Goal: Transaction & Acquisition: Purchase product/service

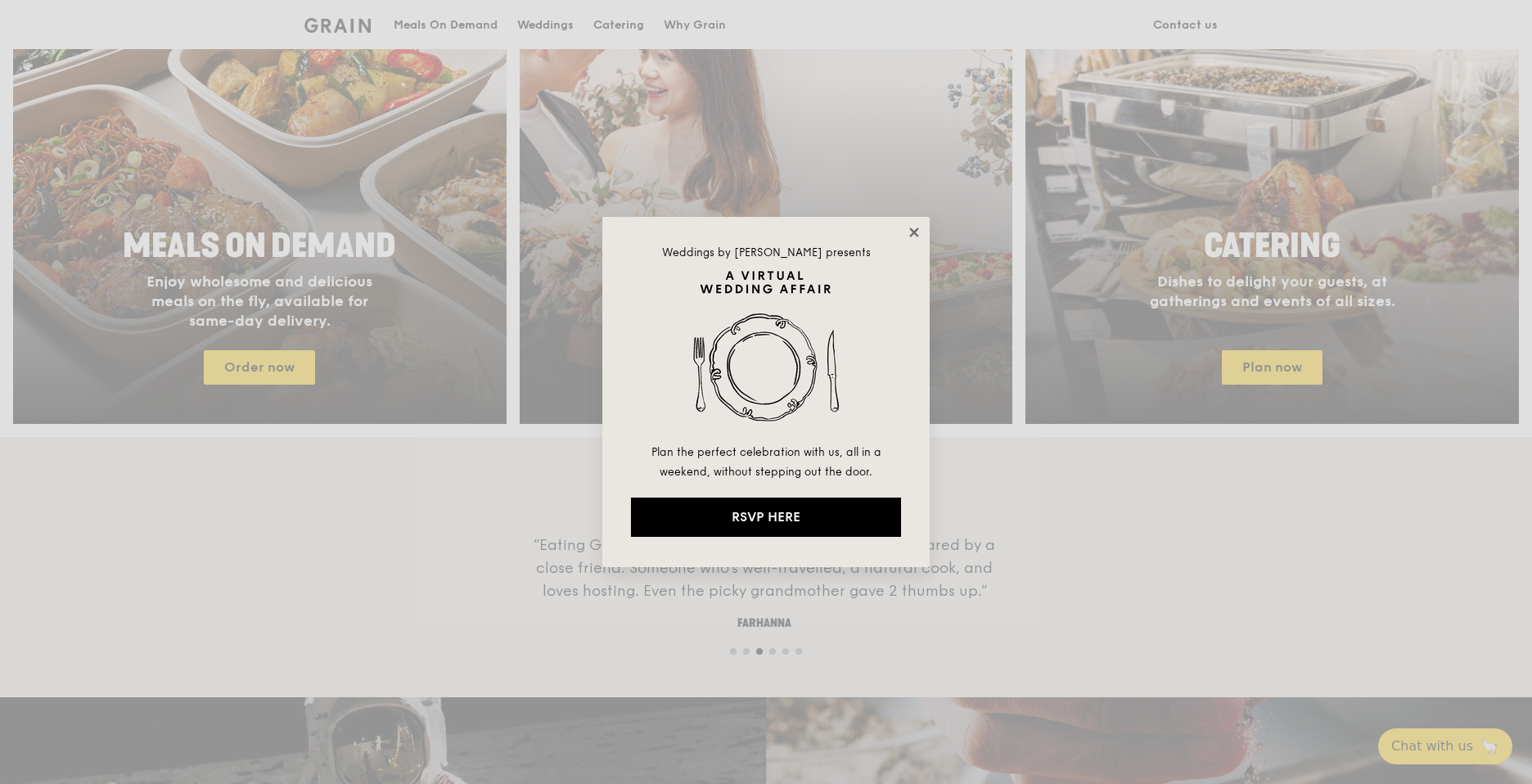
click at [916, 233] on icon at bounding box center [913, 232] width 9 height 9
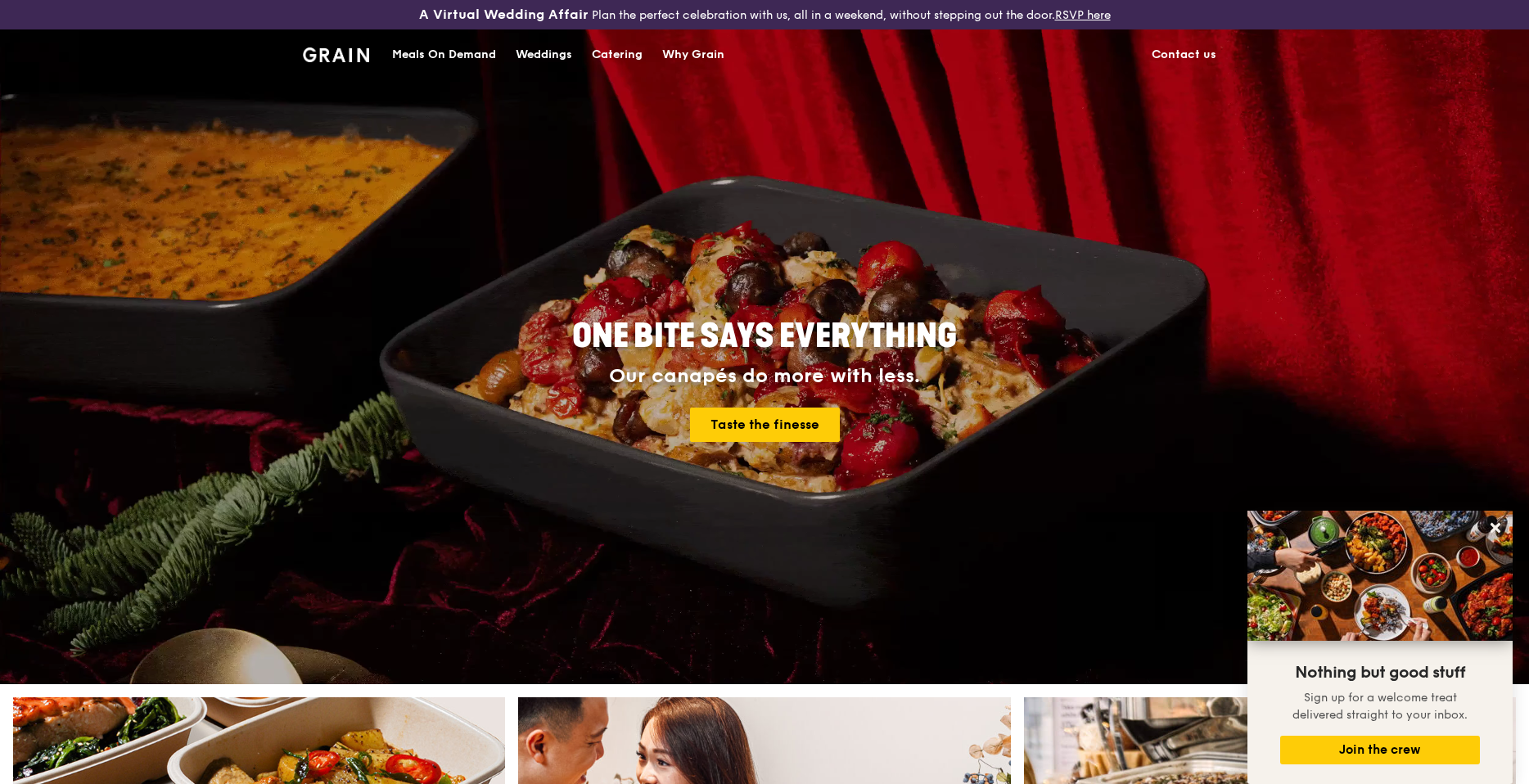
click at [419, 55] on div "Meals On Demand" at bounding box center [443, 55] width 104 height 49
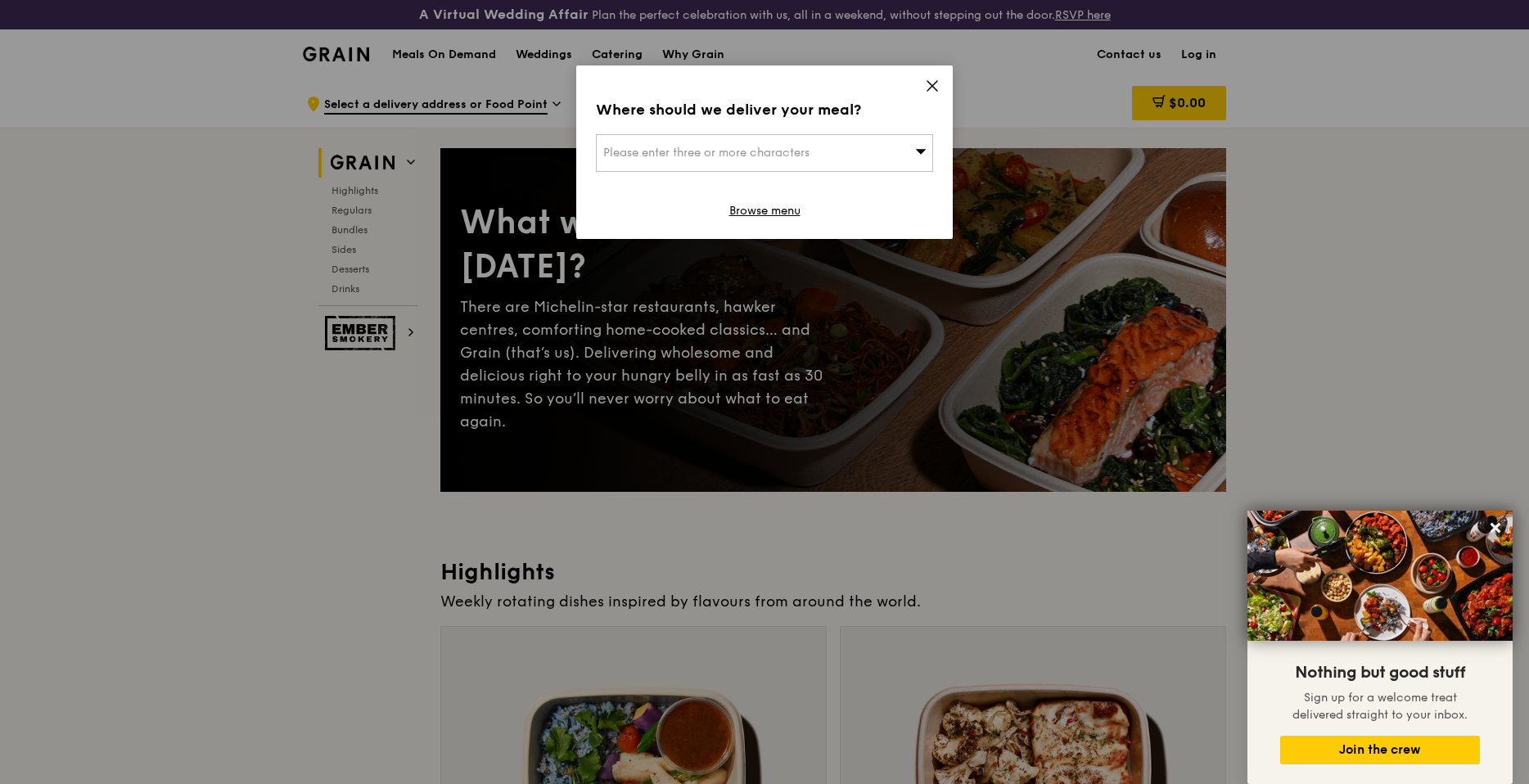
click at [783, 160] on div "Please enter three or more characters" at bounding box center [764, 153] width 338 height 38
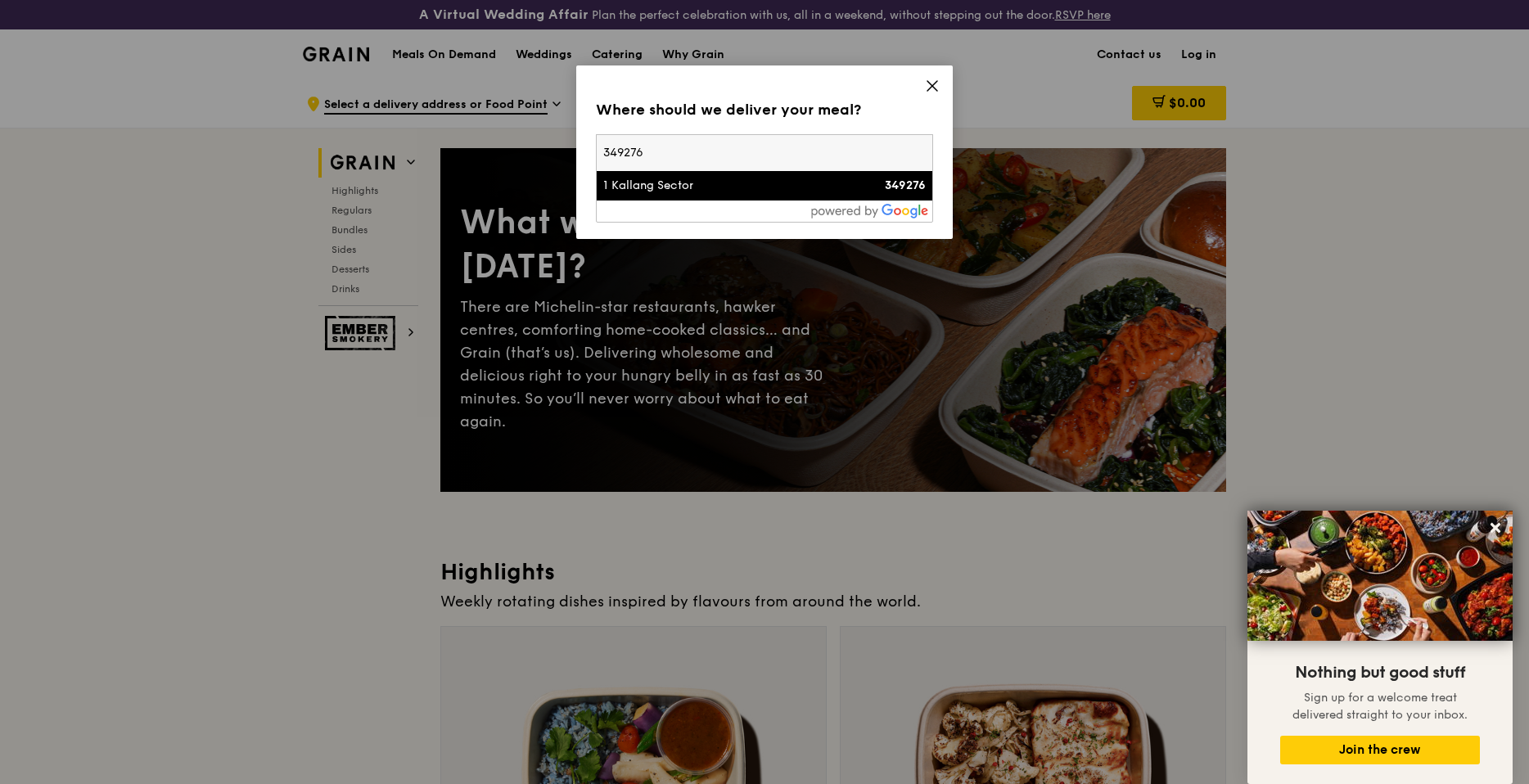
type input "349276"
click at [696, 192] on div "1 Kallang Sector" at bounding box center [724, 186] width 243 height 16
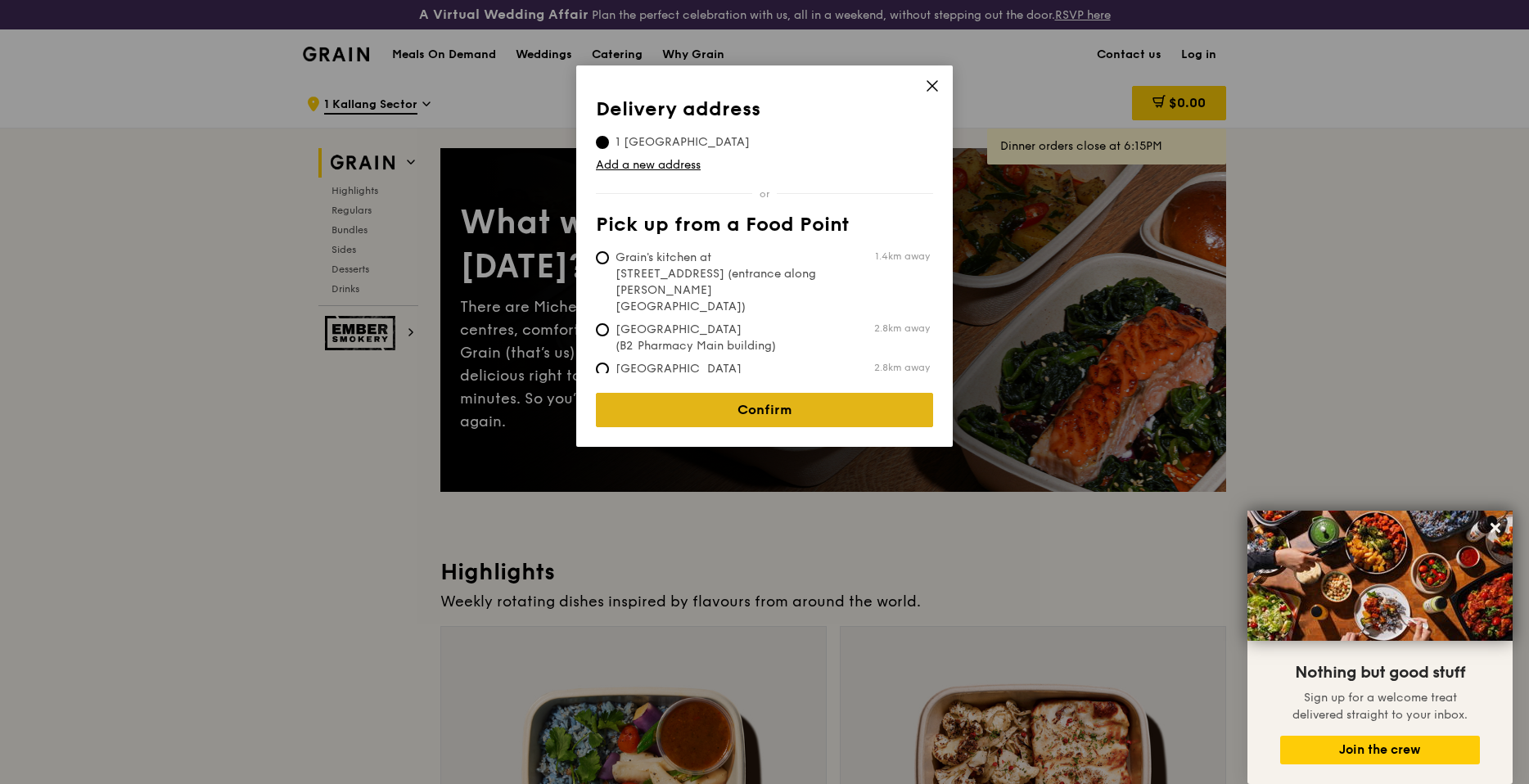
click at [772, 392] on link "Confirm" at bounding box center [764, 410] width 338 height 34
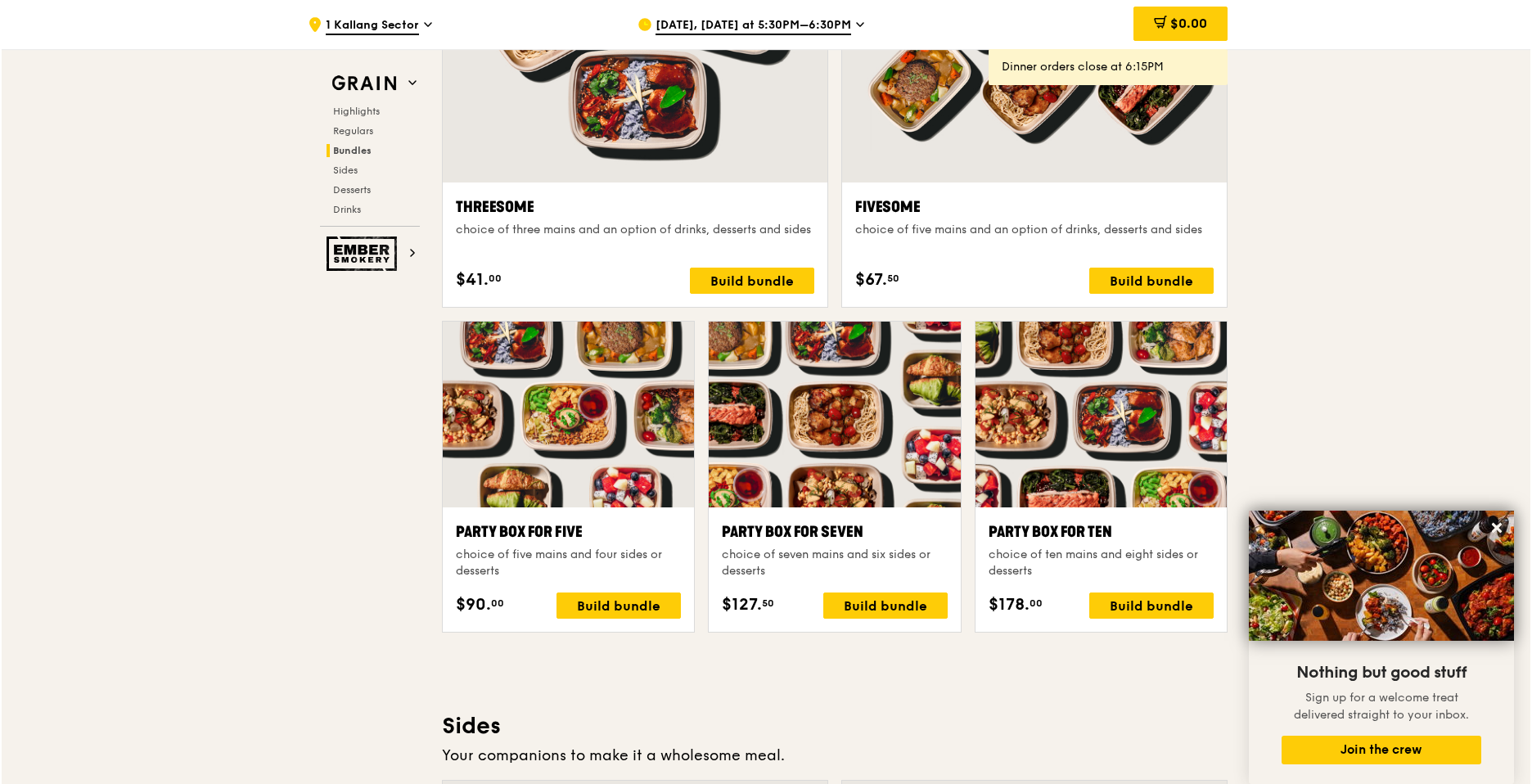
scroll to position [3057, 0]
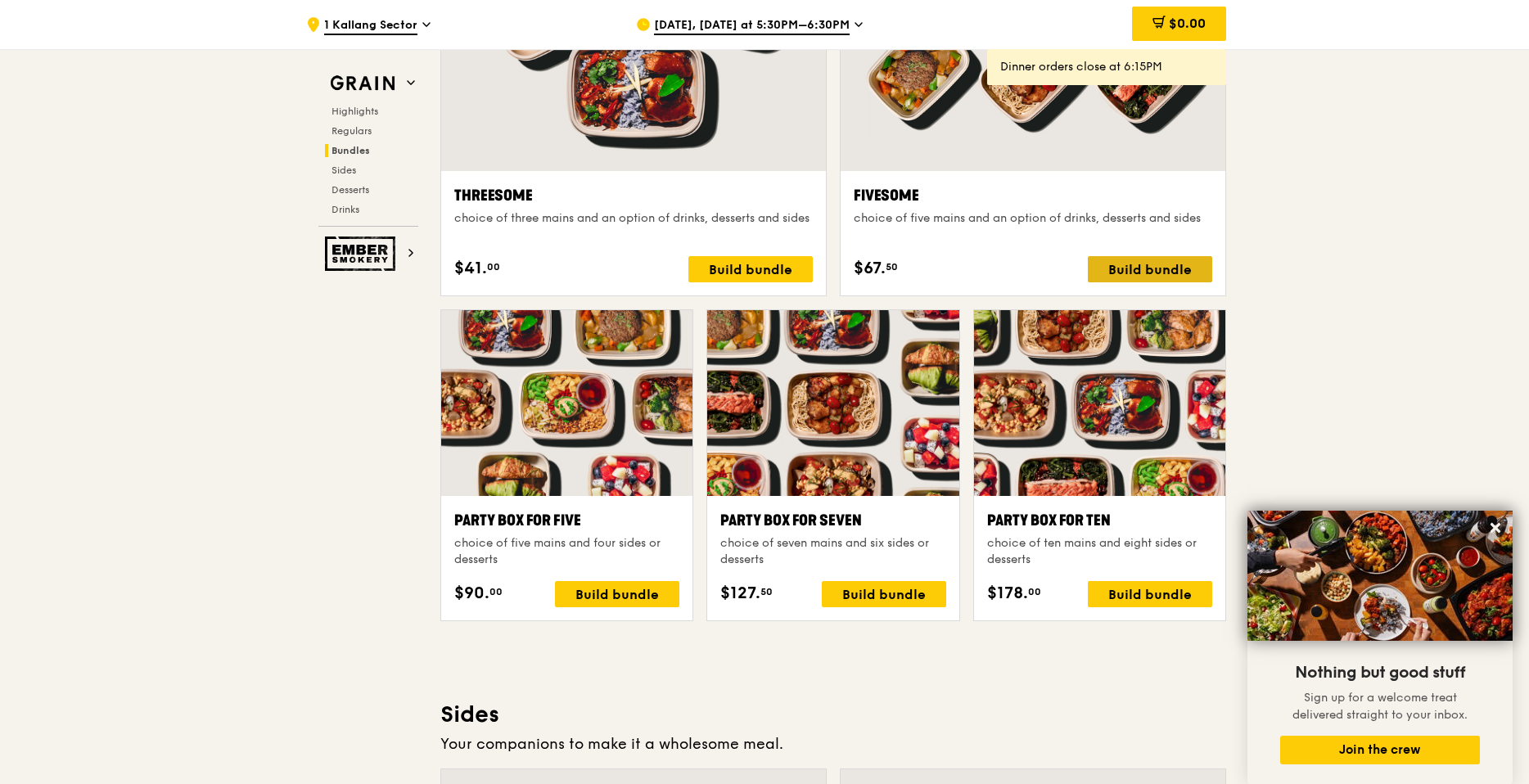
click at [1158, 265] on div "Build bundle" at bounding box center [1150, 270] width 125 height 26
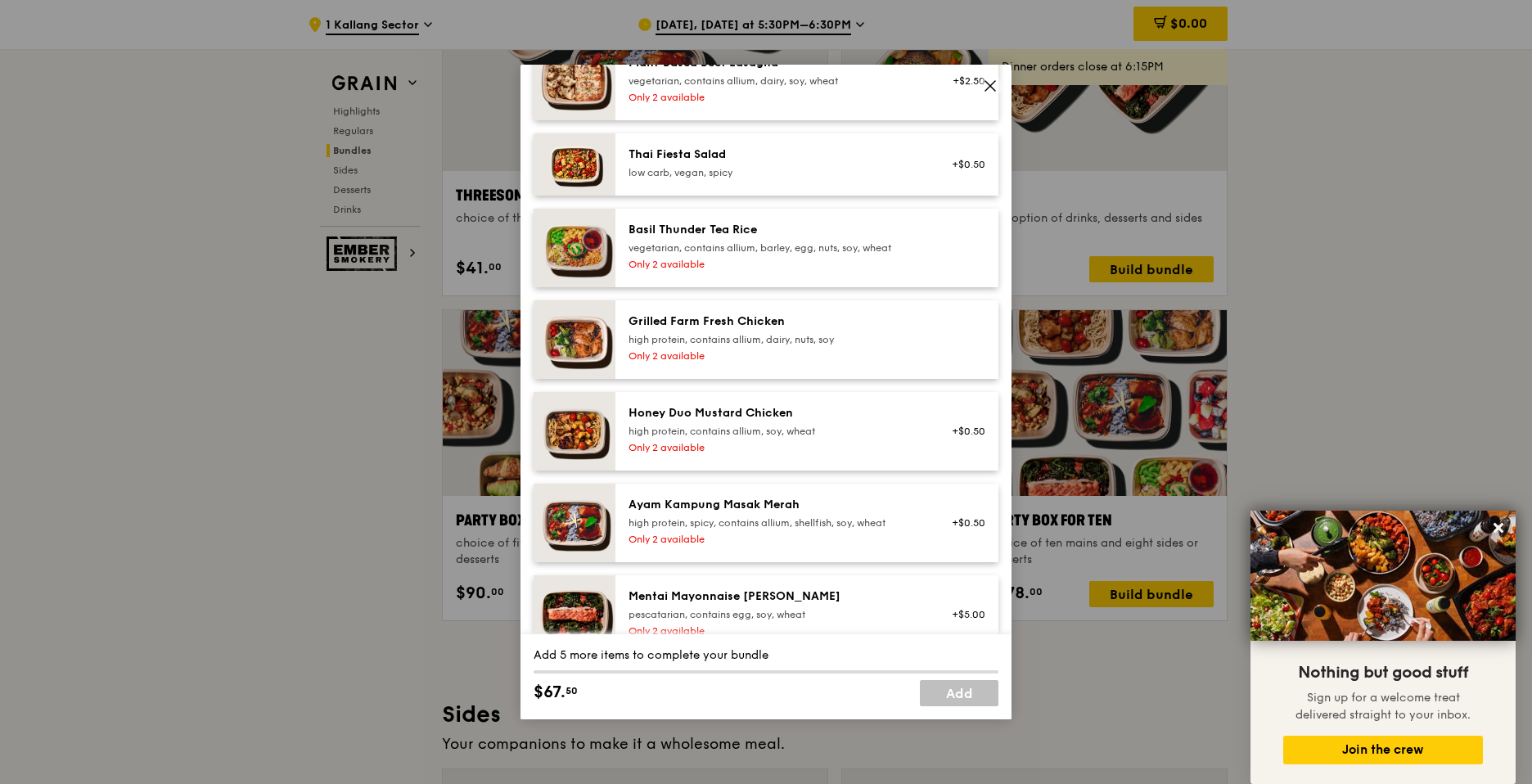
scroll to position [295, 0]
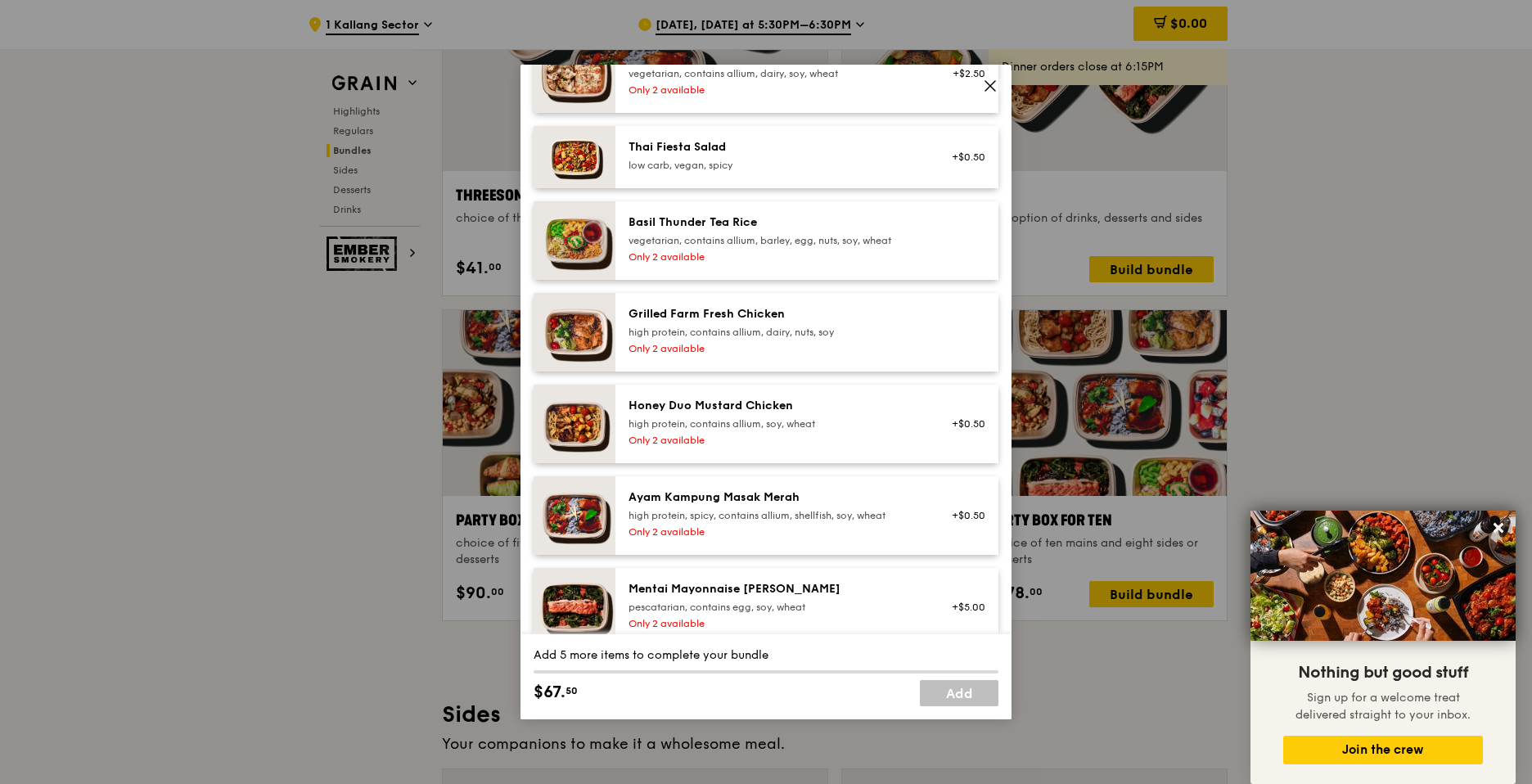
click at [789, 247] on div "Basil Thunder Tea Rice vegetarian, contains allium, barley, egg, nuts, soy, whe…" at bounding box center [775, 241] width 314 height 52
click at [759, 325] on div "Grilled Farm Fresh Chicken high protein, contains allium, dairy, nuts, soy" at bounding box center [775, 323] width 294 height 33
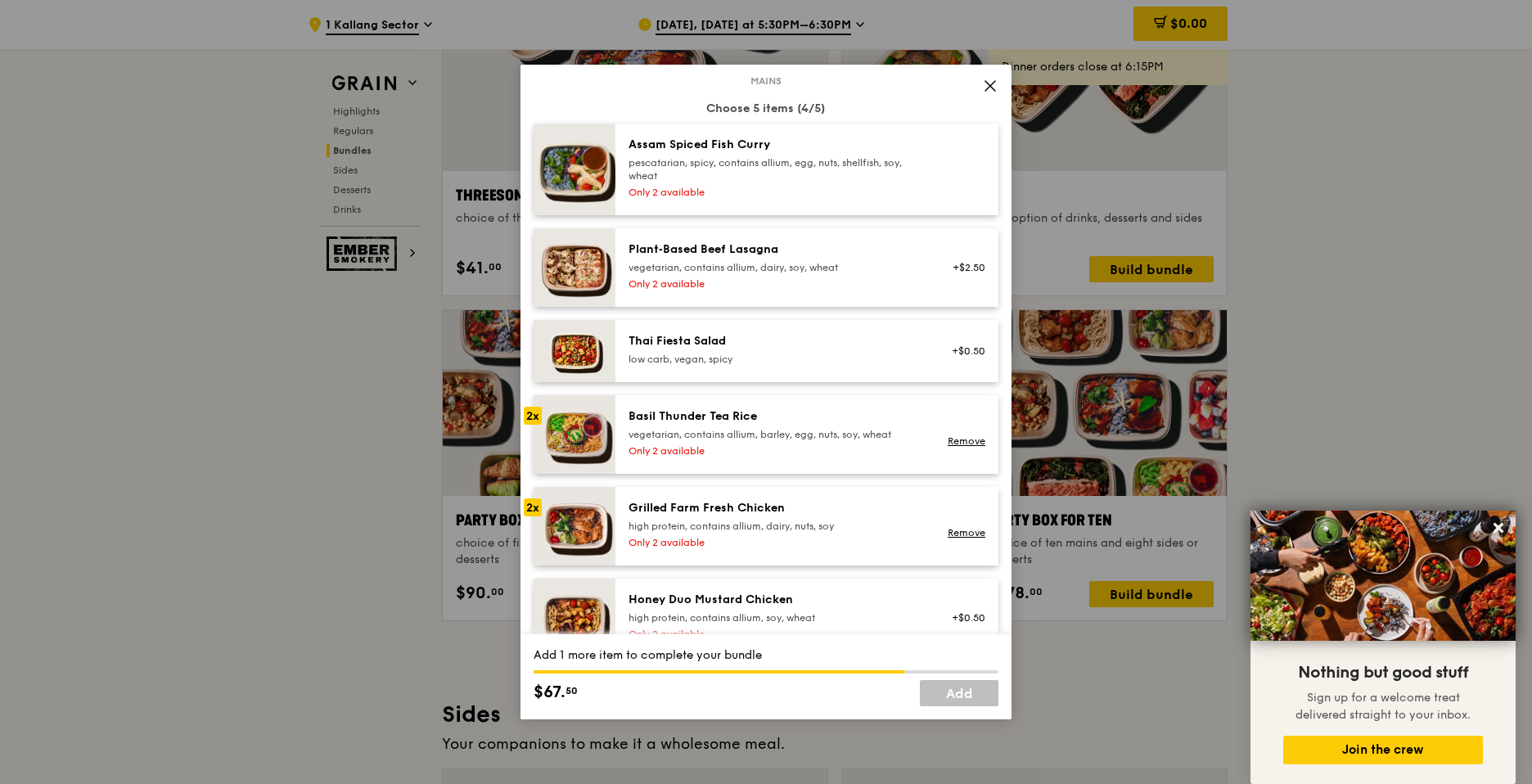
scroll to position [98, 0]
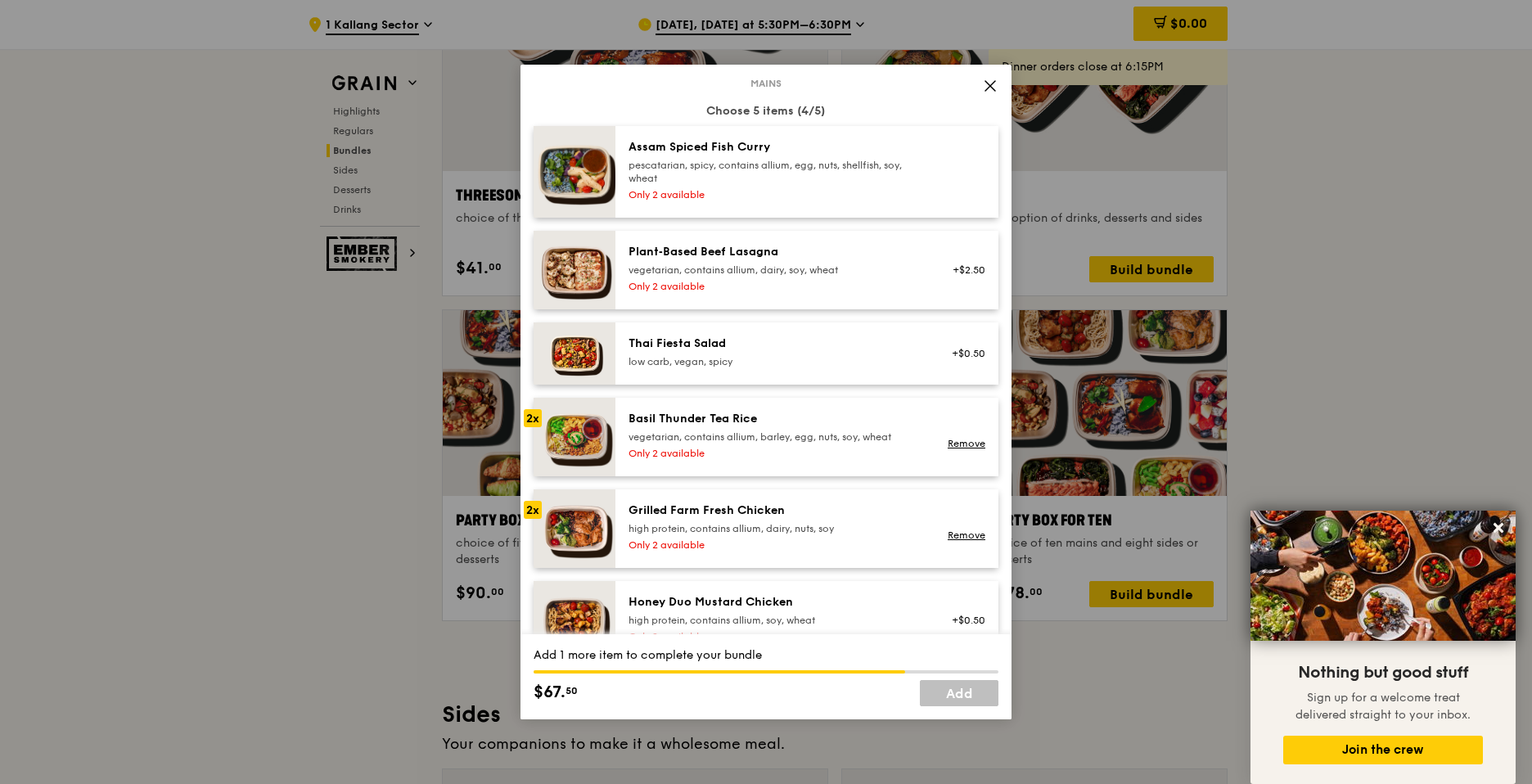
click at [684, 179] on div "pescatarian, spicy, contains allium, egg, nuts, shellfish, soy, wheat" at bounding box center [775, 172] width 294 height 26
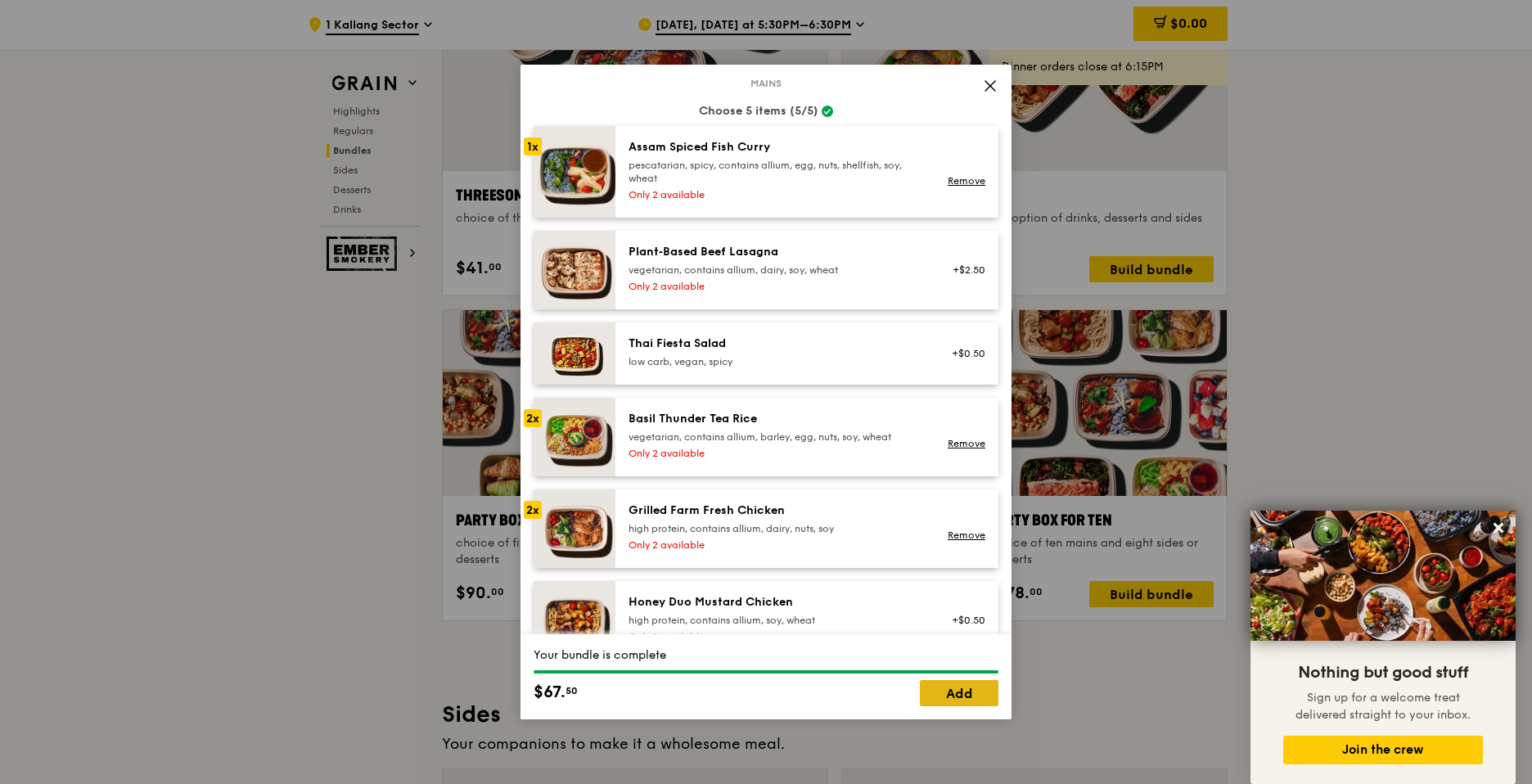
click at [968, 696] on link "Add" at bounding box center [959, 693] width 79 height 26
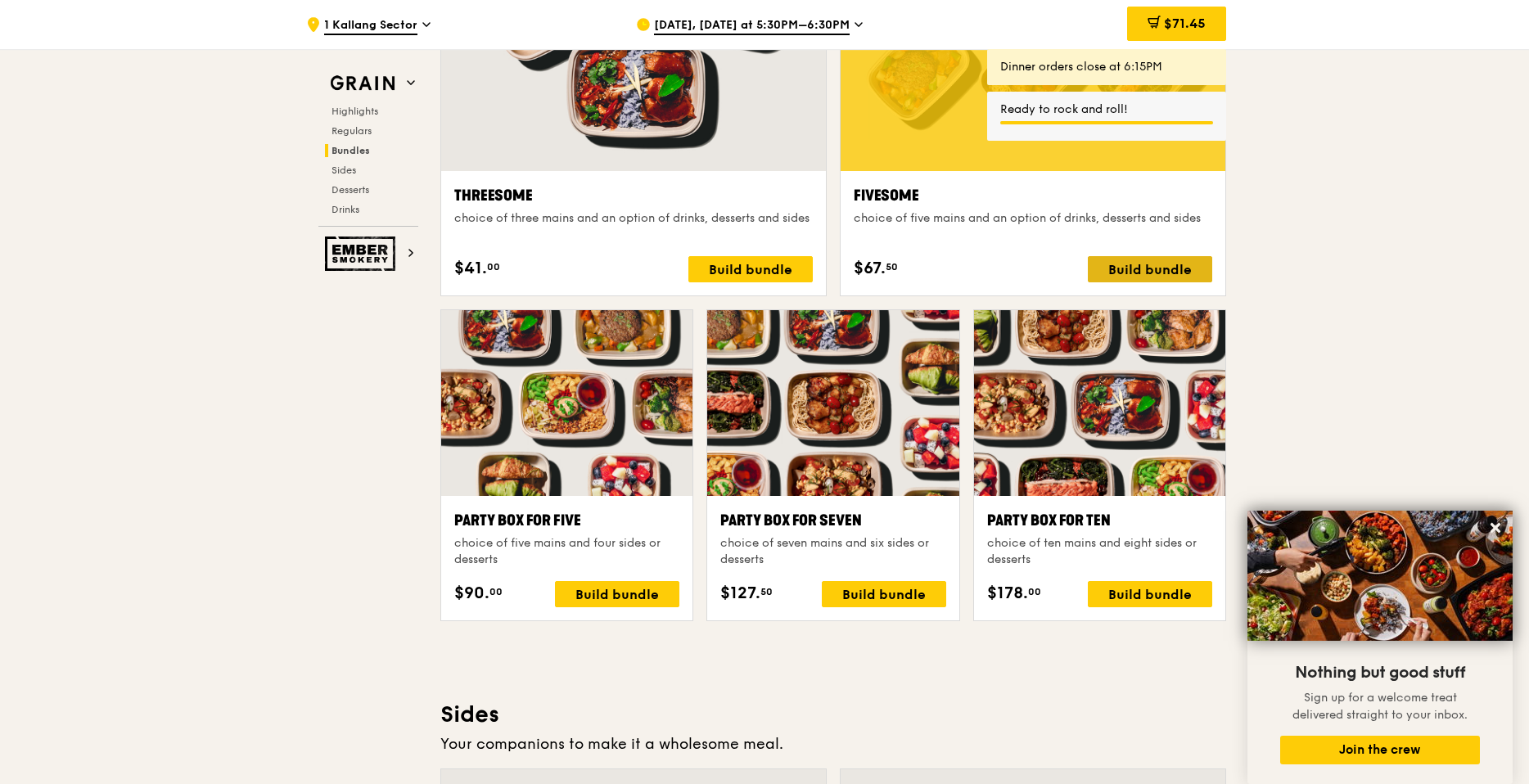
click at [1162, 263] on div "Build bundle" at bounding box center [1150, 270] width 125 height 26
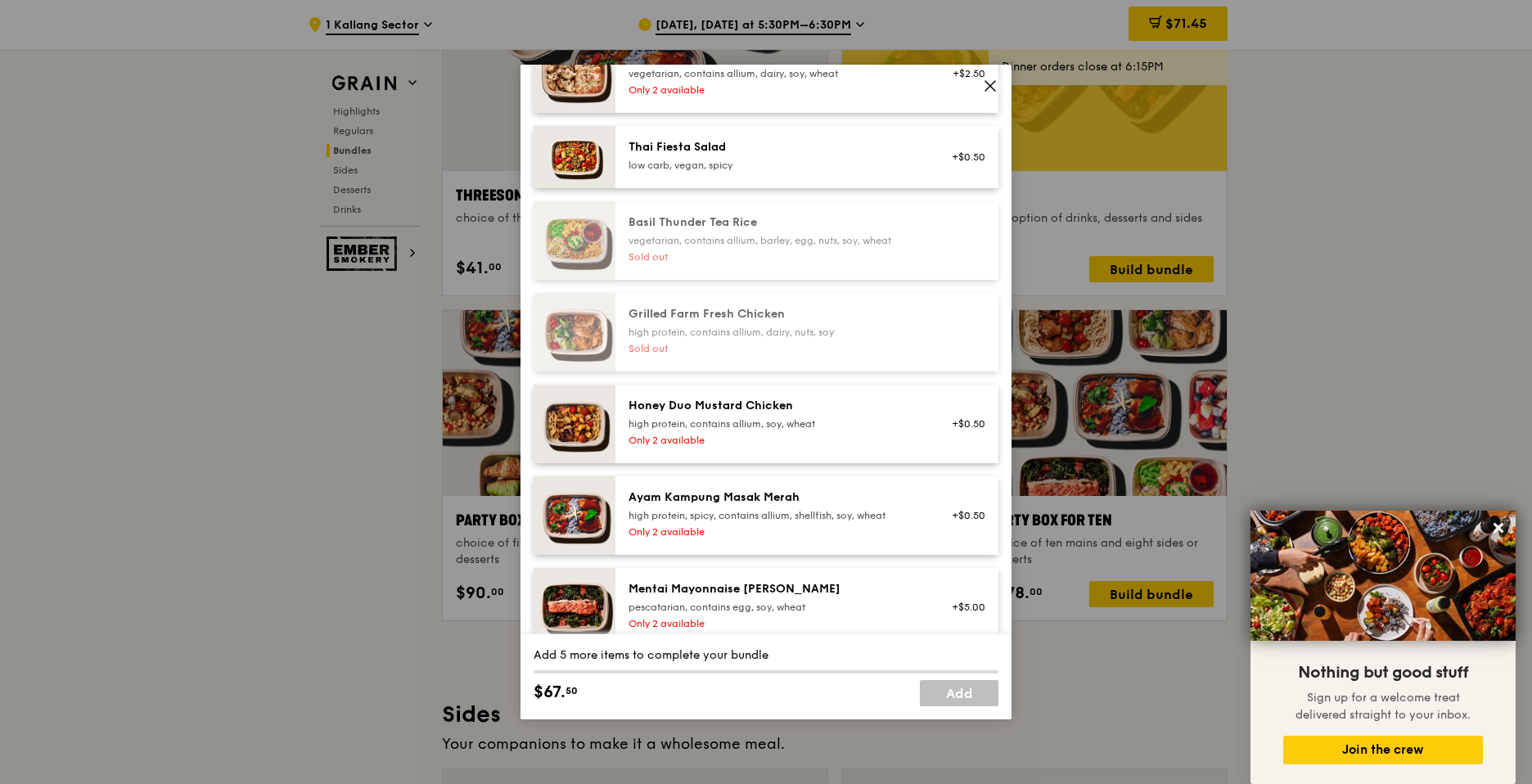
scroll to position [392, 0]
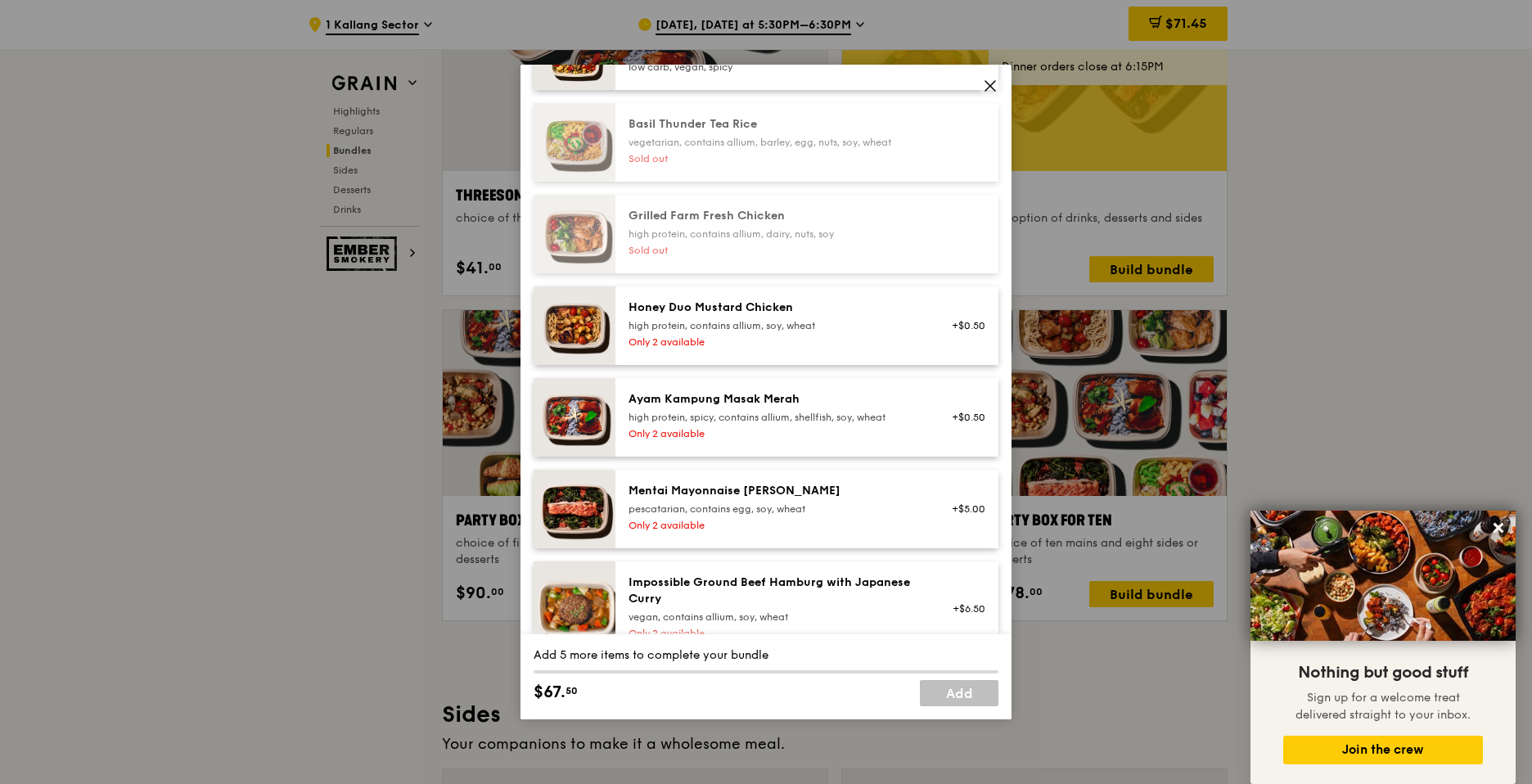
click at [778, 417] on div "high protein, spicy, contains allium, shellfish, soy, wheat" at bounding box center [775, 417] width 294 height 13
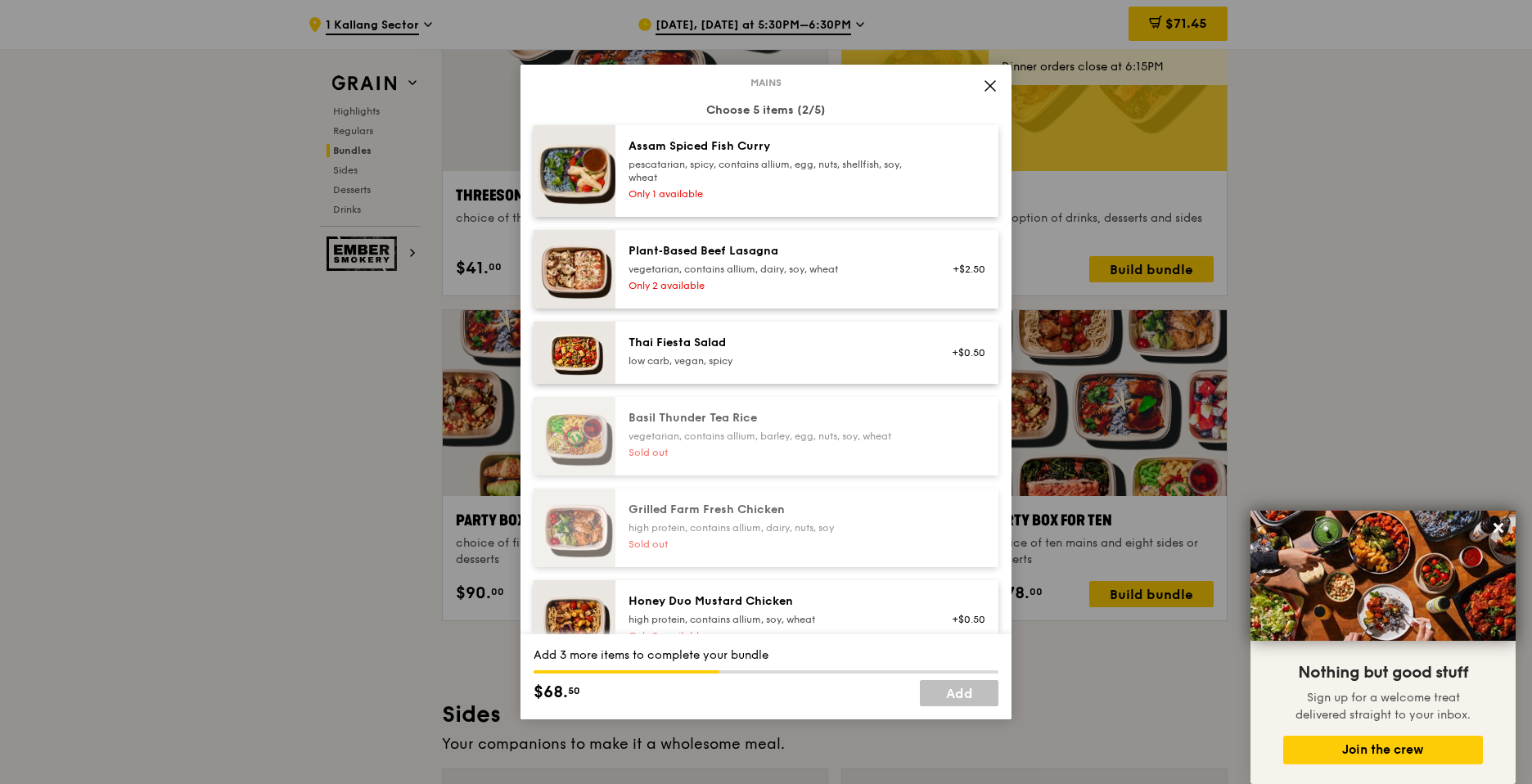
scroll to position [98, 0]
click at [746, 179] on div "pescatarian, spicy, contains allium, egg, nuts, shellfish, soy, wheat" at bounding box center [775, 172] width 294 height 26
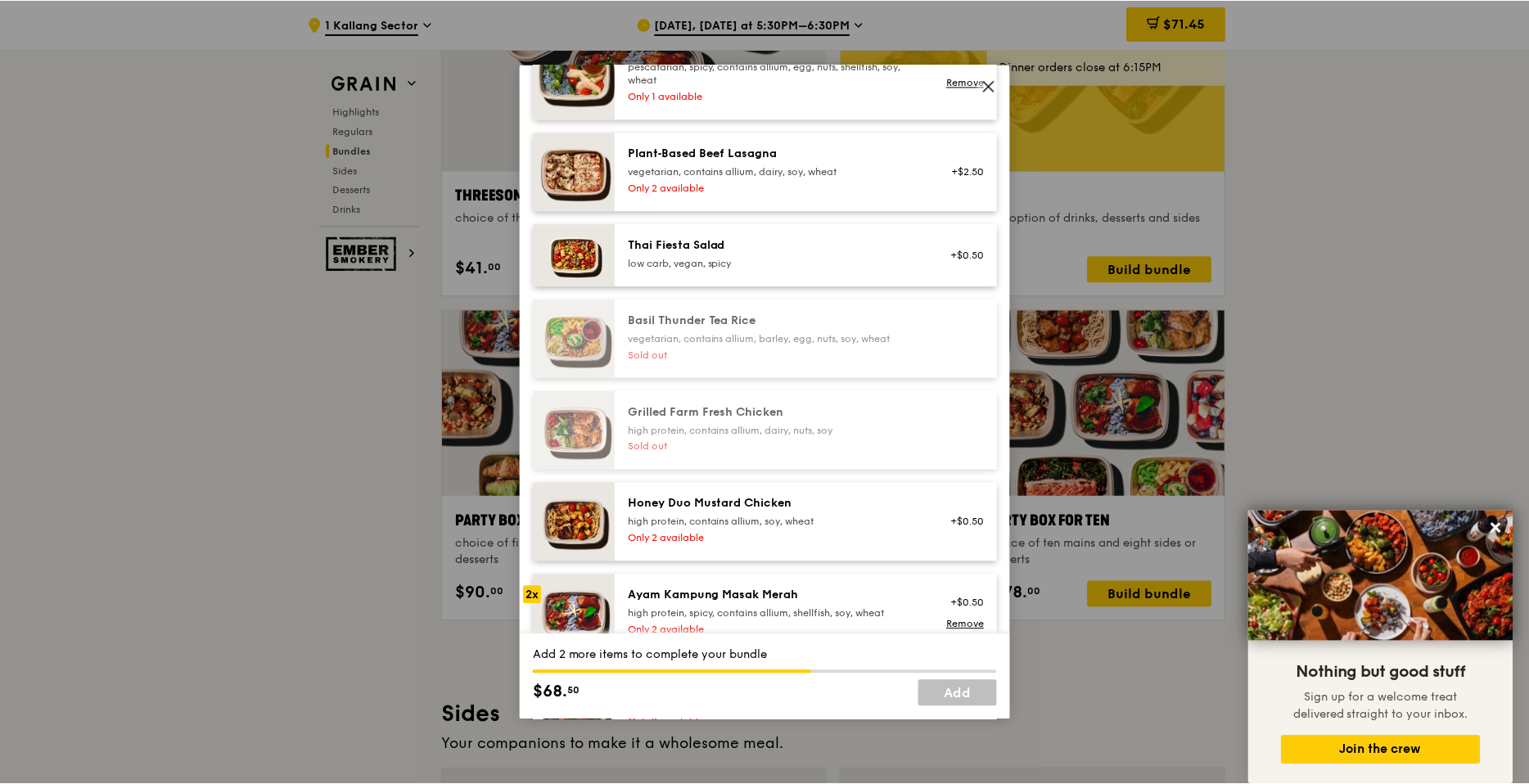
scroll to position [295, 0]
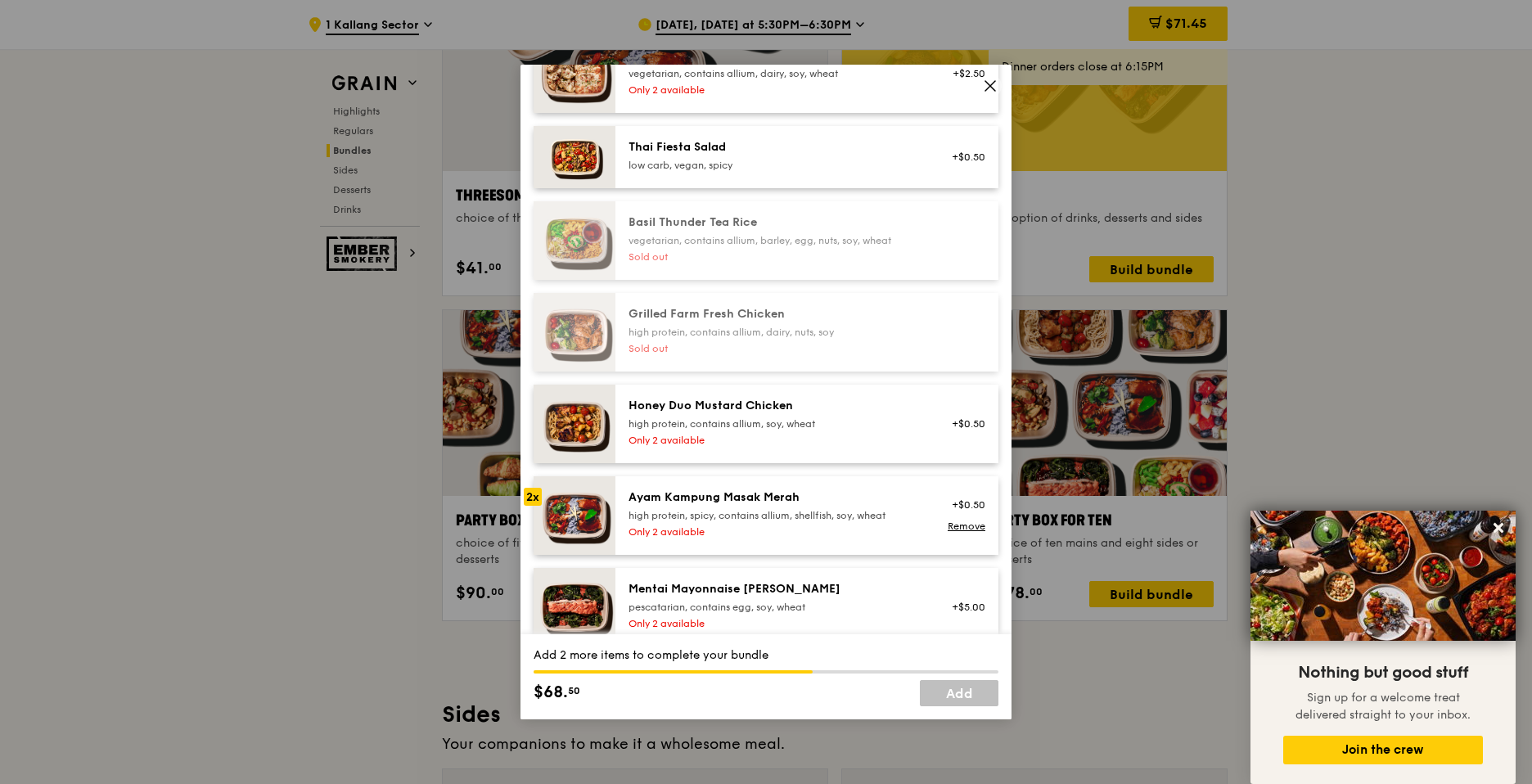
click at [737, 432] on div "Honey Duo Mustard Chicken high protein, contains allium, soy, wheat Only 2 avai…" at bounding box center [775, 424] width 314 height 52
click at [741, 424] on div "high protein, contains allium, soy, wheat" at bounding box center [775, 424] width 294 height 13
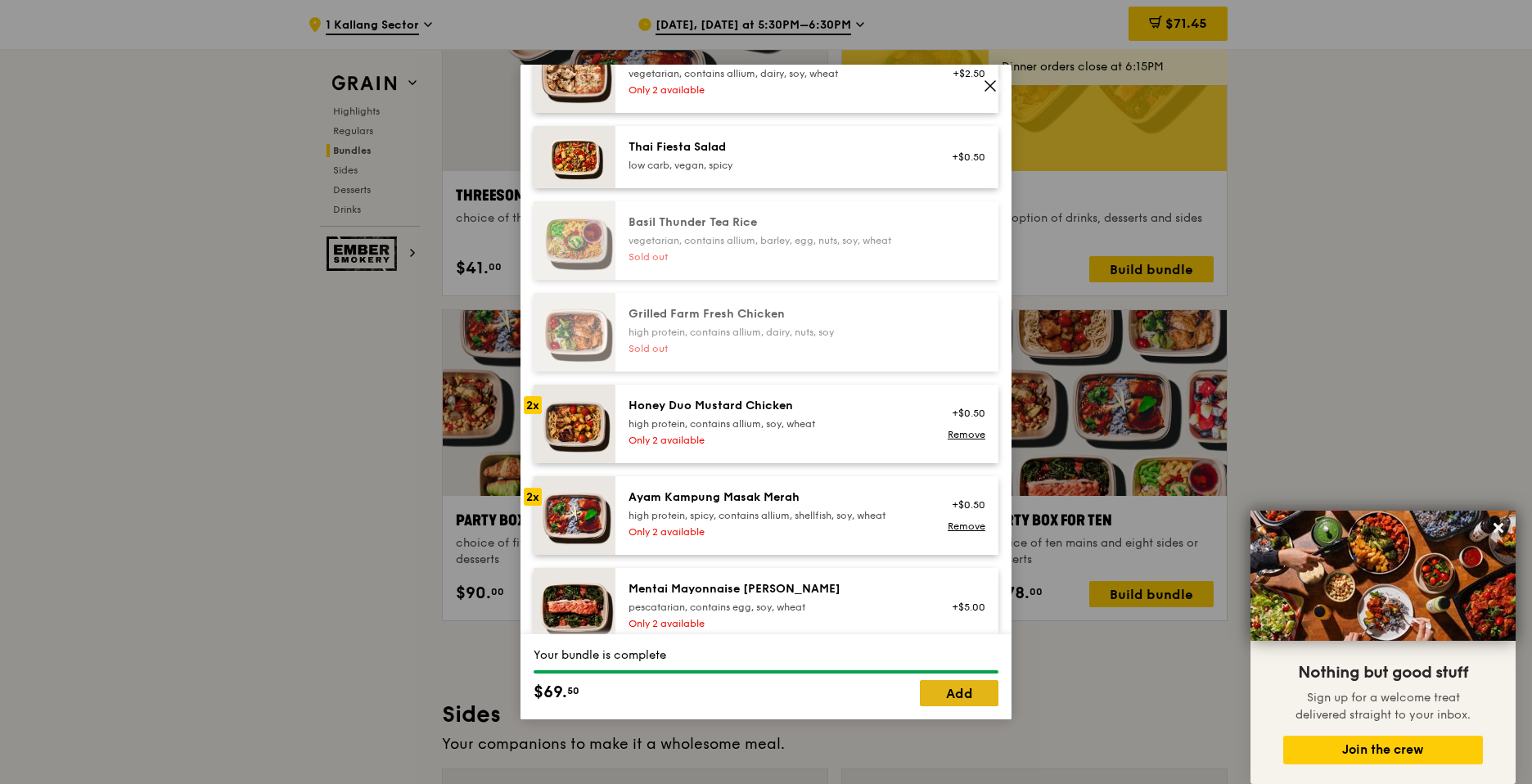
click at [963, 698] on link "Add" at bounding box center [959, 693] width 79 height 26
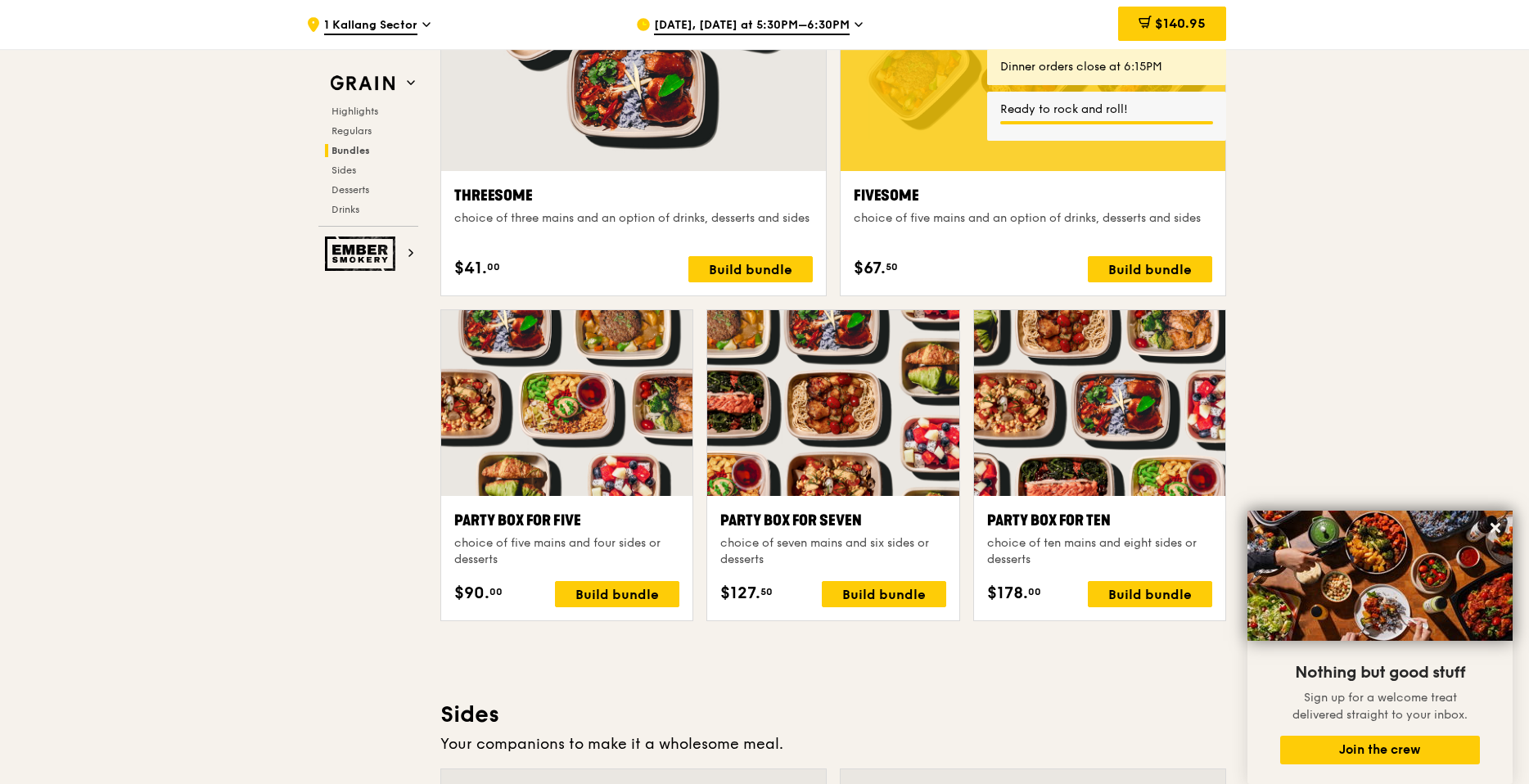
click at [790, 17] on span "[DATE], [DATE] at 5:30PM–6:30PM" at bounding box center [751, 26] width 196 height 18
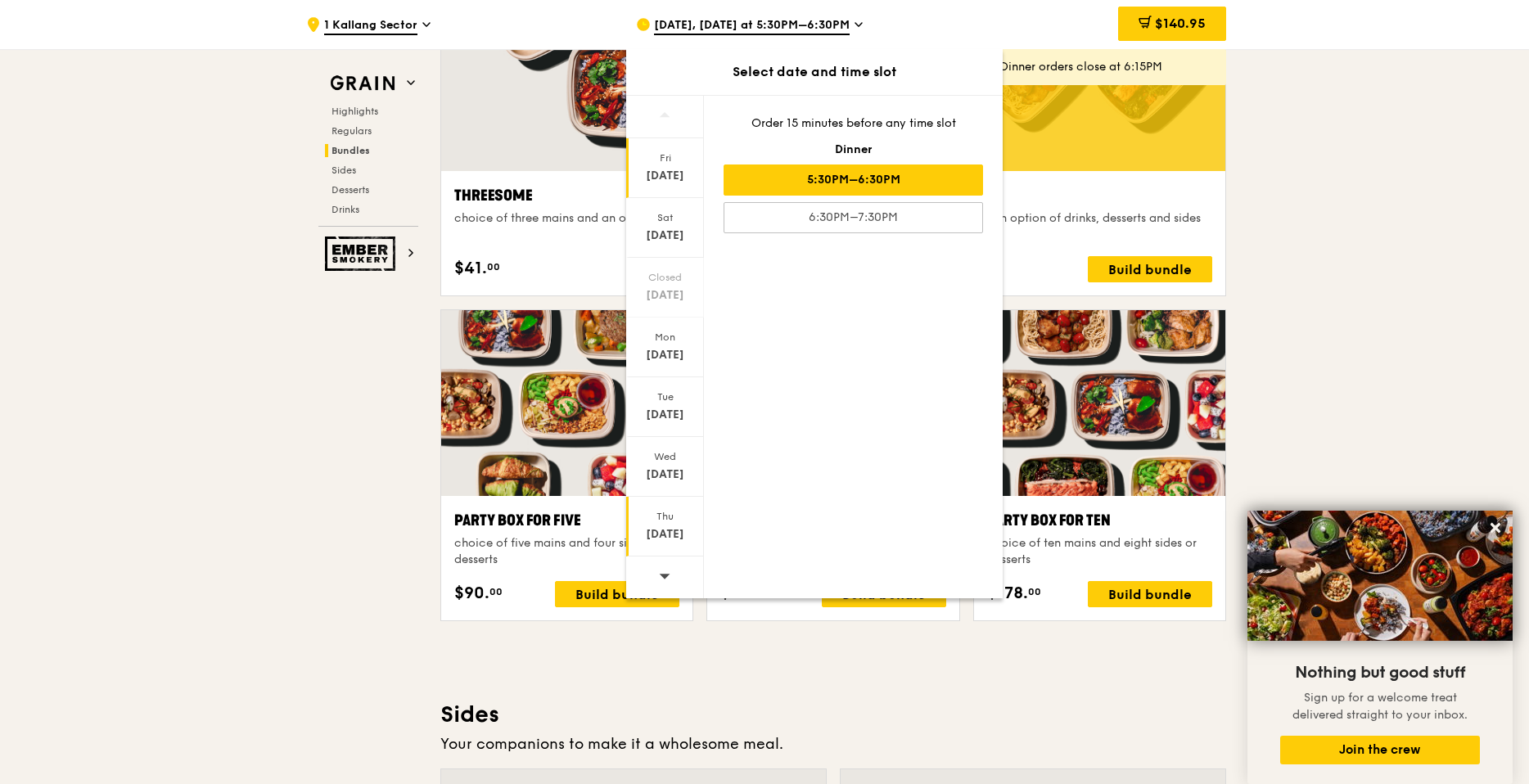
click at [669, 519] on div "Thu" at bounding box center [665, 516] width 73 height 13
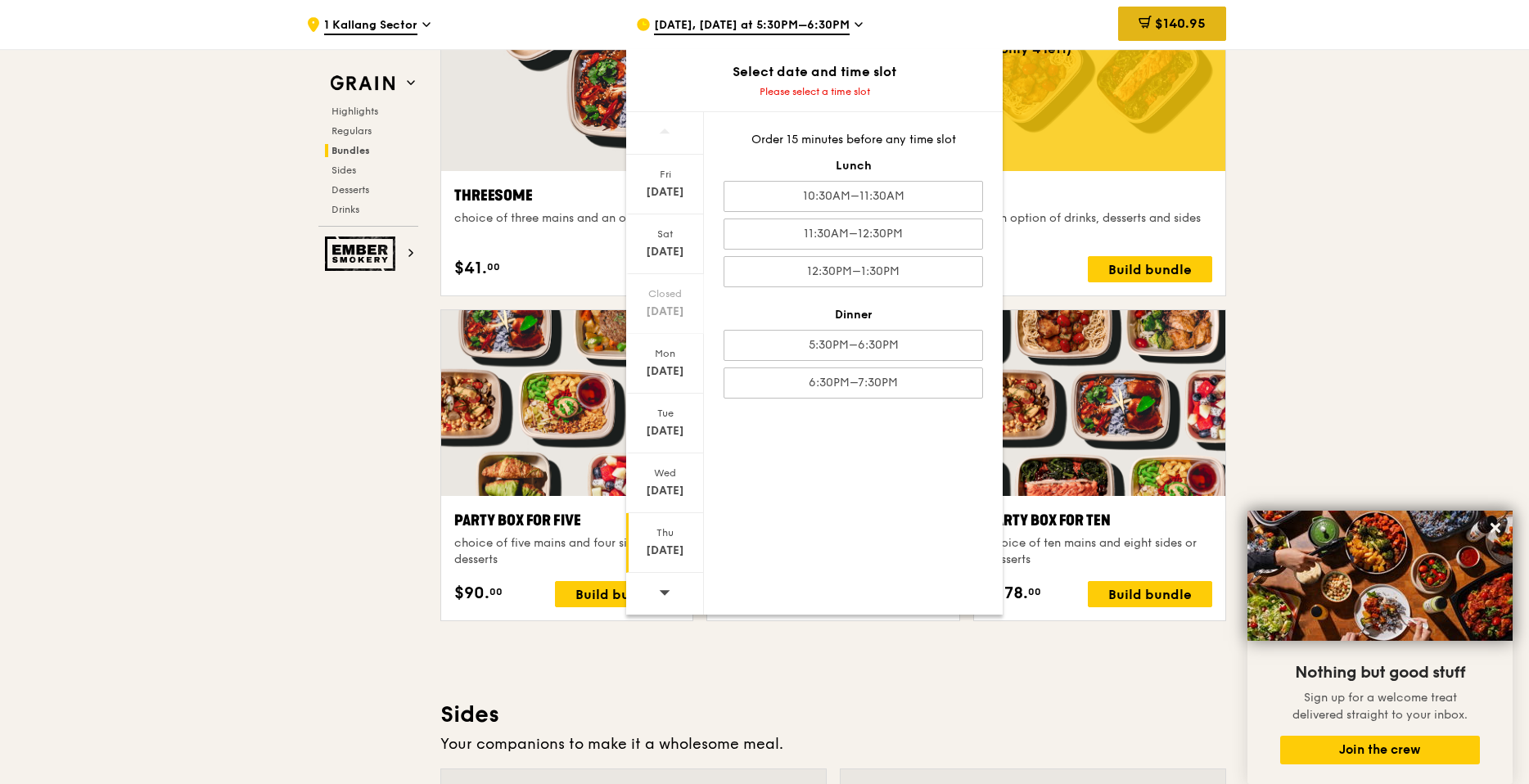
click at [1177, 28] on span "$140.95" at bounding box center [1180, 23] width 51 height 16
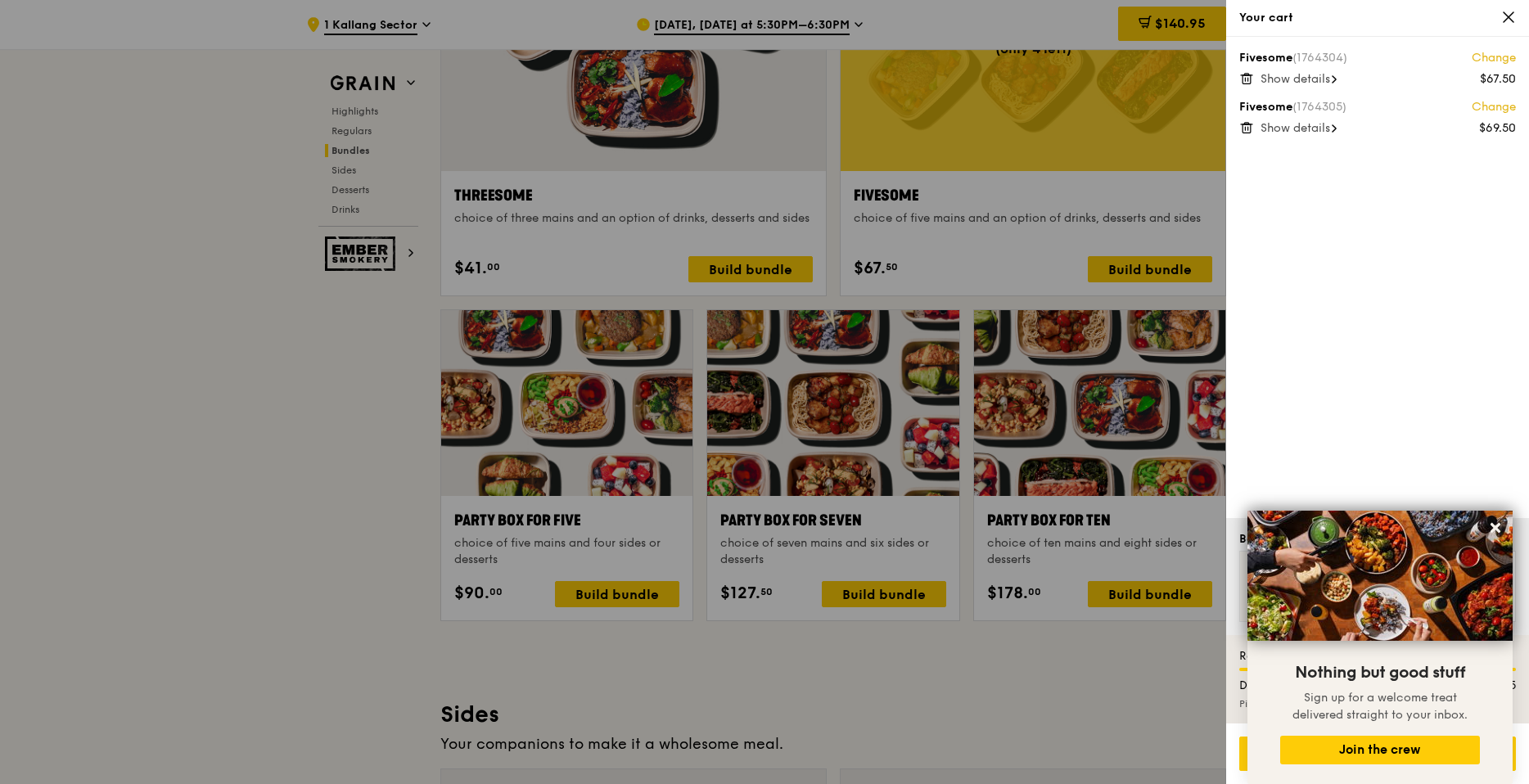
click at [1248, 79] on icon at bounding box center [1248, 79] width 0 height 3
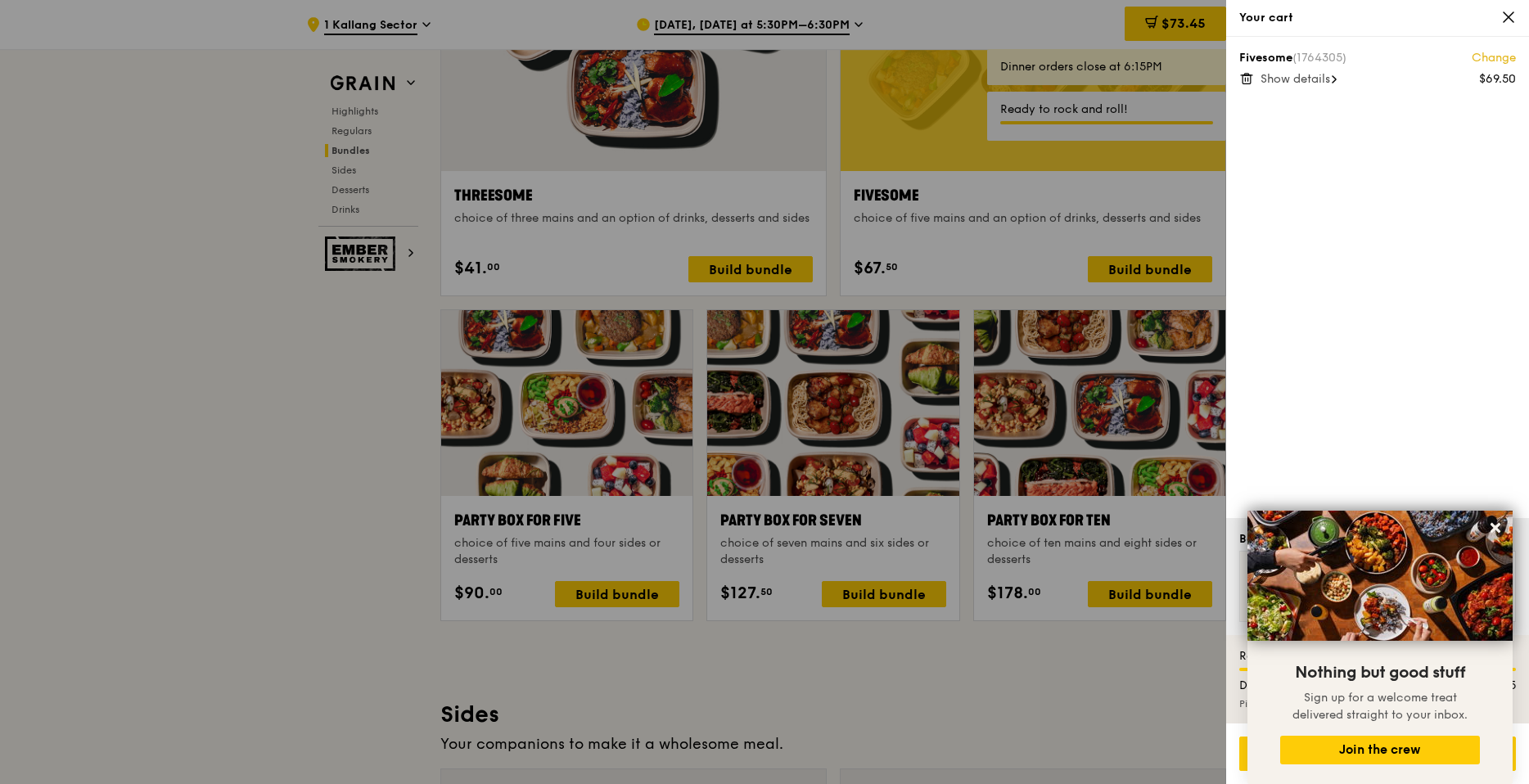
click at [1250, 80] on icon at bounding box center [1246, 79] width 8 height 8
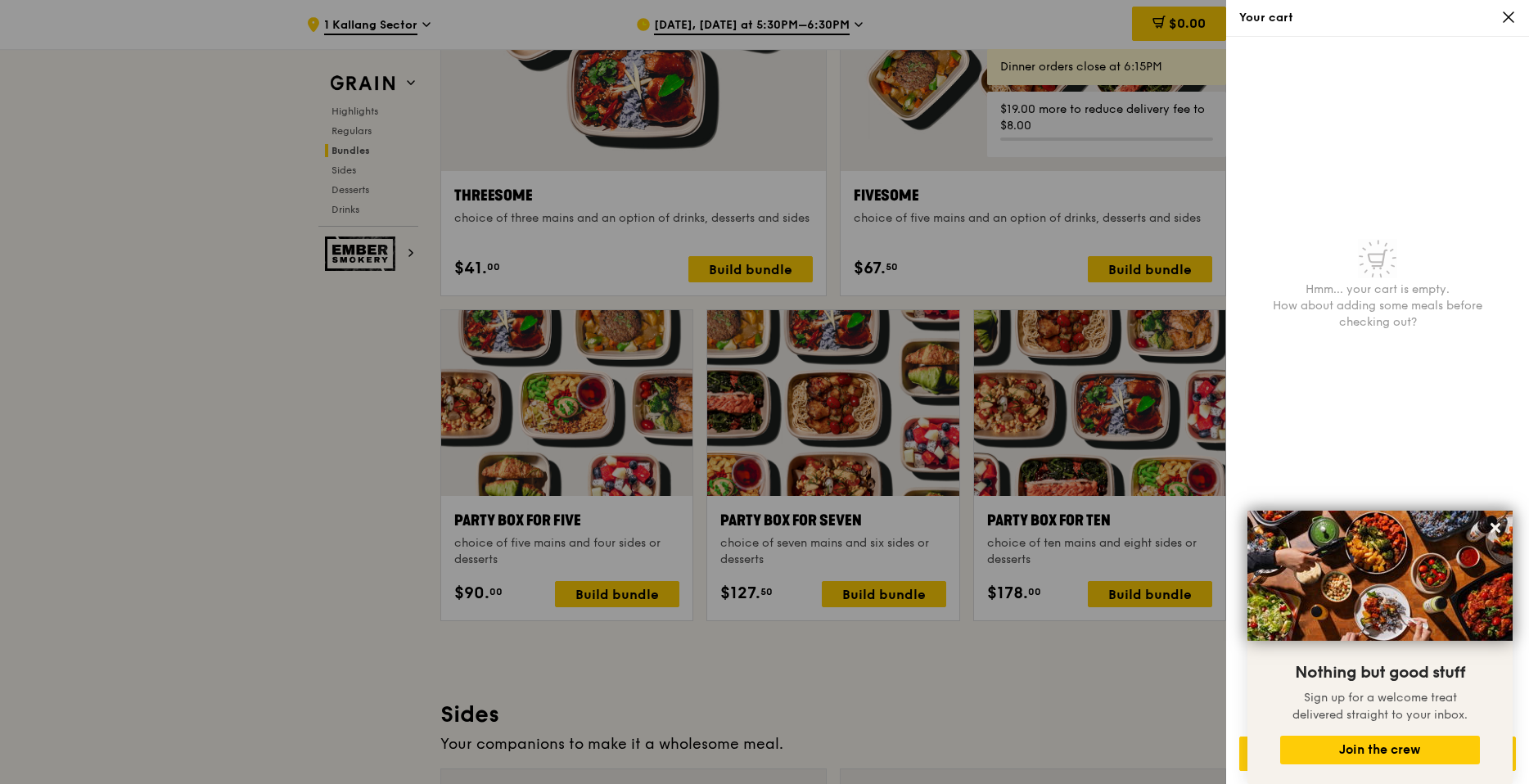
click at [1504, 20] on icon at bounding box center [1509, 17] width 10 height 10
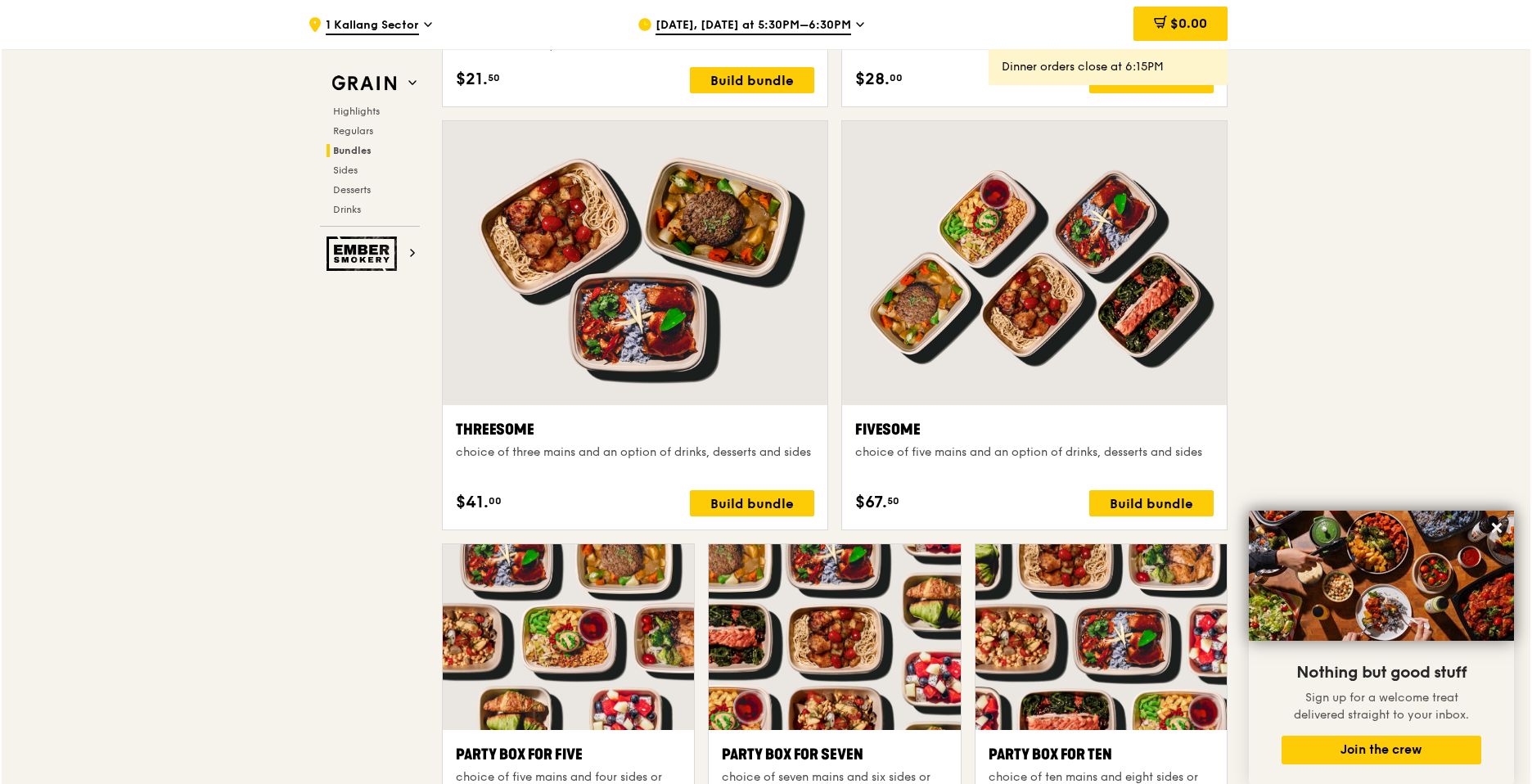
scroll to position [2822, 0]
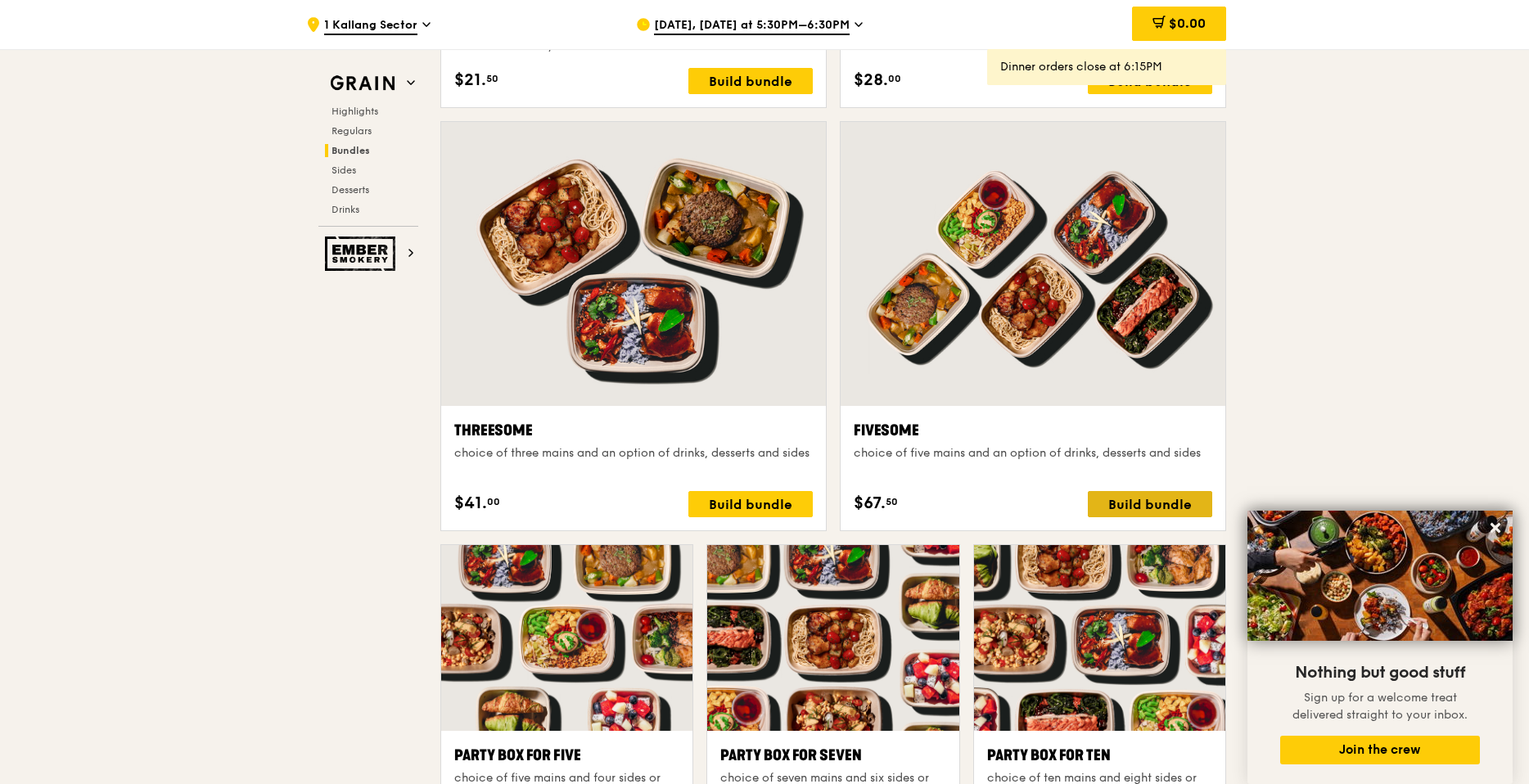
click at [1141, 501] on div "Build bundle" at bounding box center [1150, 504] width 125 height 26
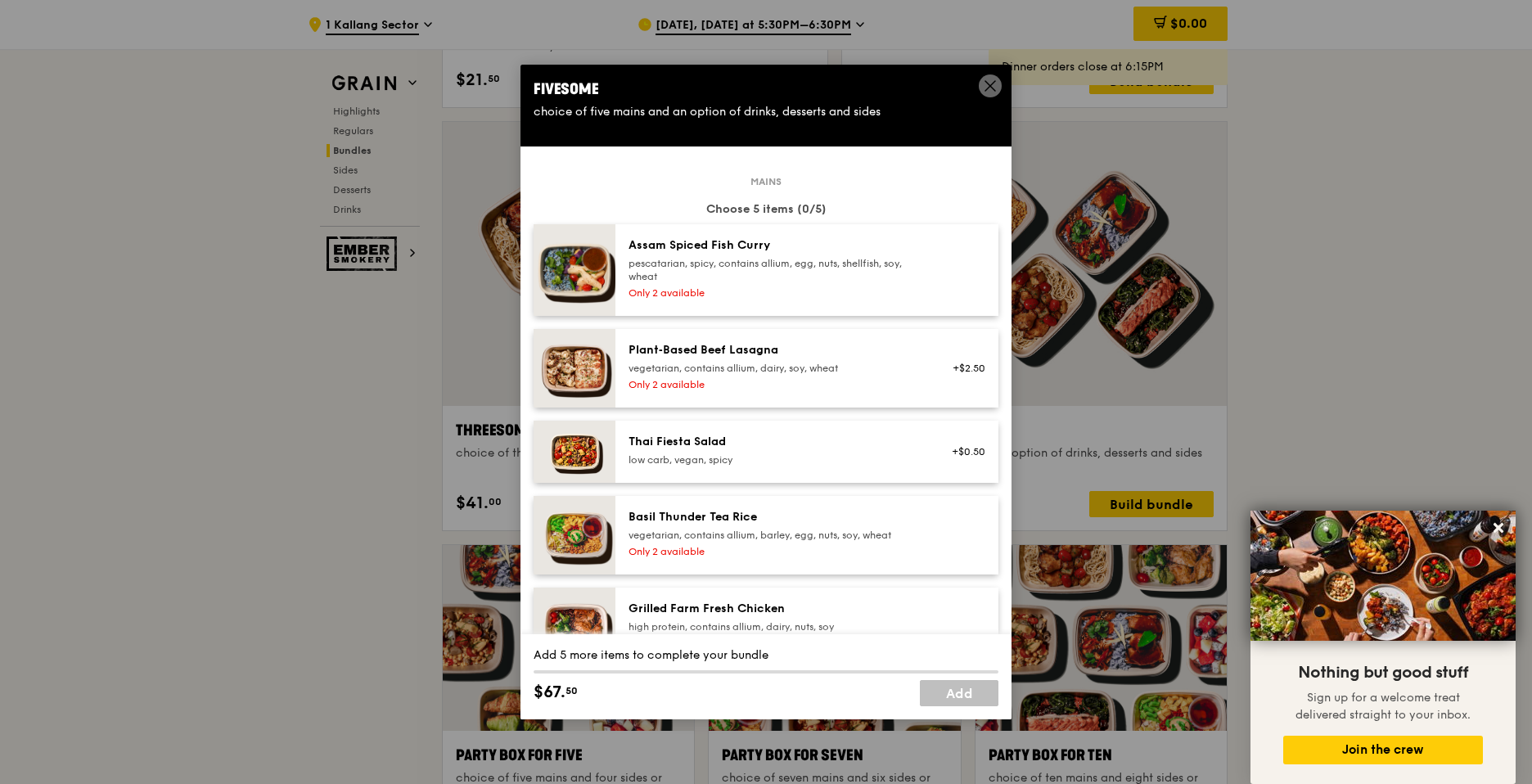
click at [988, 86] on icon at bounding box center [990, 86] width 15 height 15
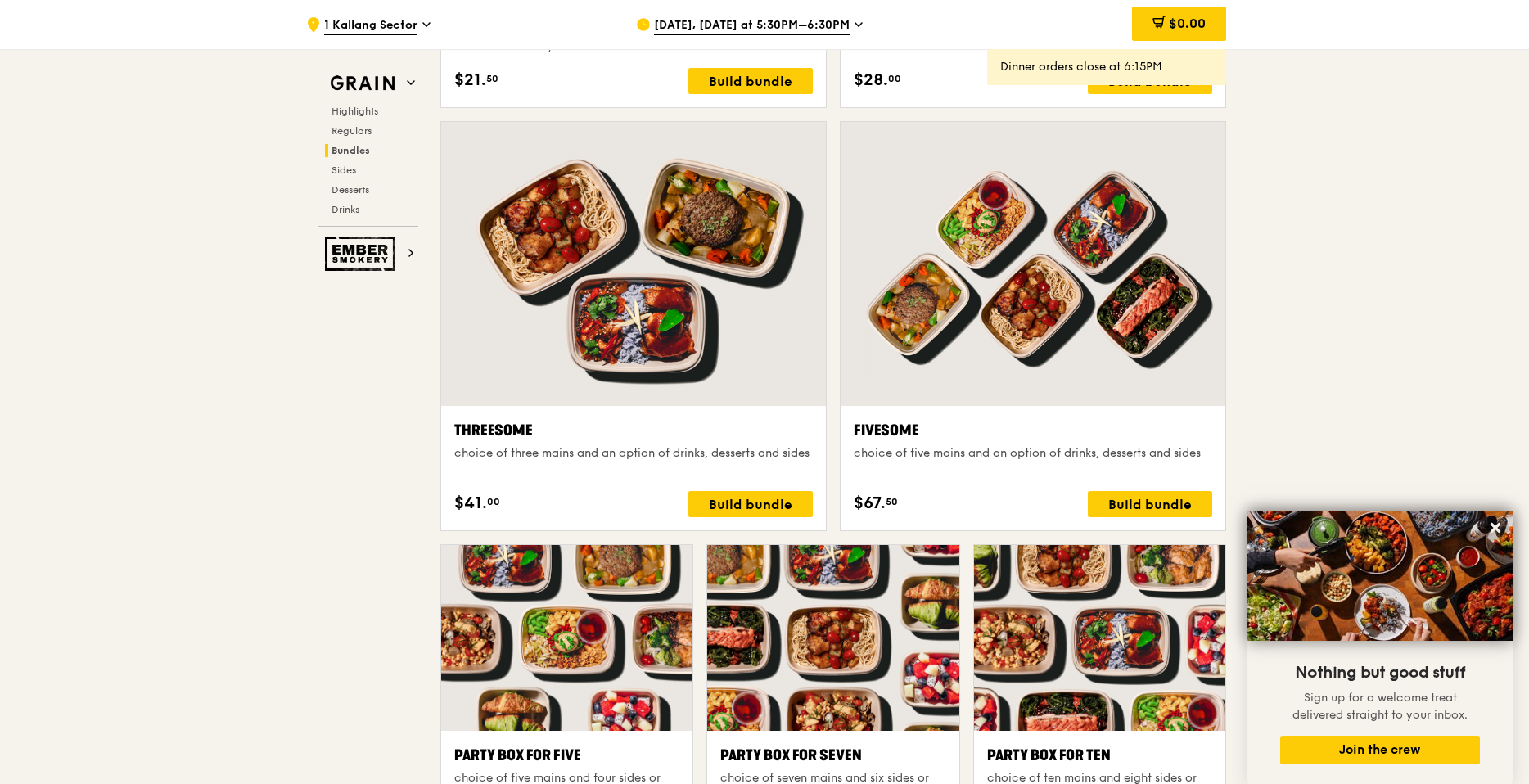
click at [804, 16] on div "[DATE], [DATE] at 5:30PM–6:30PM" at bounding box center [787, 25] width 304 height 49
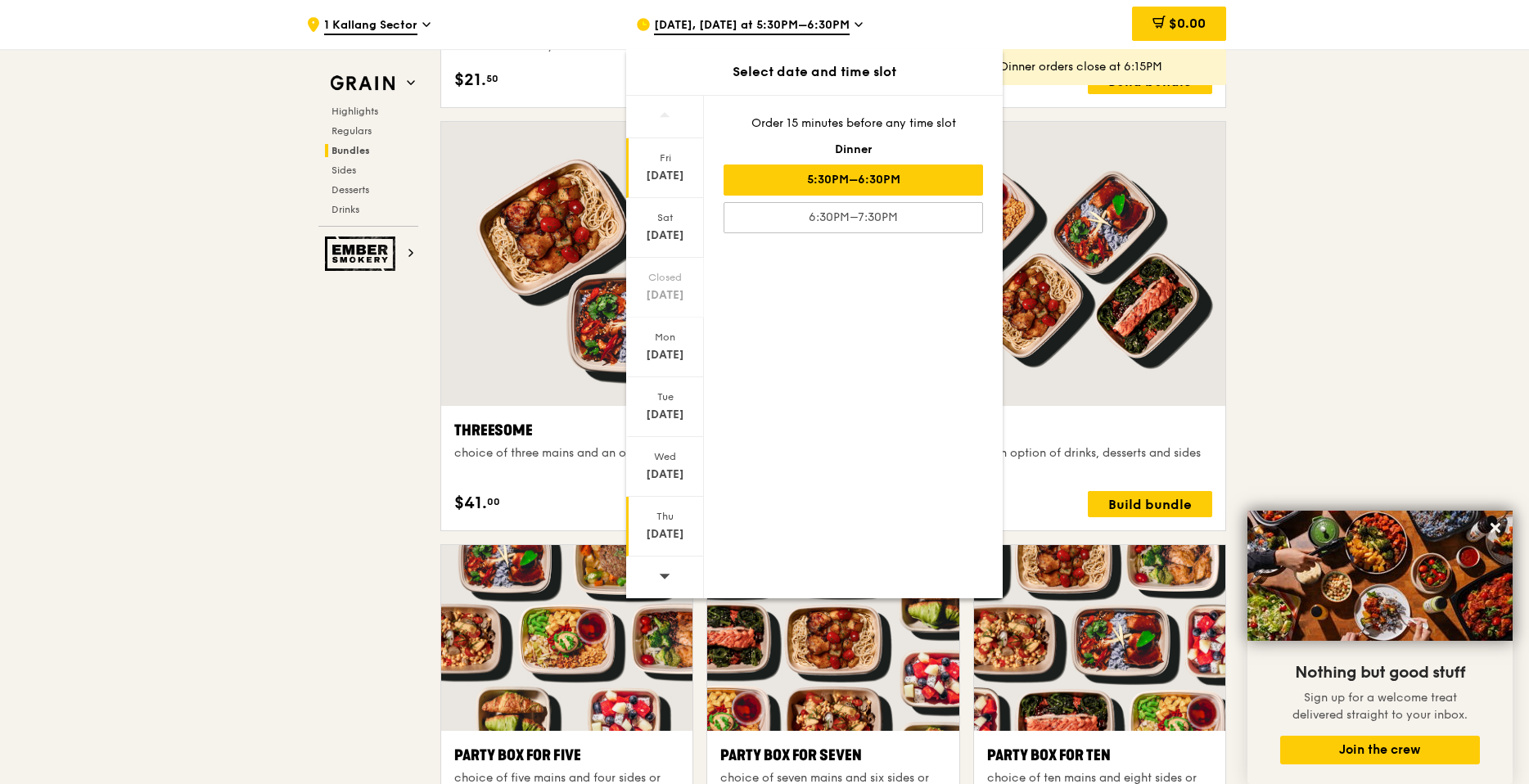
click at [678, 535] on div "[DATE]" at bounding box center [665, 534] width 73 height 16
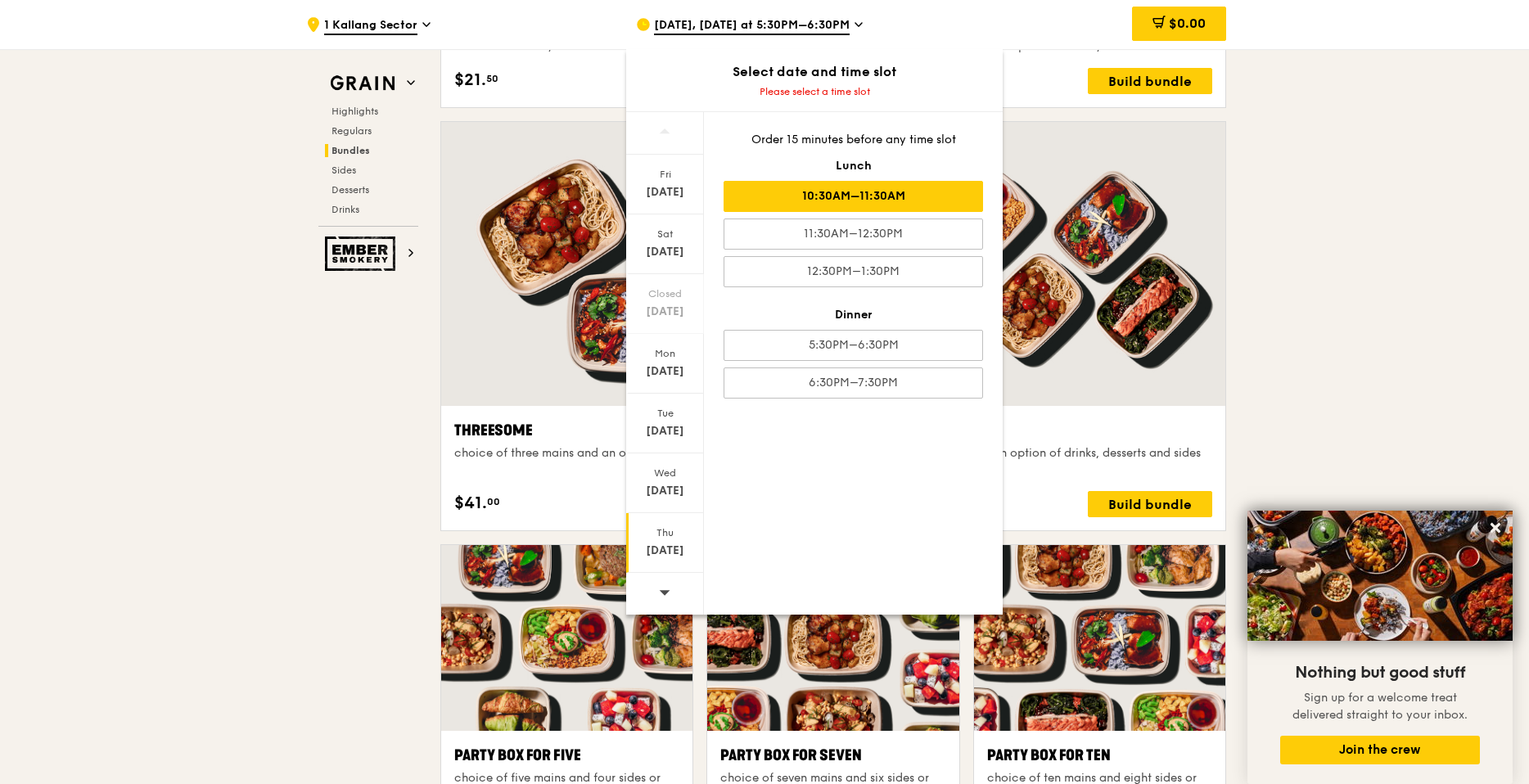
click at [877, 207] on div "10:30AM–11:30AM" at bounding box center [853, 197] width 260 height 31
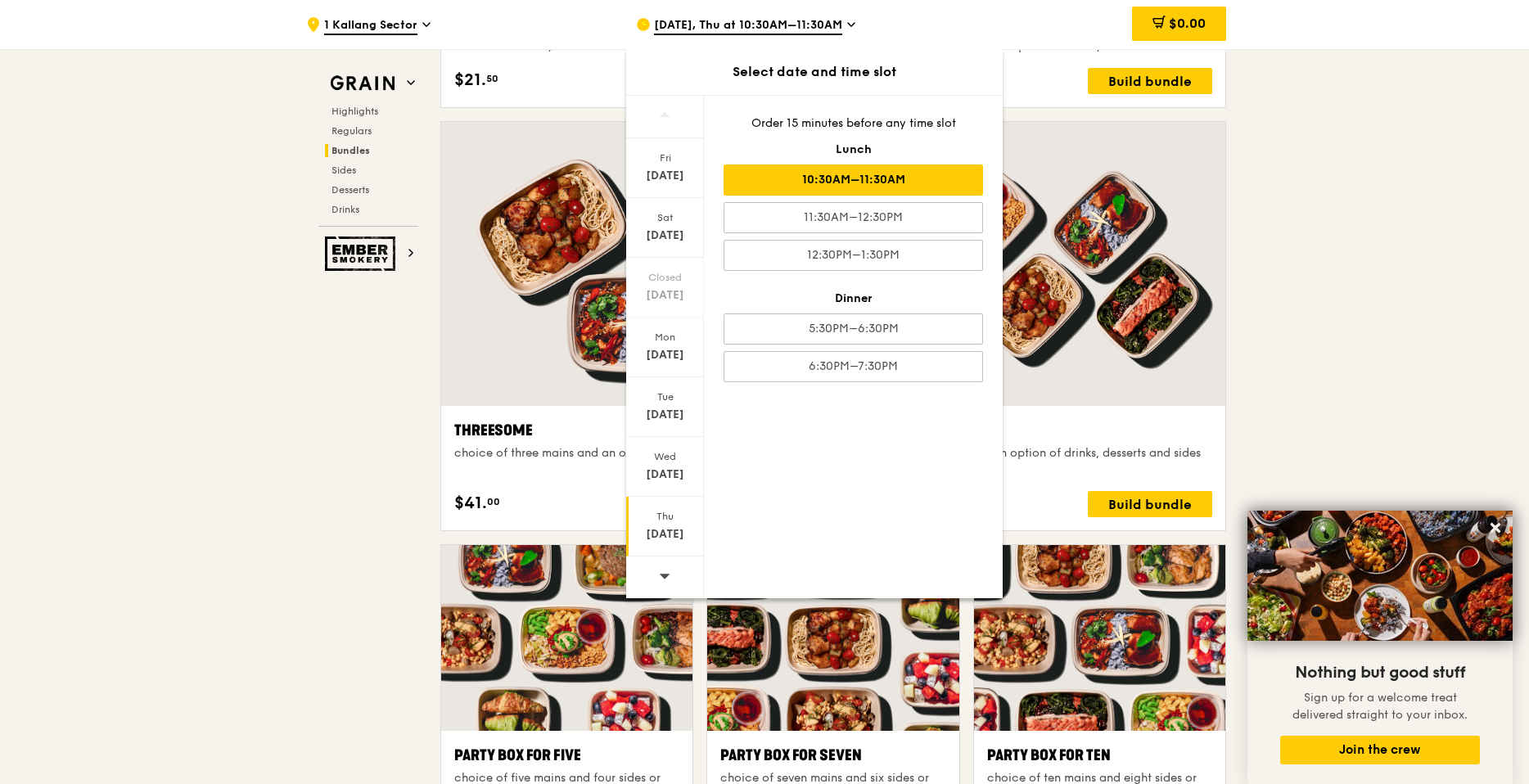
click at [896, 183] on div "10:30AM–11:30AM" at bounding box center [853, 180] width 260 height 31
click at [1332, 155] on div ".cls-1 { fill: none; stroke: #fff; stroke-linecap: round; stroke-linejoin: roun…" at bounding box center [764, 719] width 1529 height 6926
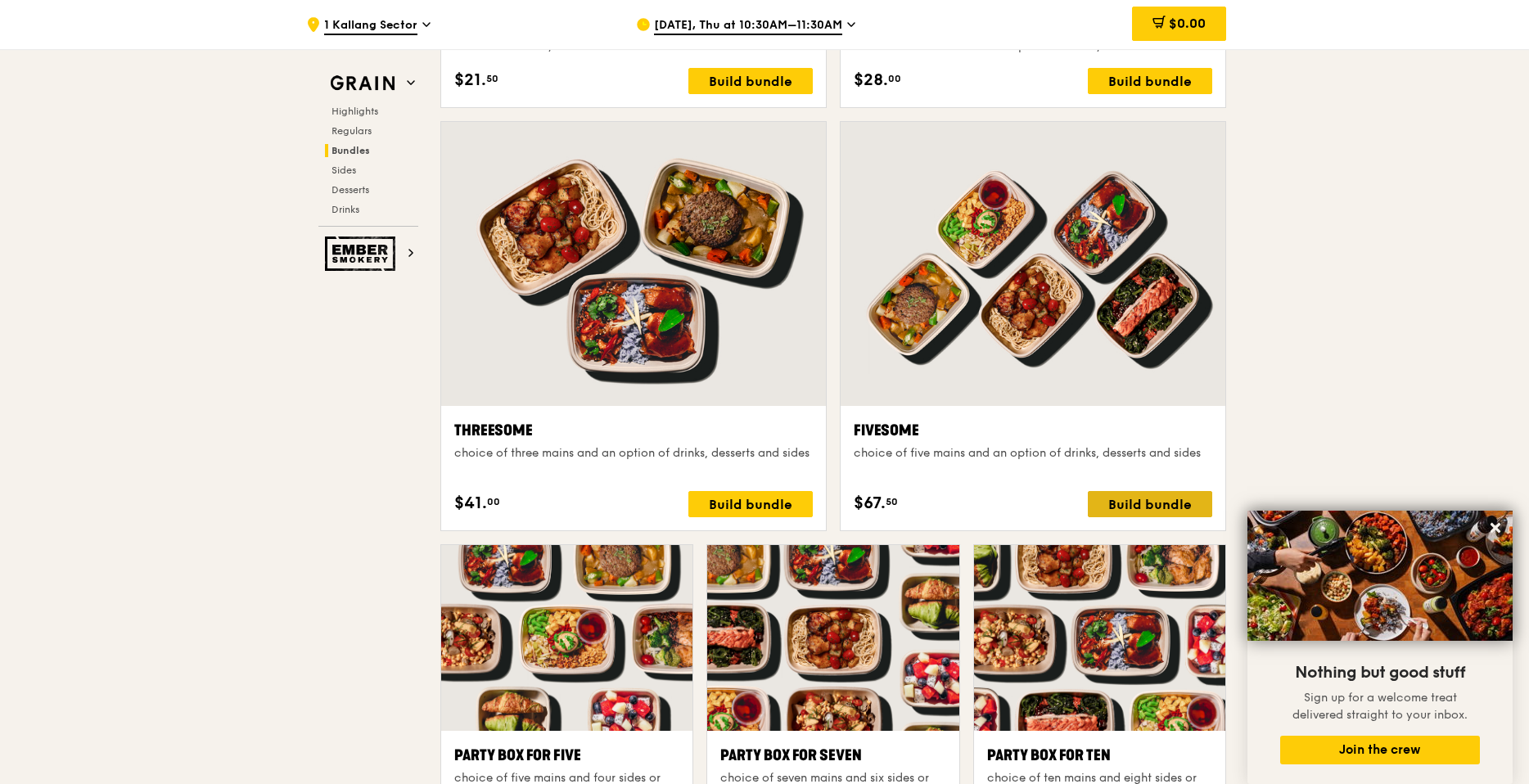
click at [1164, 496] on div "Build bundle" at bounding box center [1150, 504] width 125 height 26
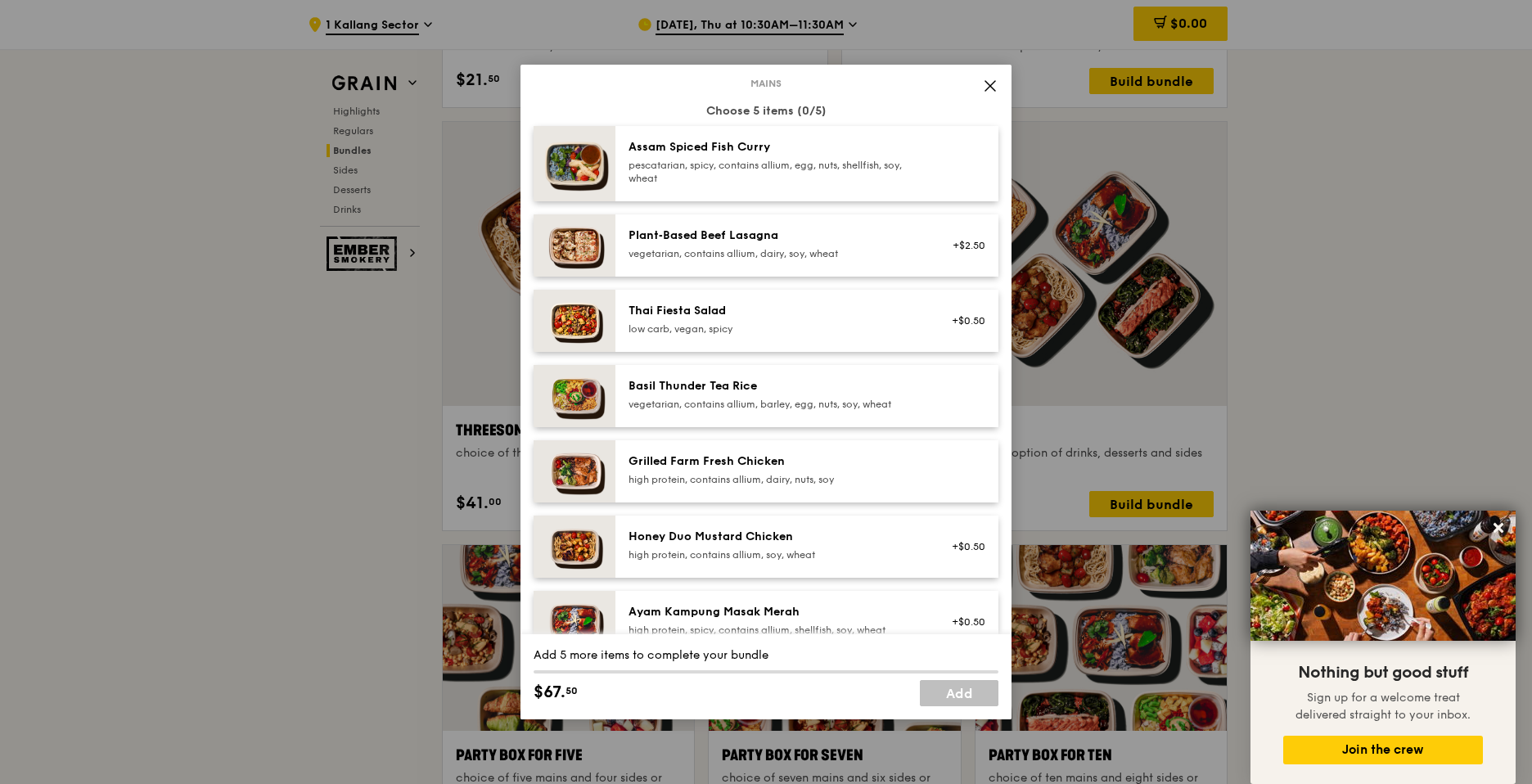
scroll to position [197, 0]
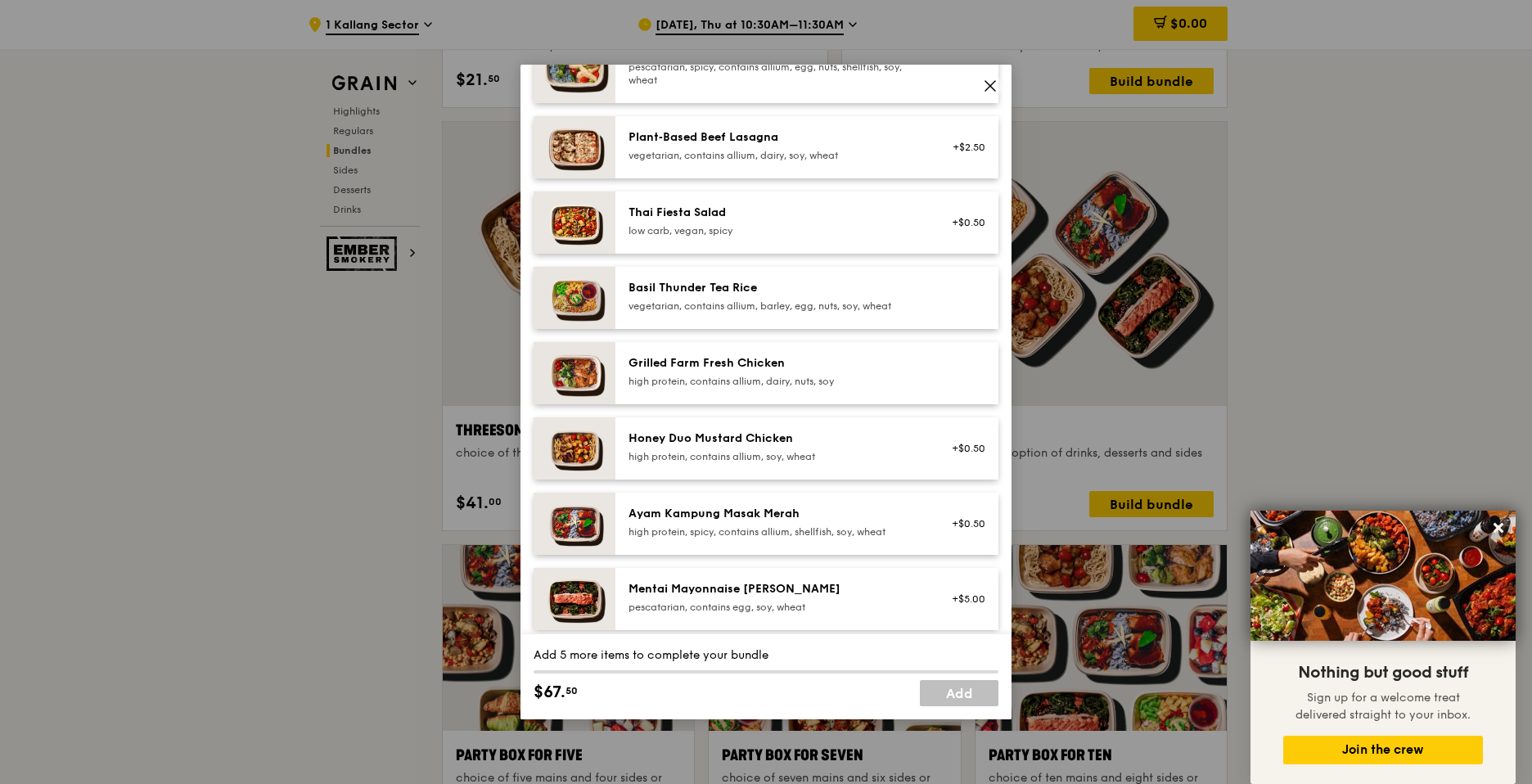
click at [754, 532] on div "high protein, spicy, contains allium, shellfish, soy, wheat" at bounding box center [775, 532] width 294 height 13
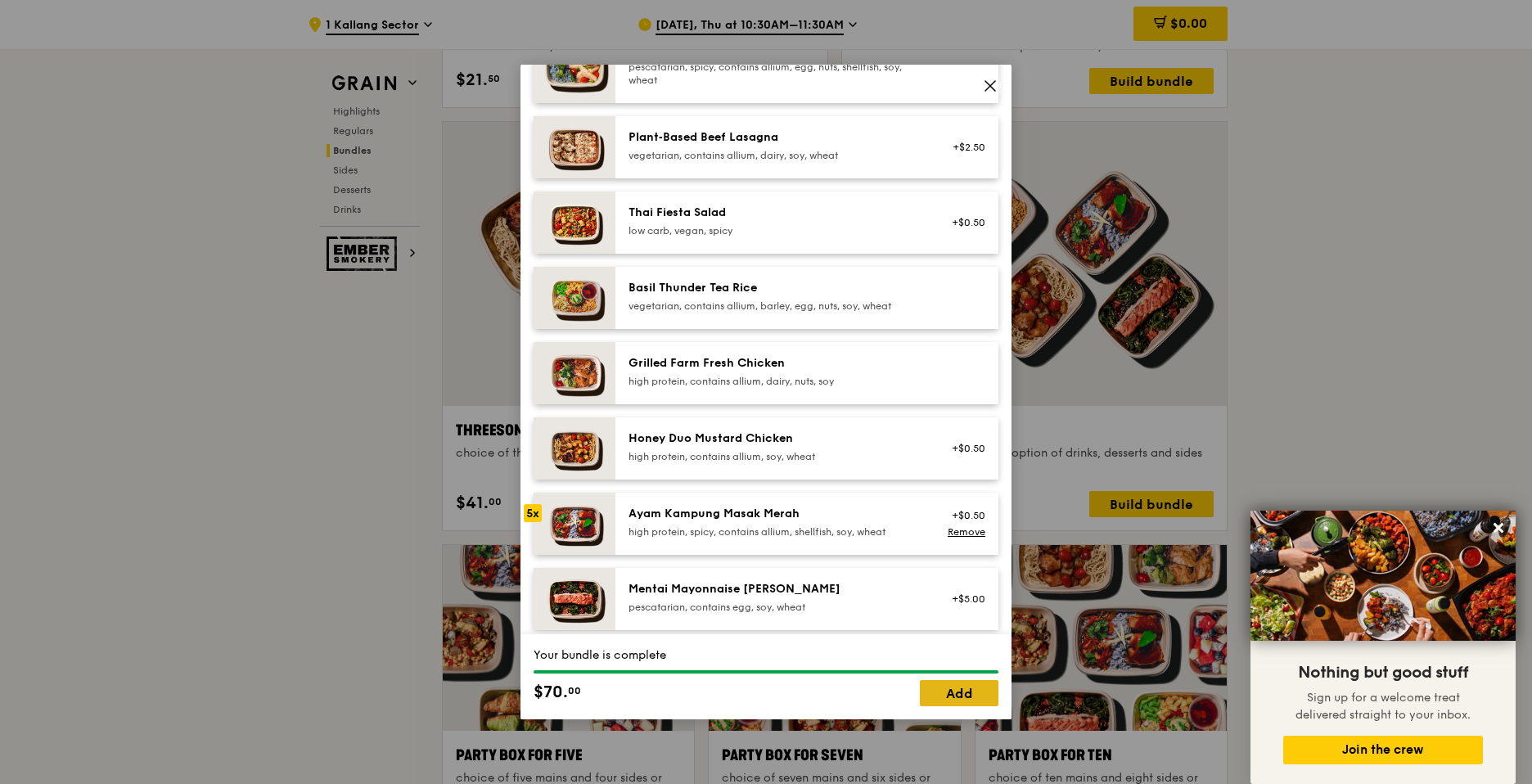
click at [941, 700] on link "Add" at bounding box center [959, 693] width 79 height 26
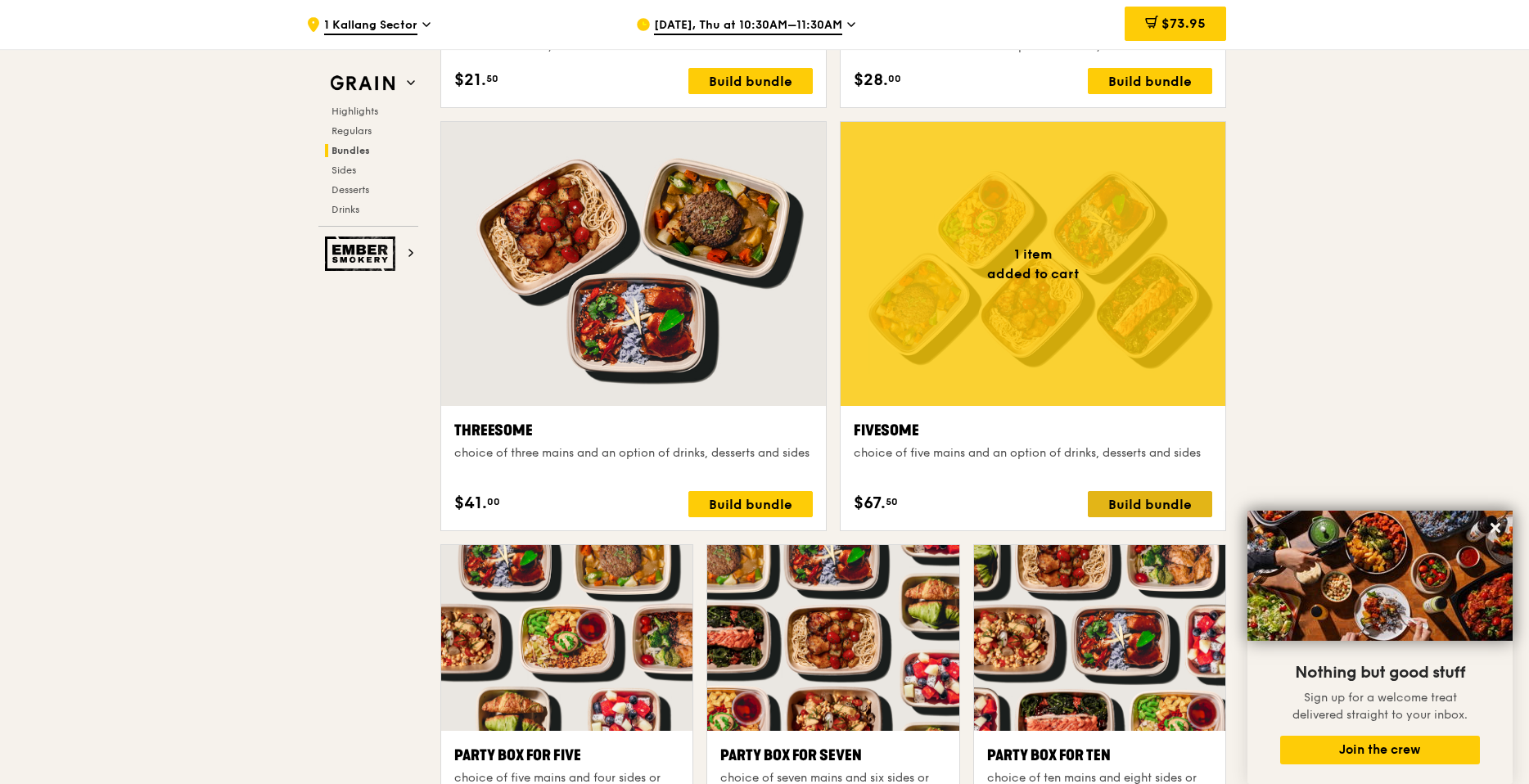
click at [1152, 496] on div "Build bundle" at bounding box center [1150, 504] width 125 height 26
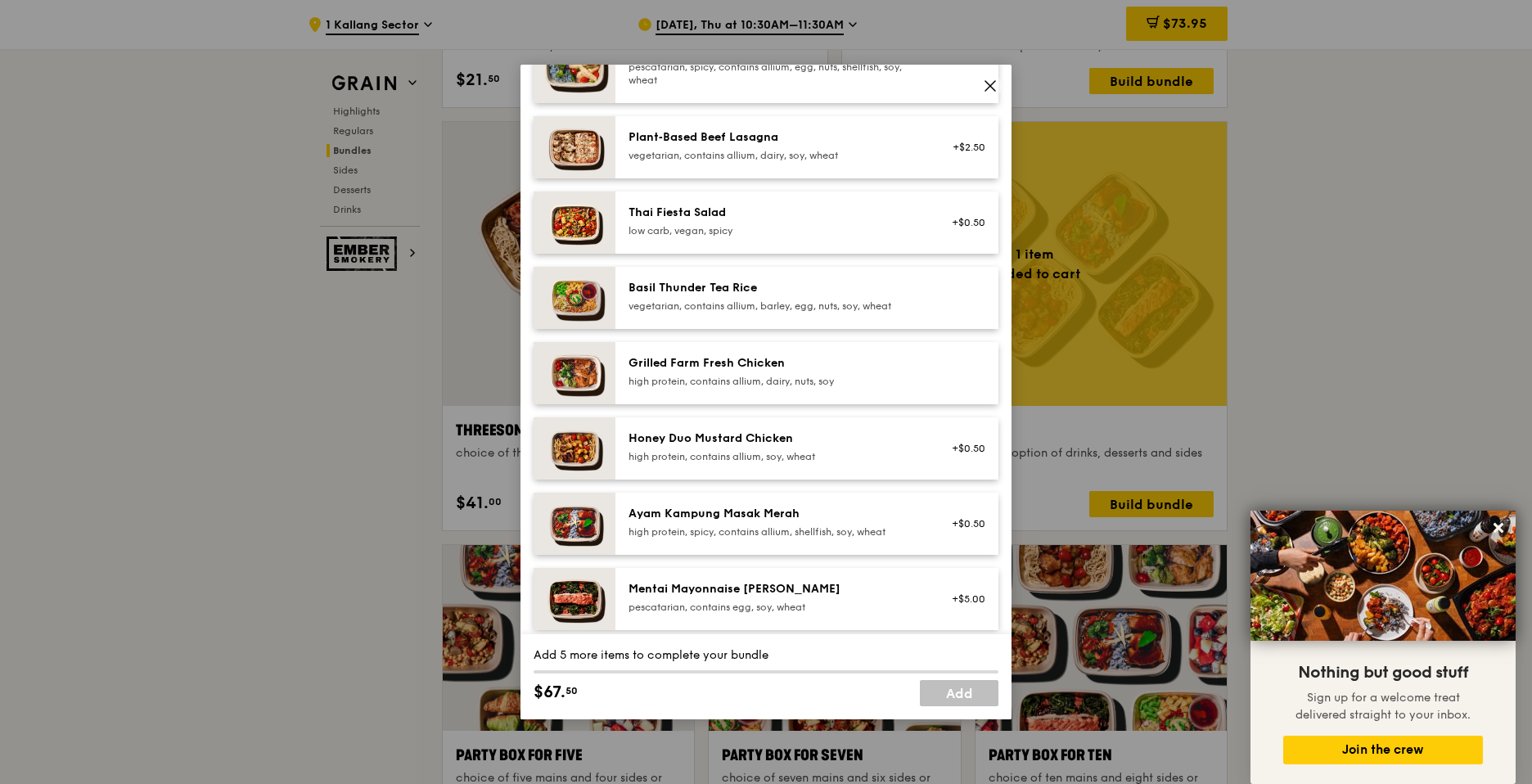
click at [755, 439] on div "Honey Duo Mustard Chicken" at bounding box center [775, 438] width 294 height 16
click at [832, 454] on div "high protein, contains allium, soy, wheat" at bounding box center [775, 456] width 294 height 13
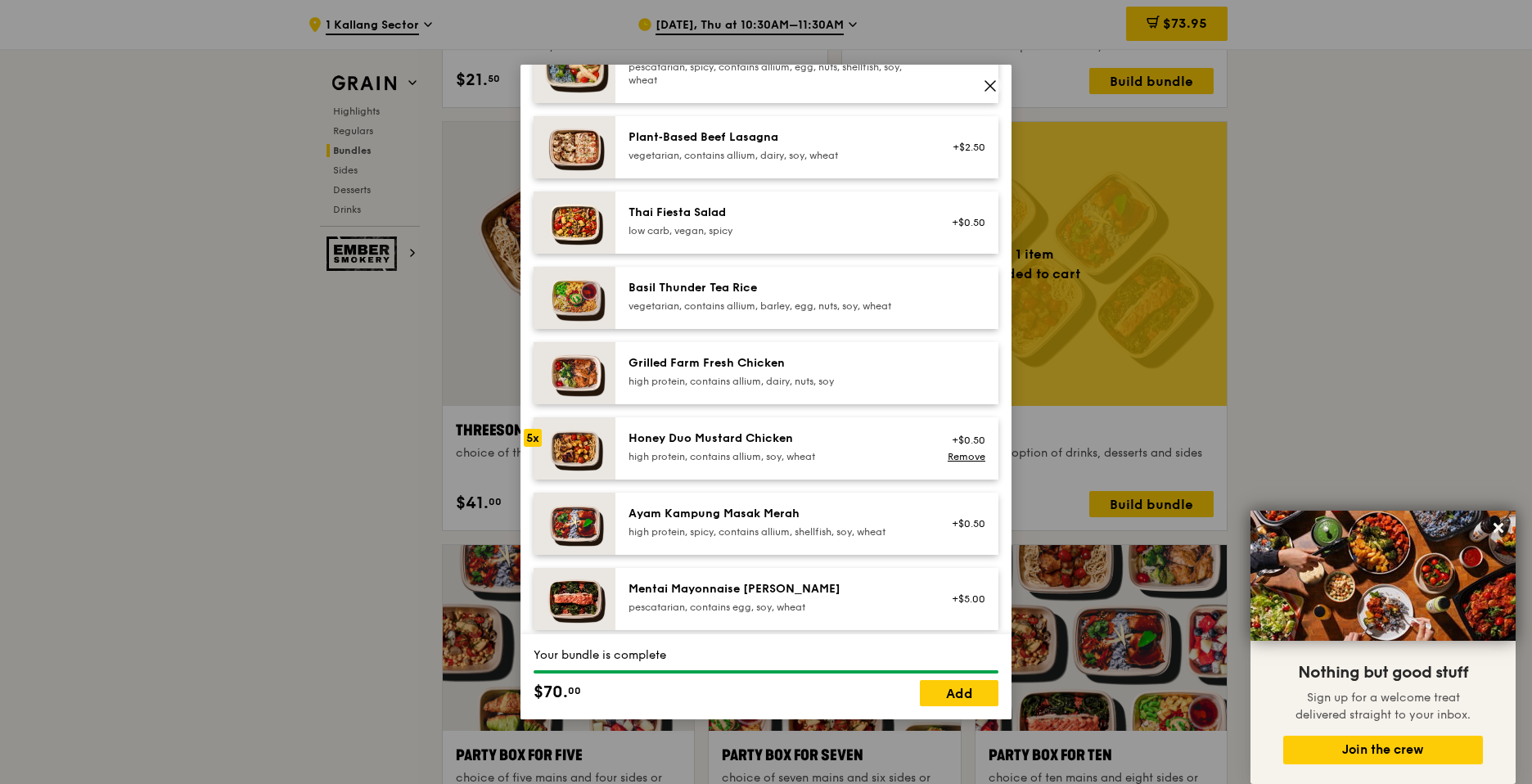
click at [832, 454] on div "high protein, contains allium, soy, wheat" at bounding box center [775, 456] width 294 height 13
click at [962, 696] on link "Add" at bounding box center [959, 693] width 79 height 26
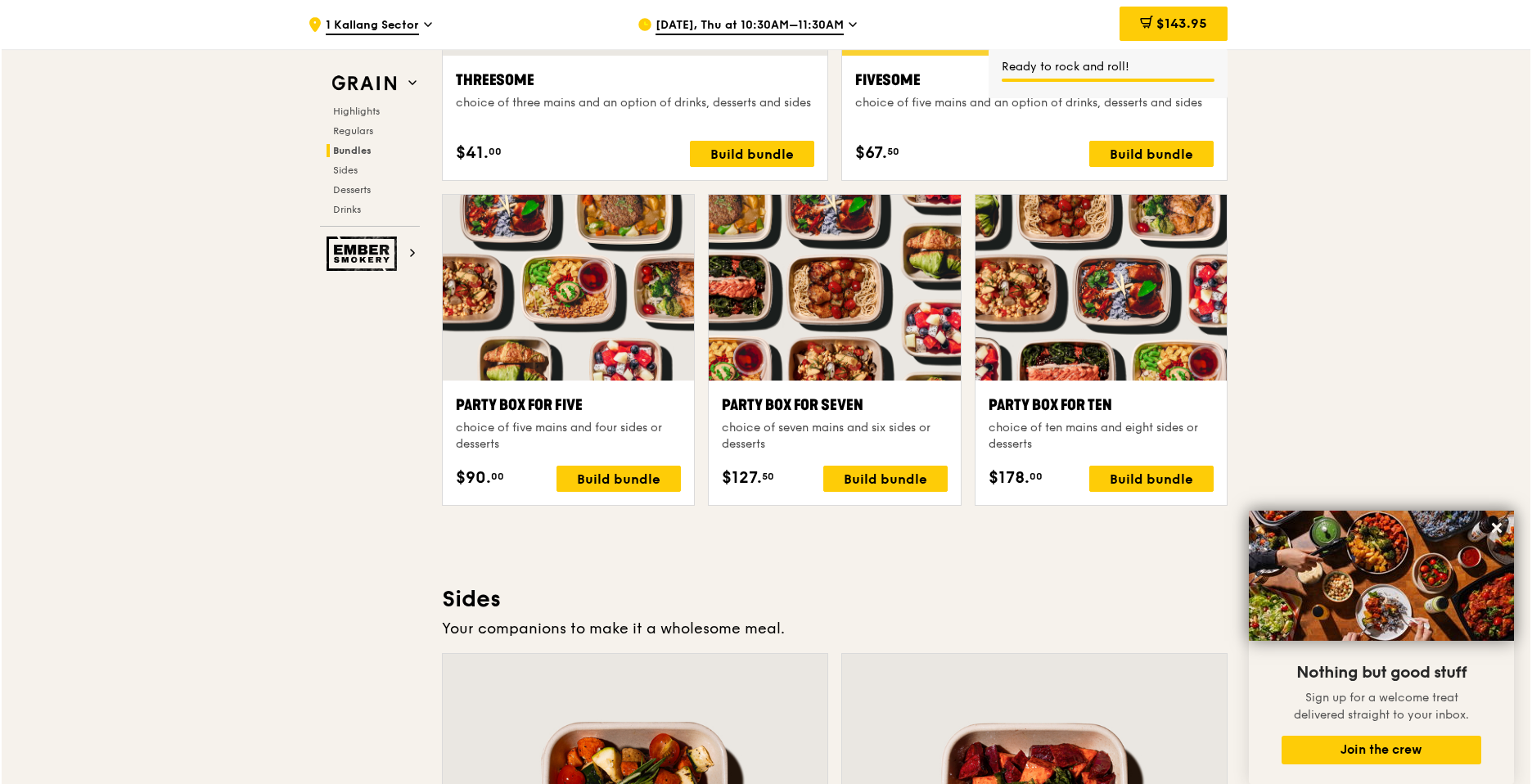
scroll to position [3175, 0]
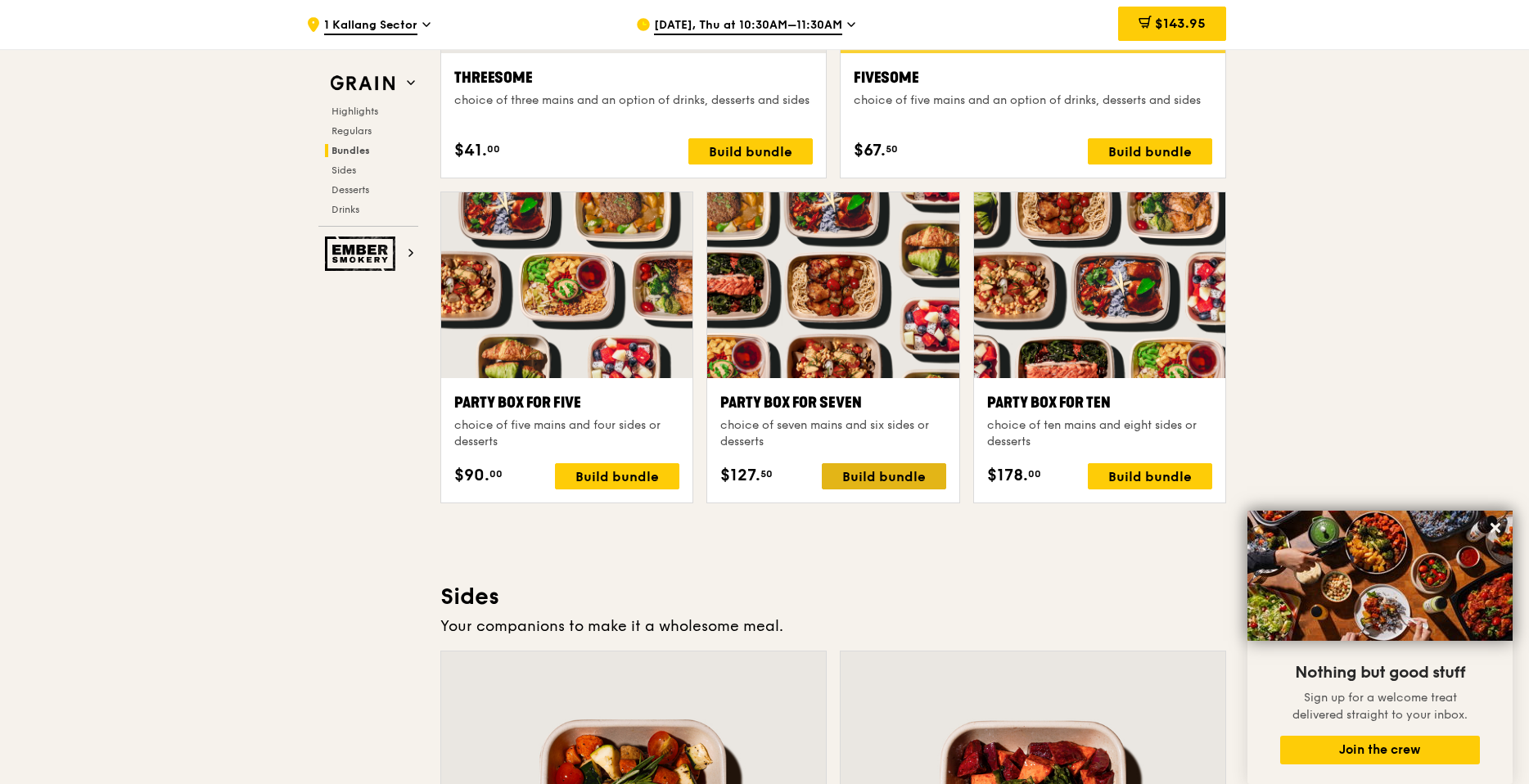
click at [907, 483] on div "Build bundle" at bounding box center [884, 476] width 125 height 26
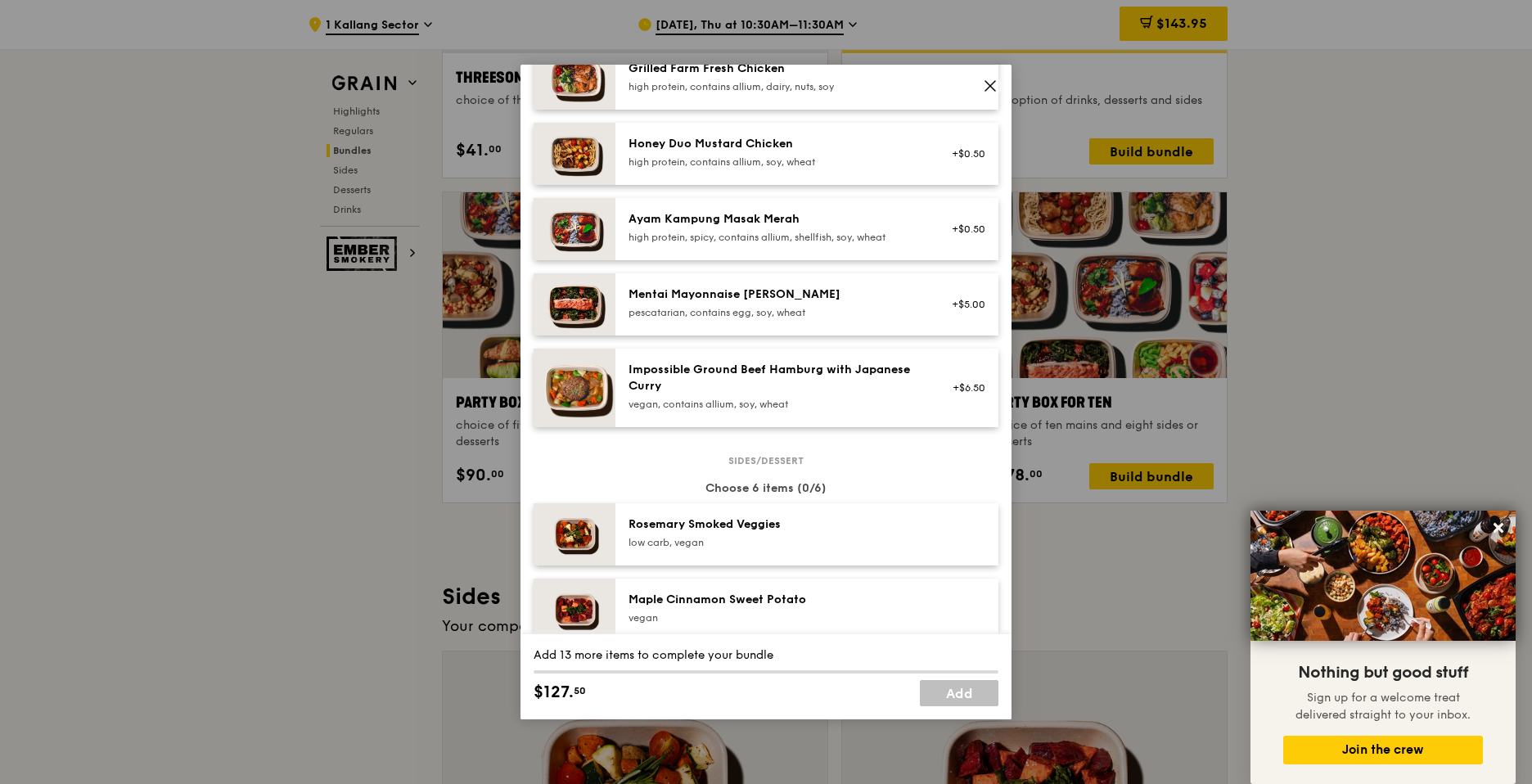
scroll to position [392, 0]
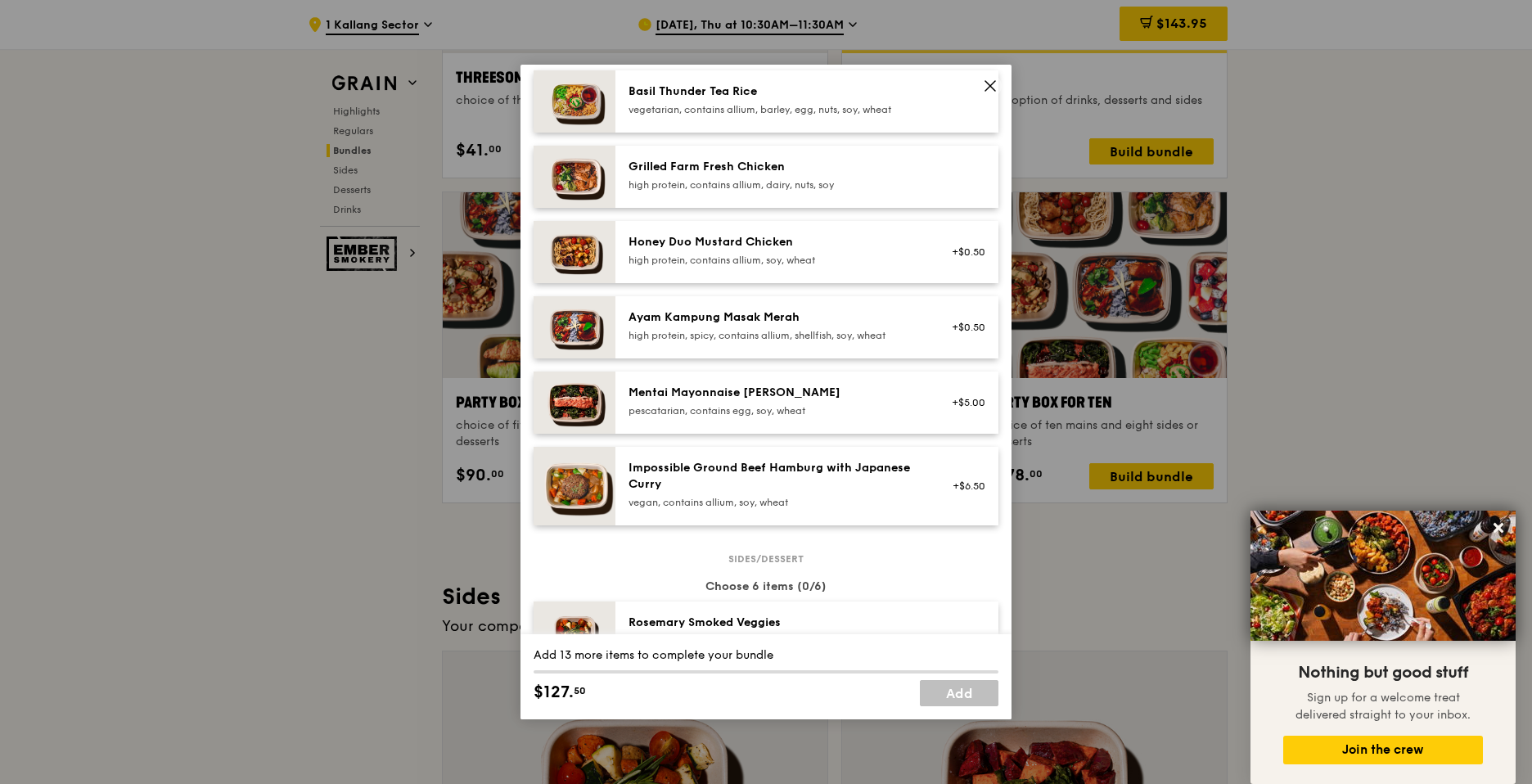
click at [569, 263] on img at bounding box center [574, 252] width 82 height 62
click at [768, 186] on div "high protein, contains allium, dairy, nuts, soy" at bounding box center [775, 185] width 294 height 13
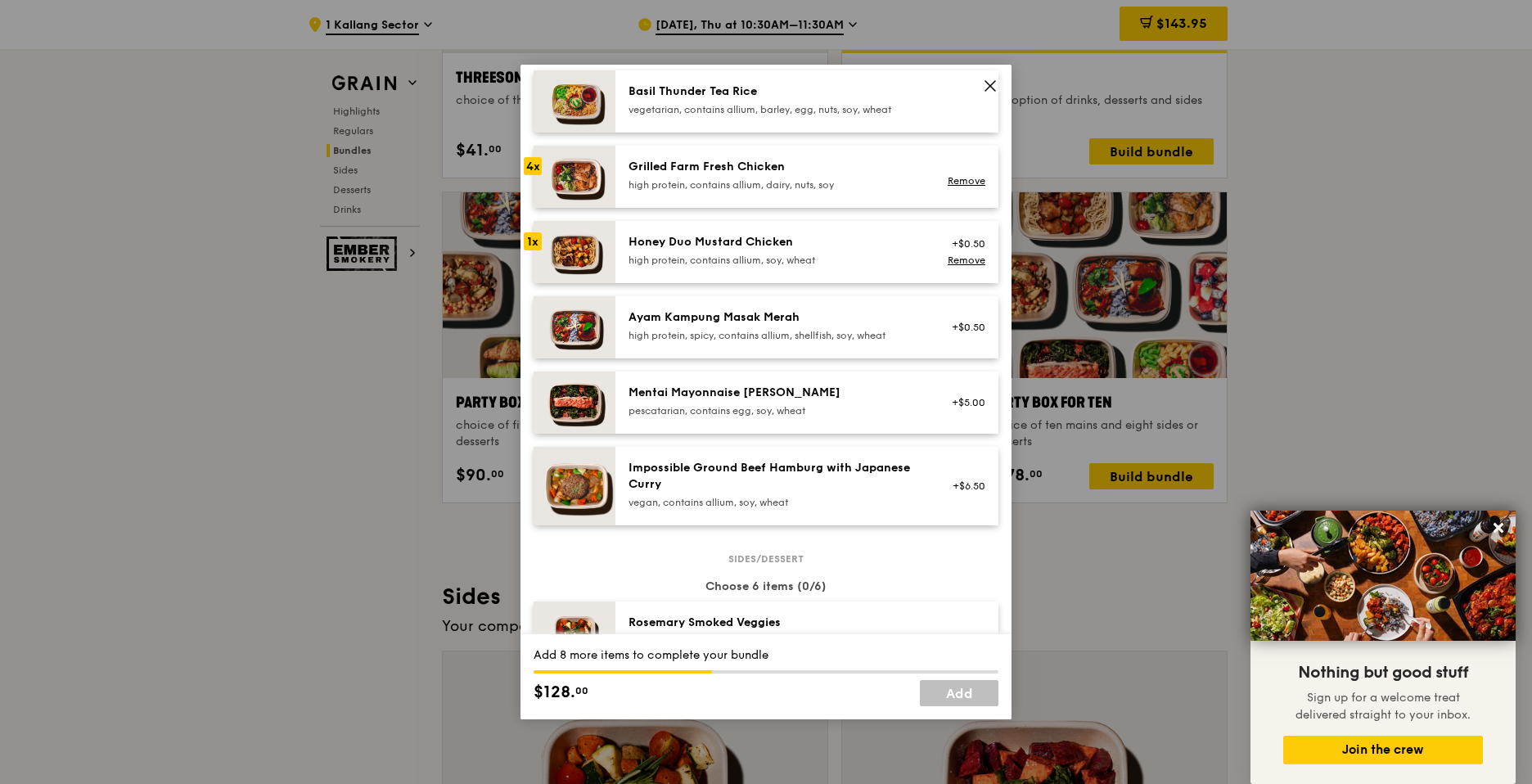
click at [768, 186] on div "high protein, contains allium, dairy, nuts, soy" at bounding box center [775, 185] width 294 height 13
click at [948, 261] on link "Remove" at bounding box center [967, 261] width 38 height 11
click at [872, 174] on div "Grilled Farm Fresh Chicken" at bounding box center [775, 167] width 294 height 16
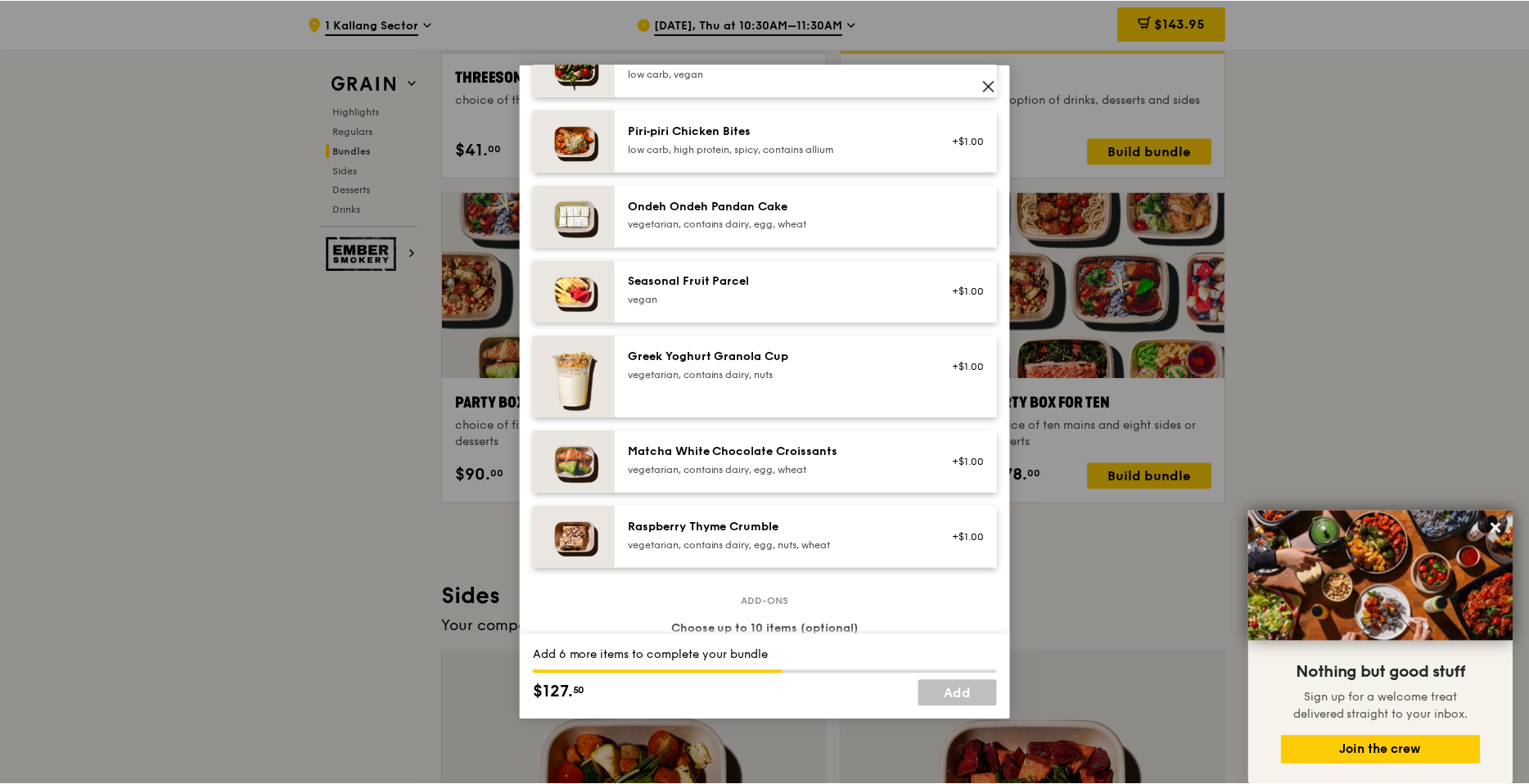
scroll to position [1178, 0]
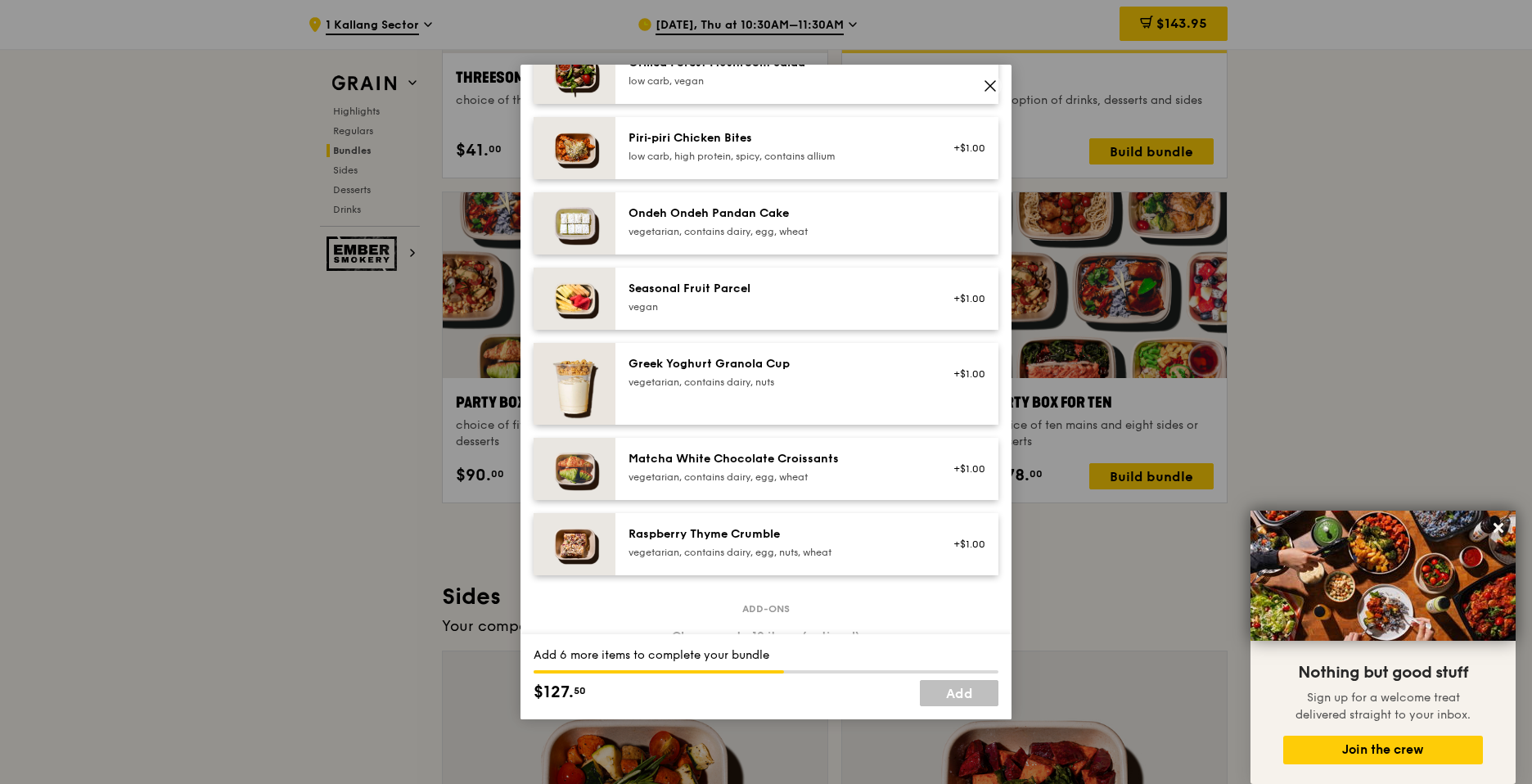
click at [786, 226] on div "vegetarian, contains dairy, egg, wheat" at bounding box center [775, 232] width 294 height 13
click at [816, 229] on div "vegetarian, contains dairy, egg, wheat" at bounding box center [775, 232] width 294 height 13
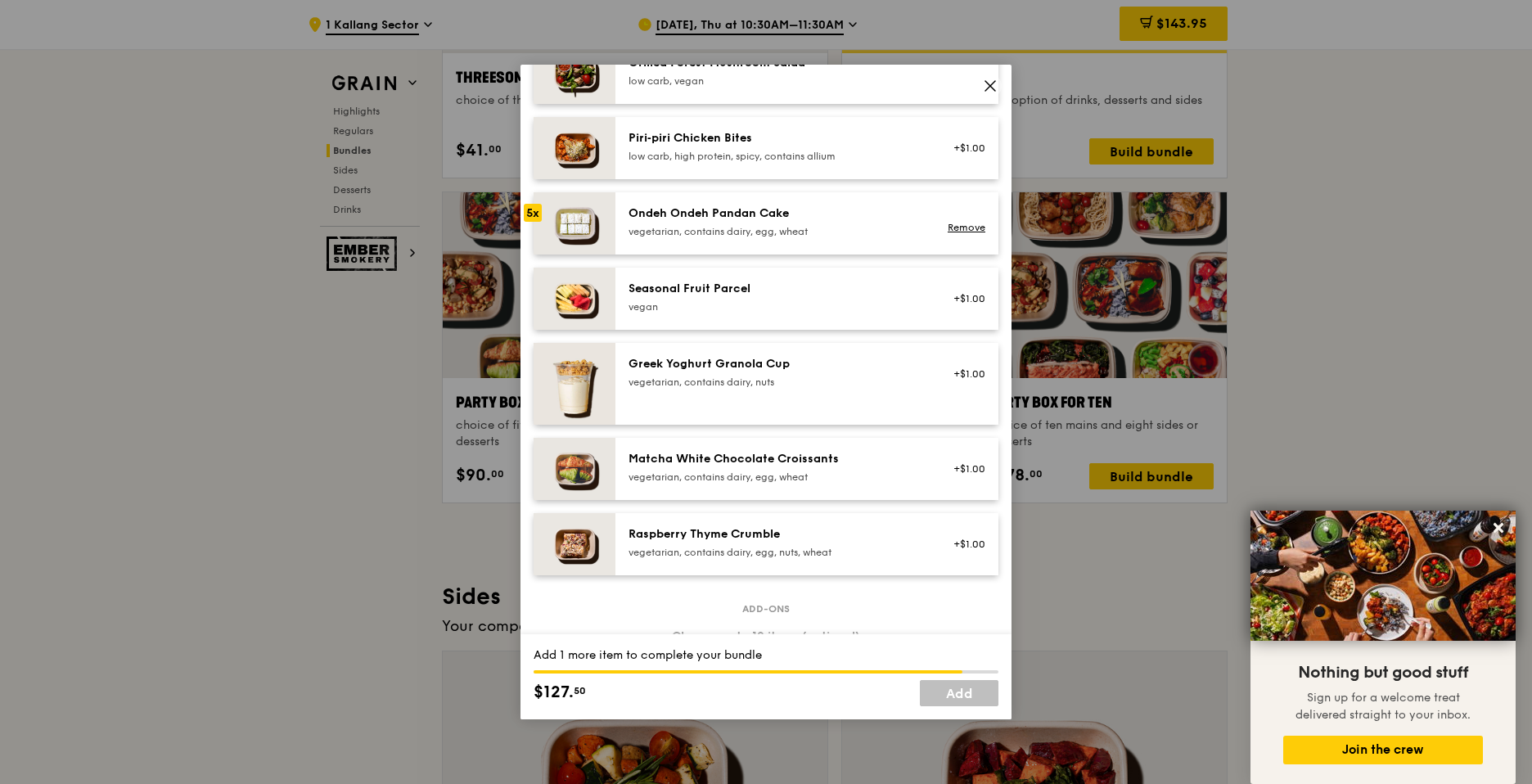
click at [816, 229] on div "vegetarian, contains dairy, egg, wheat" at bounding box center [775, 232] width 294 height 13
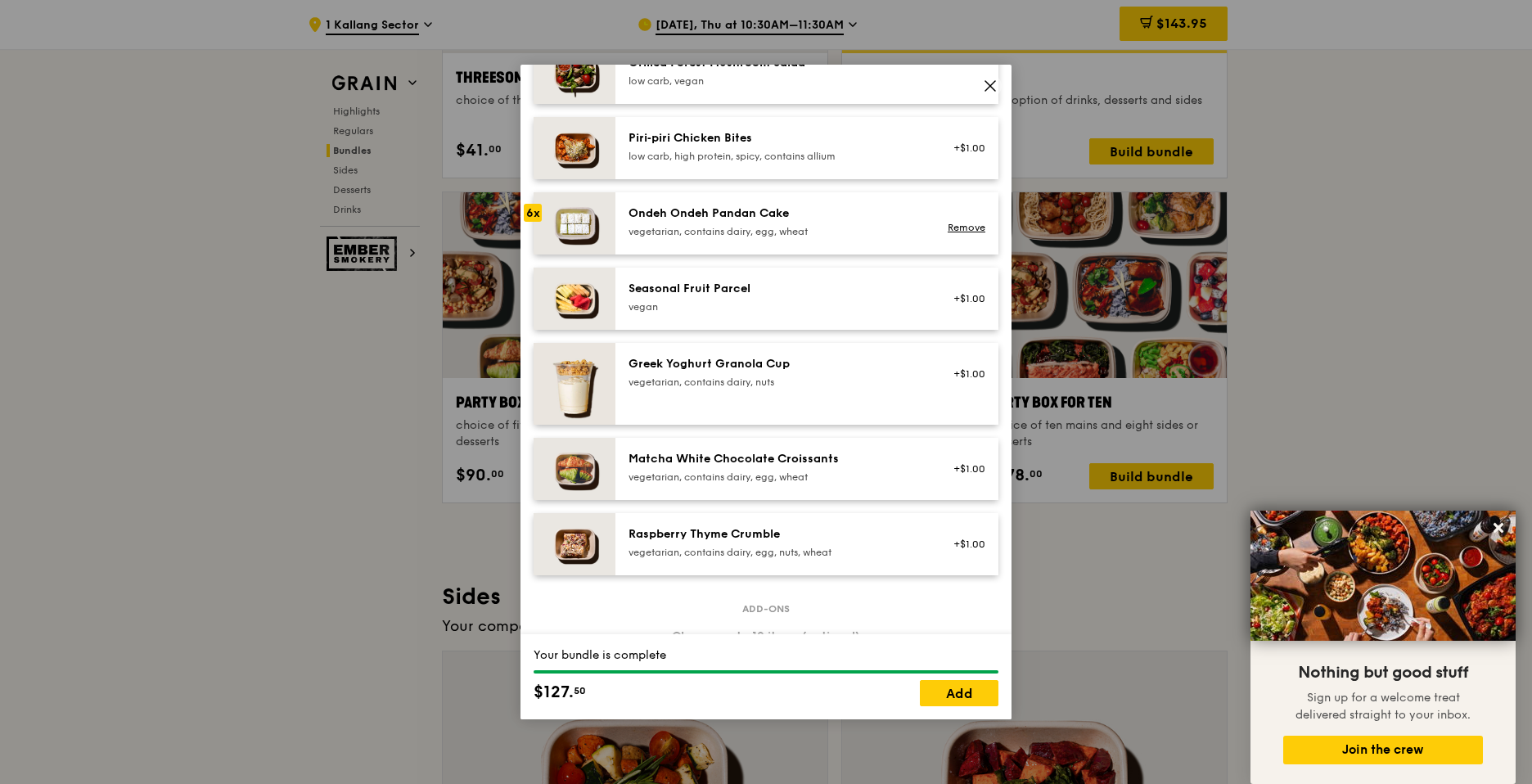
click at [816, 229] on div "vegetarian, contains dairy, egg, wheat" at bounding box center [775, 232] width 294 height 13
click at [977, 686] on link "Add" at bounding box center [959, 693] width 79 height 26
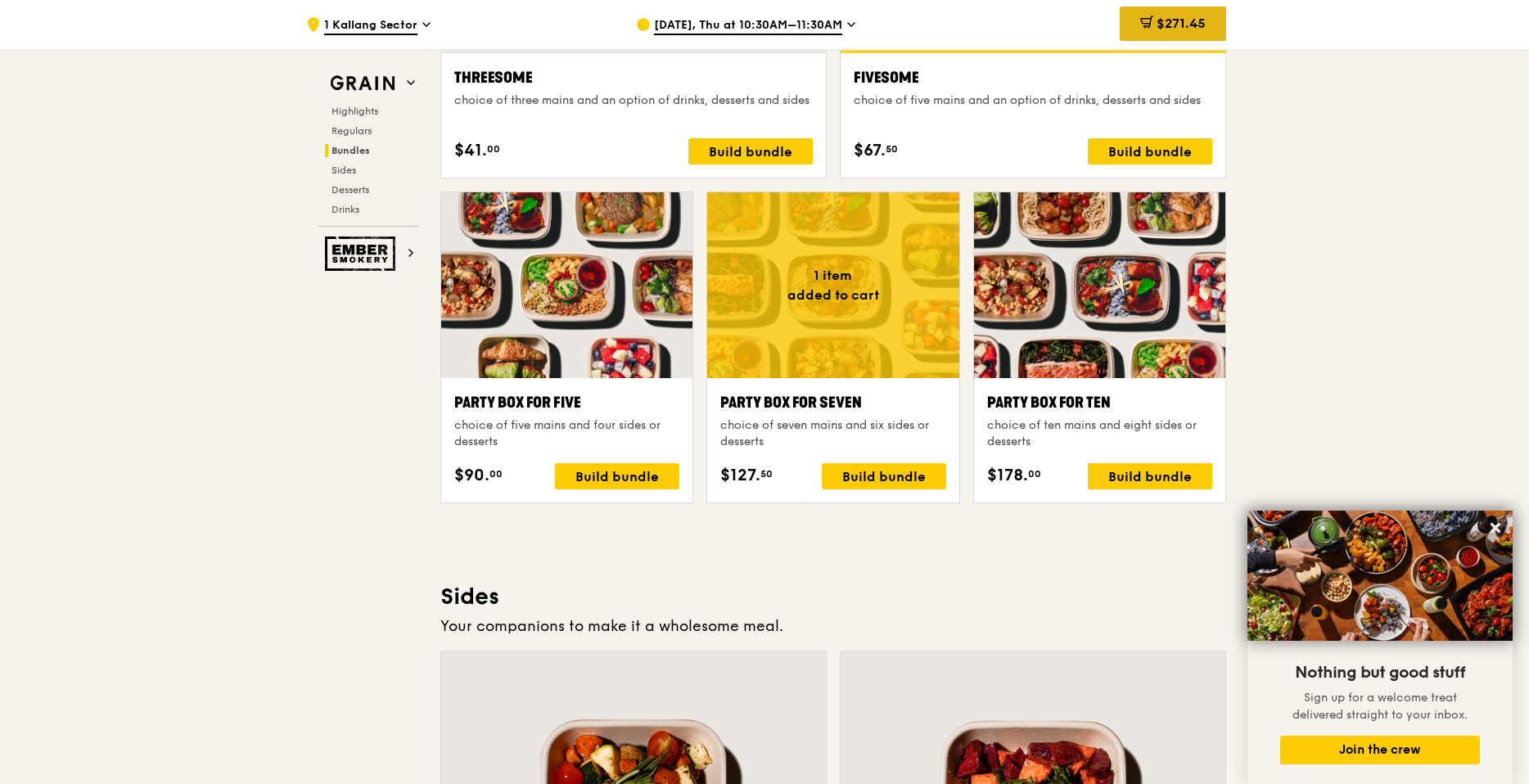
click at [1173, 30] on span "$271.45" at bounding box center [1181, 23] width 49 height 16
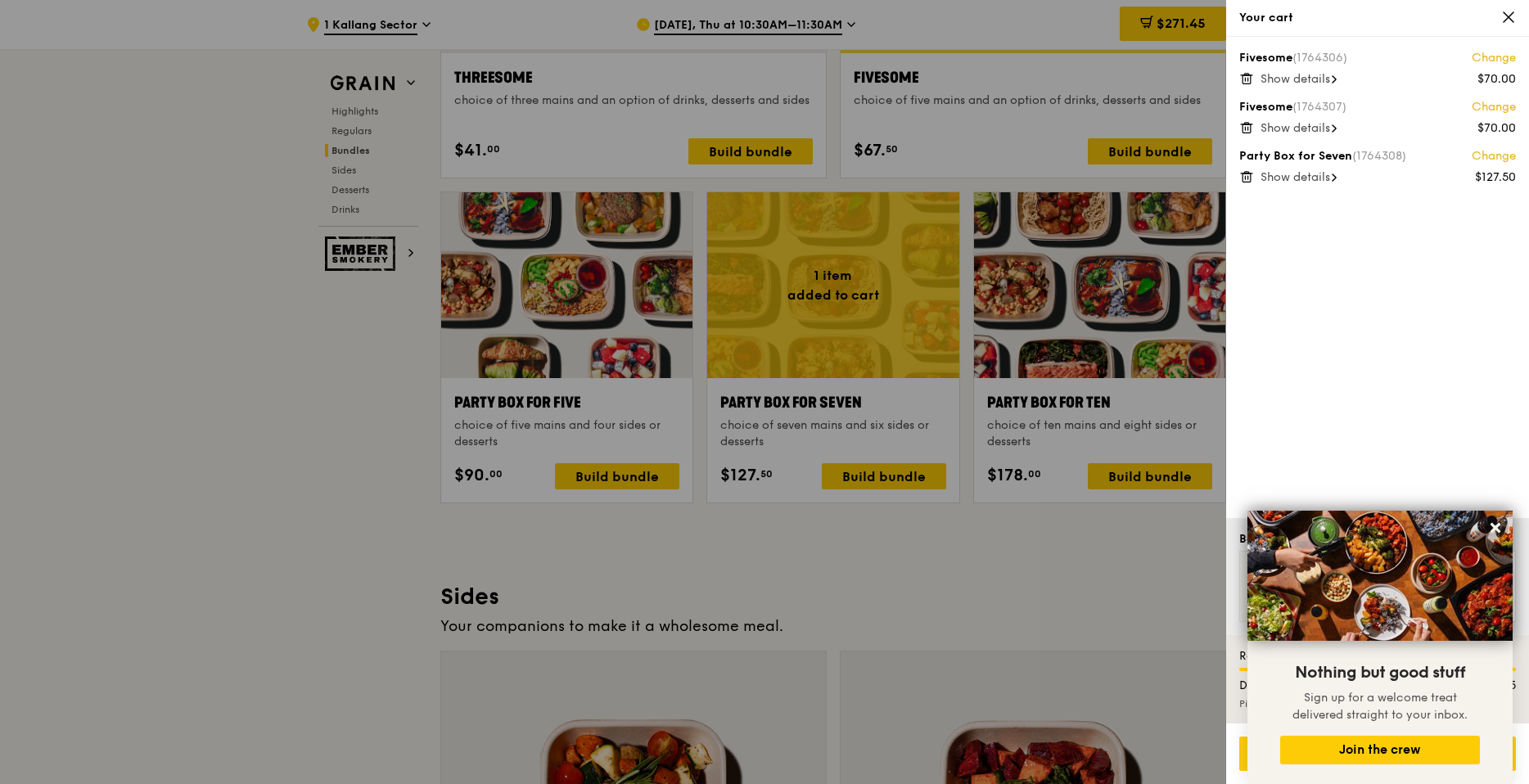
click at [1294, 75] on span "Show details" at bounding box center [1295, 79] width 70 height 14
click at [1273, 155] on div "Show details" at bounding box center [1388, 148] width 256 height 16
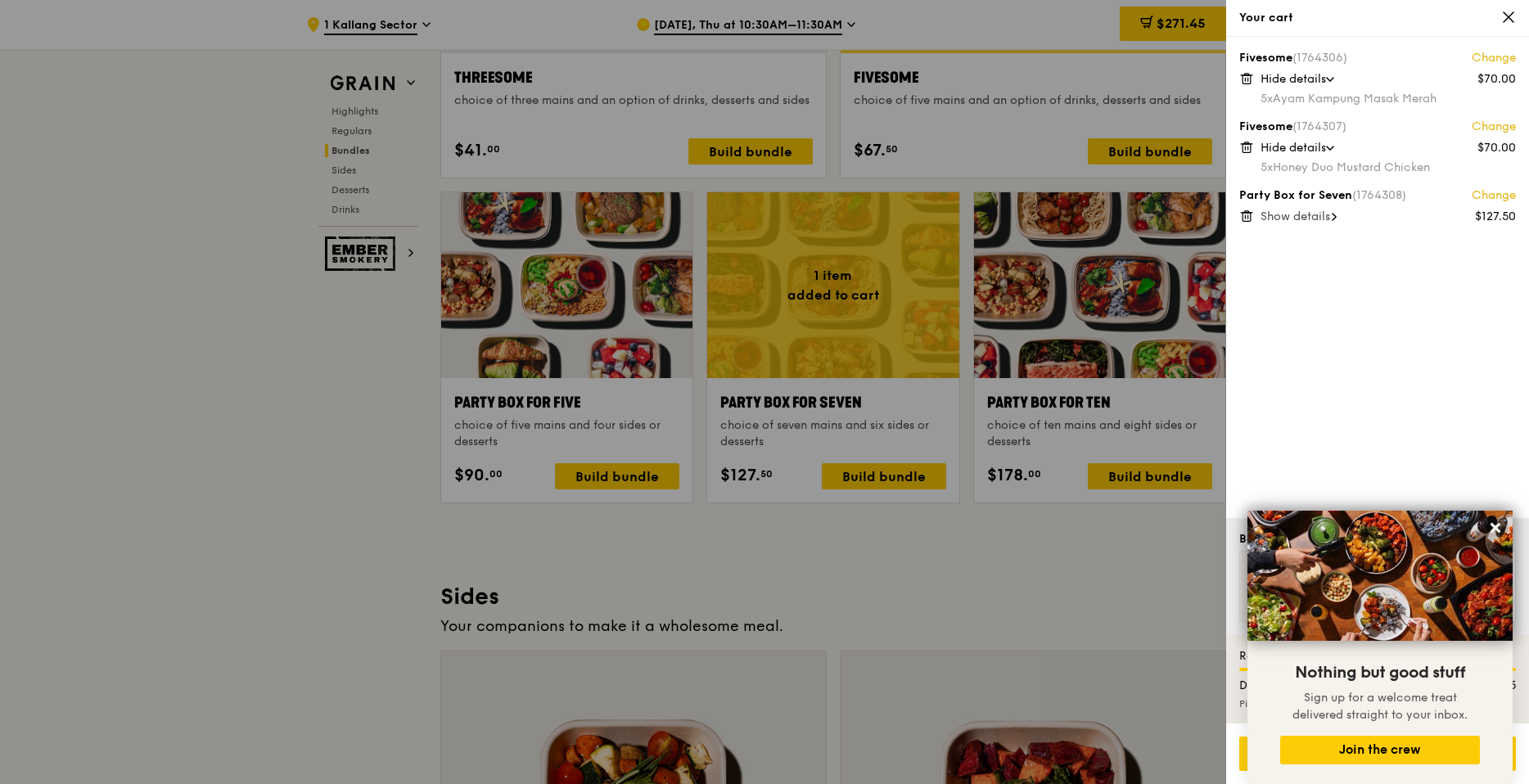
click at [1298, 218] on span "Show details" at bounding box center [1295, 216] width 70 height 14
click at [1498, 533] on icon at bounding box center [1495, 528] width 15 height 15
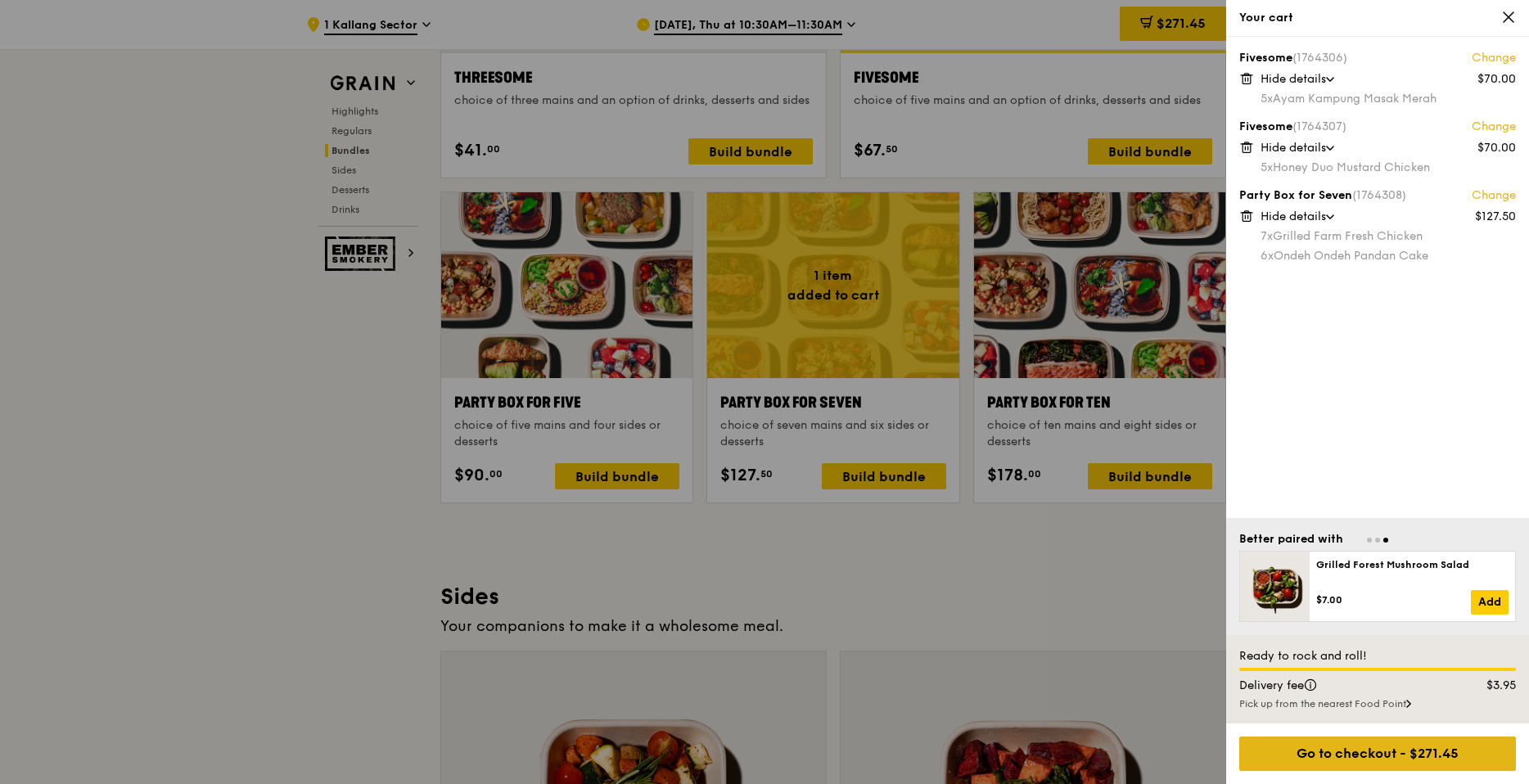
click at [1408, 759] on div "Go to checkout - $271.45" at bounding box center [1377, 754] width 277 height 34
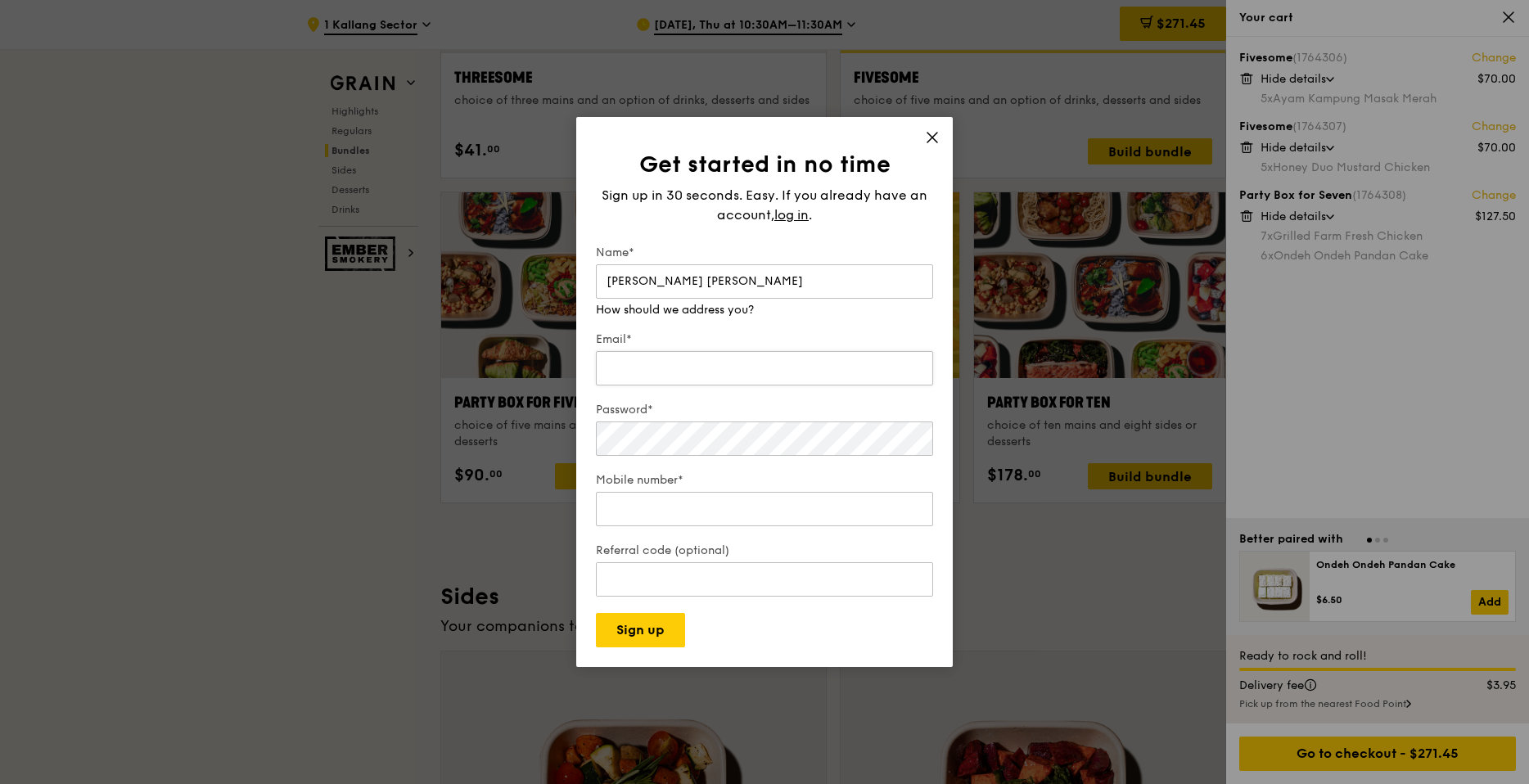
type input "[PERSON_NAME] [PERSON_NAME]"
click at [654, 369] on div "Email* We will send your receipt to this email" at bounding box center [764, 352] width 338 height 74
type input "[EMAIL_ADDRESS][PERSON_NAME][DOMAIN_NAME]"
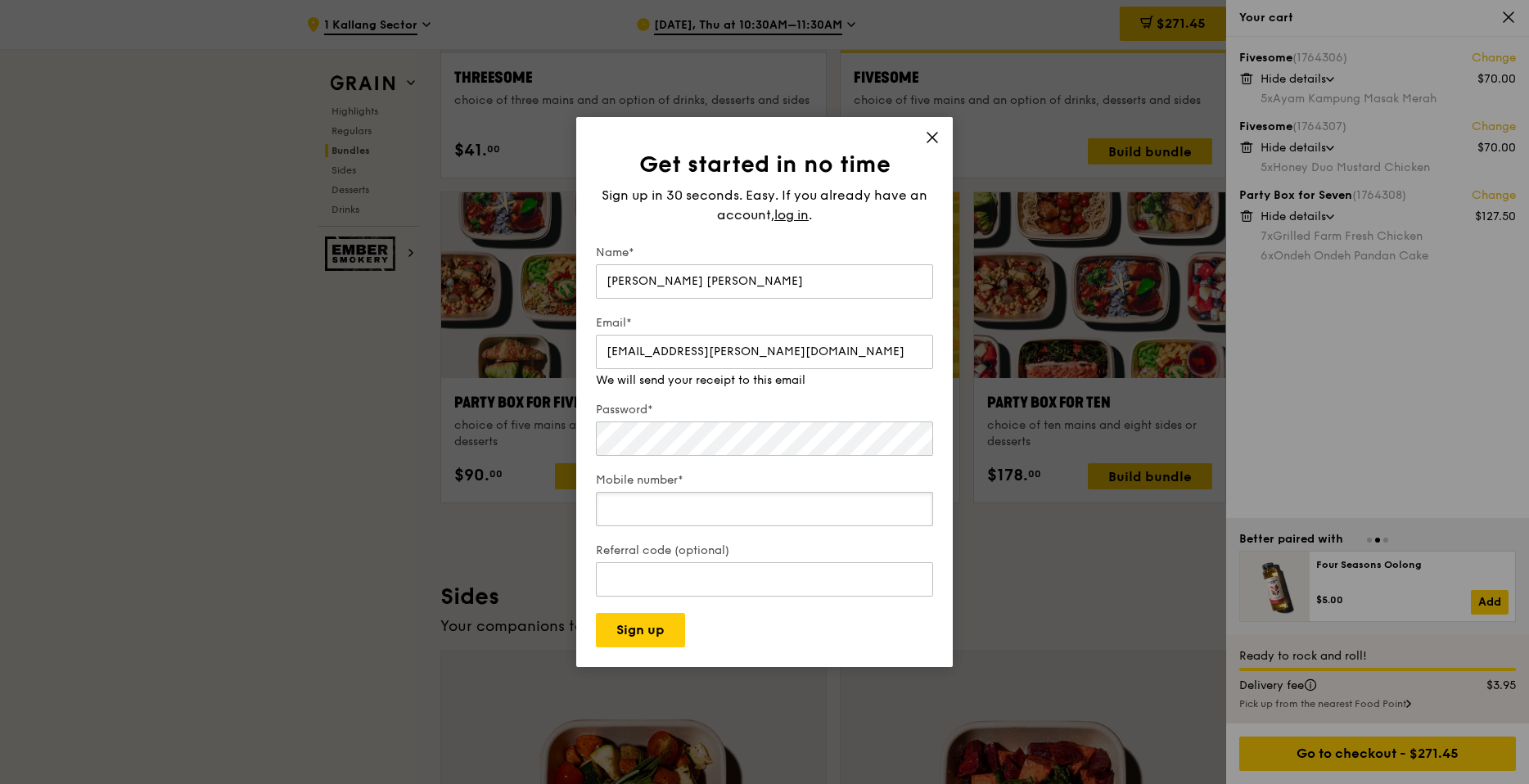
type input "90093230"
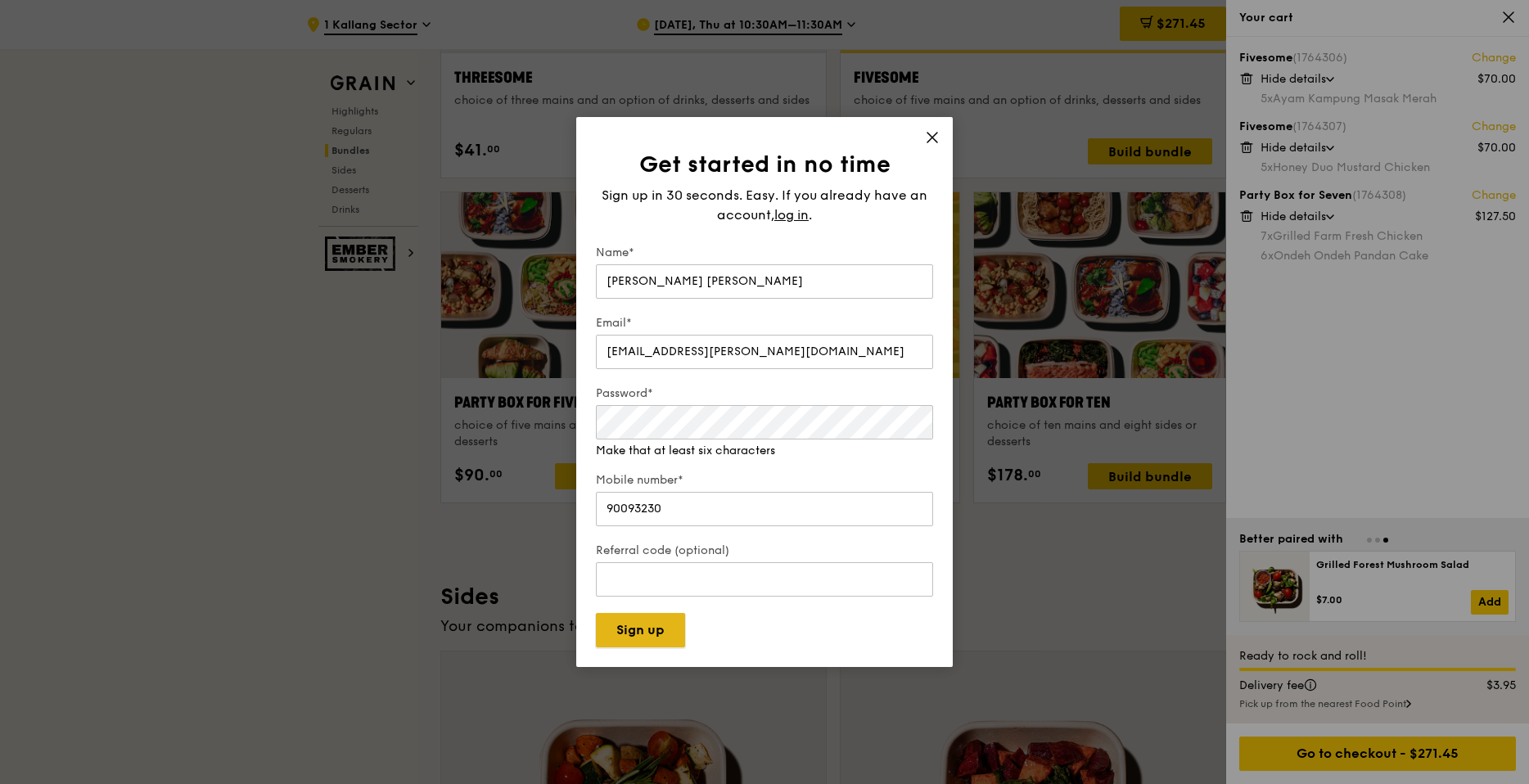
click at [655, 631] on button "Sign up" at bounding box center [640, 630] width 89 height 34
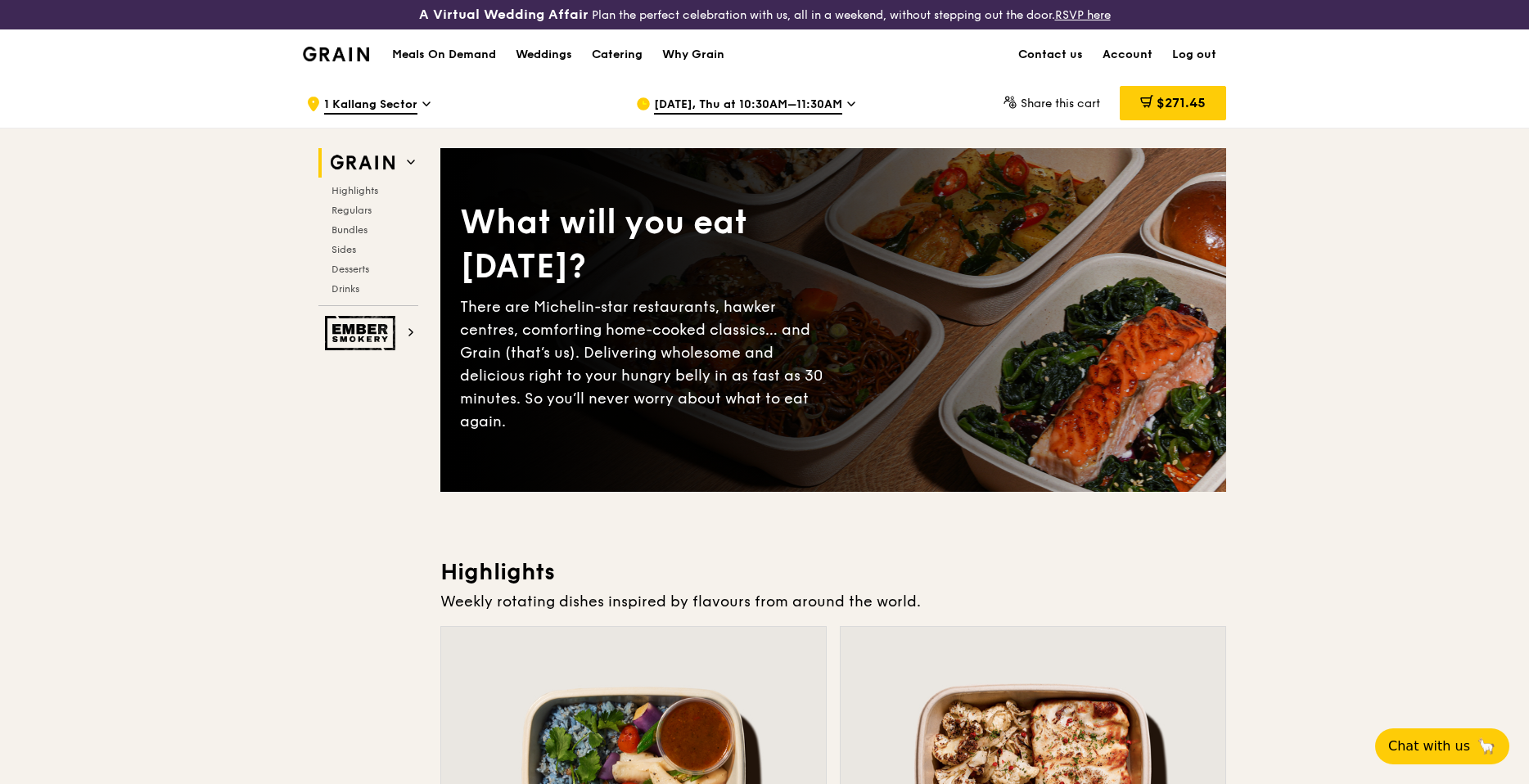
click at [941, 88] on div "[DATE], Thu at 10:30AM–11:30AM" at bounding box center [787, 104] width 330 height 49
click at [1179, 102] on span "$271.45" at bounding box center [1181, 102] width 49 height 16
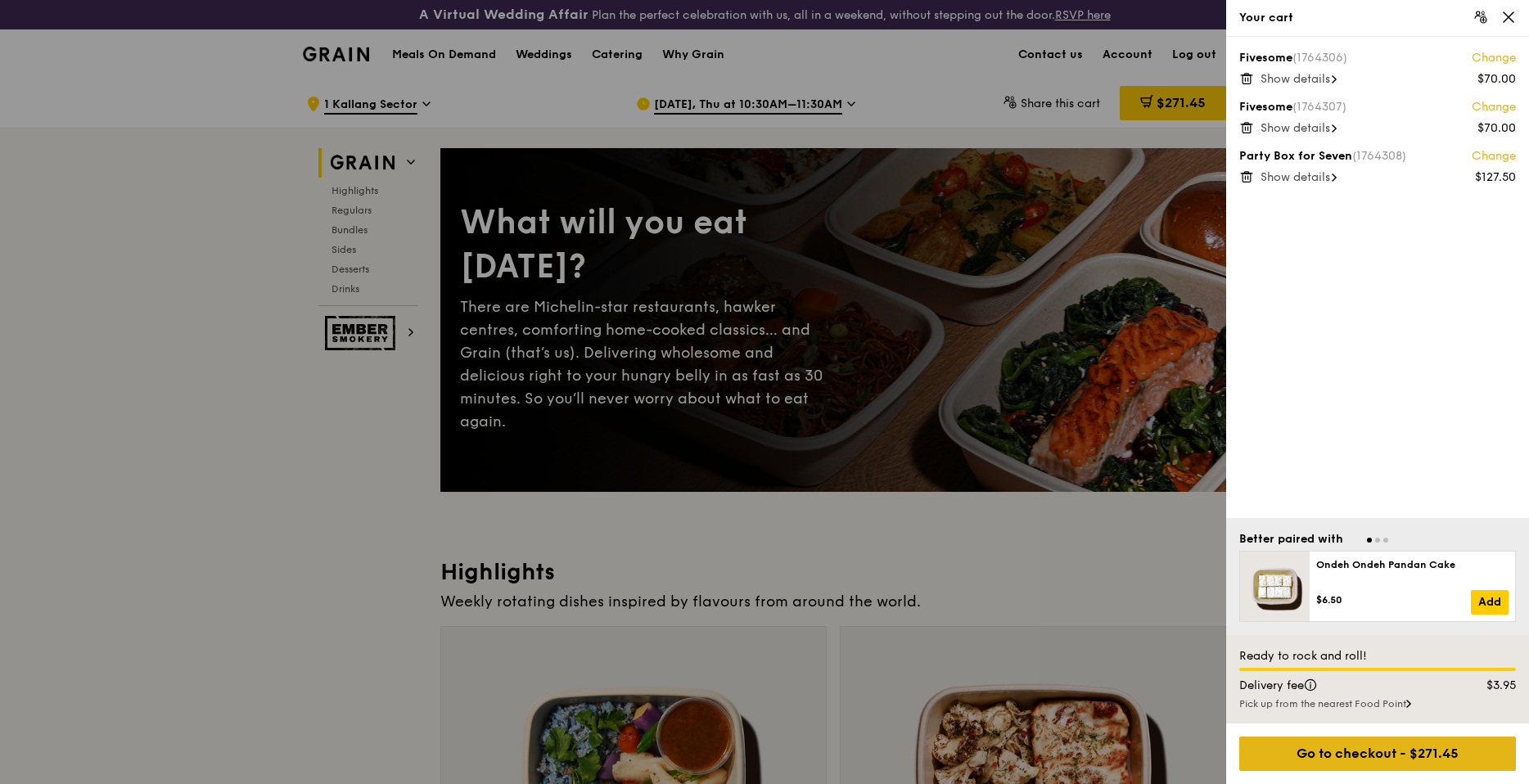
click at [1380, 755] on div "Go to checkout - $271.45" at bounding box center [1377, 754] width 277 height 34
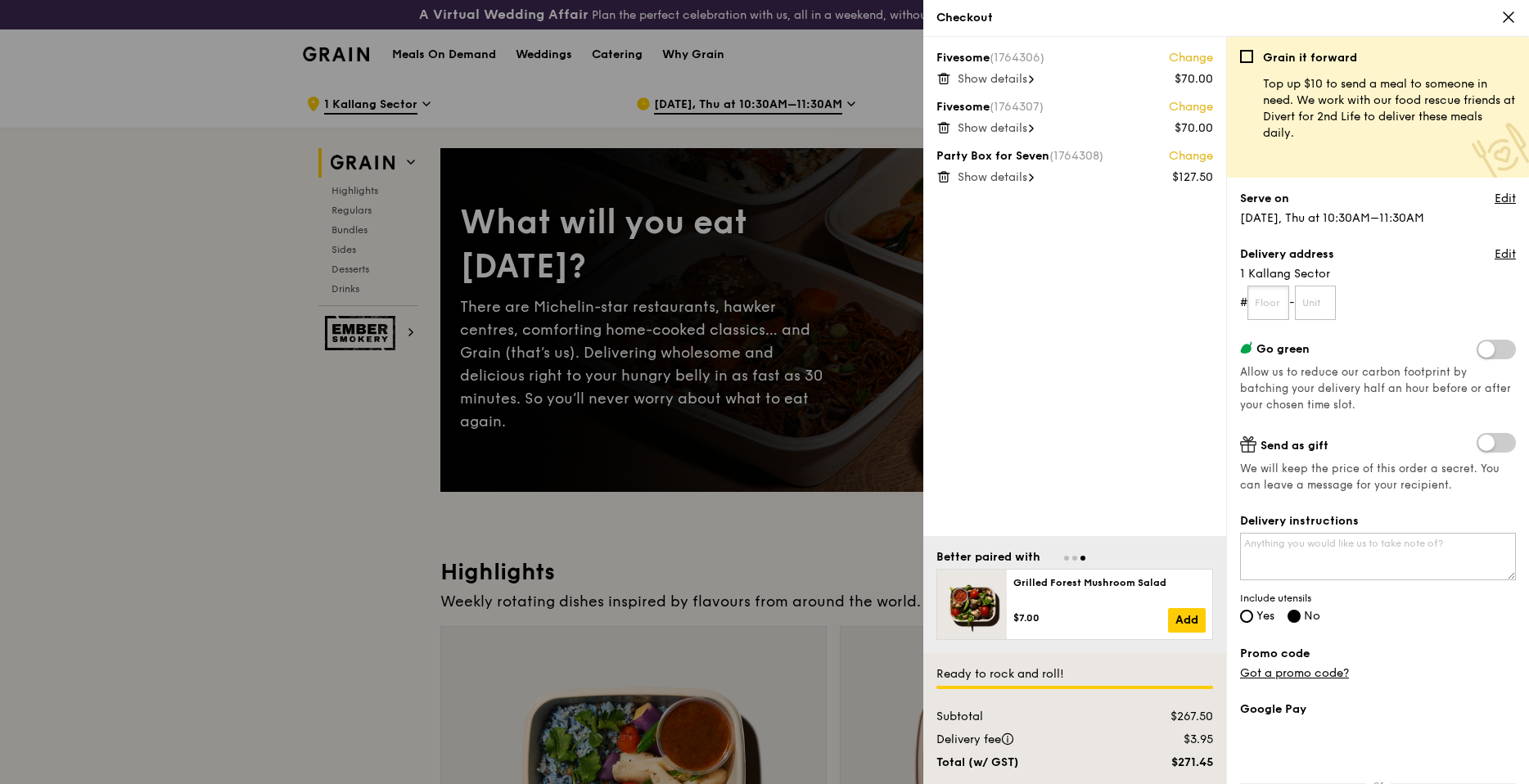
click at [1268, 309] on input "text" at bounding box center [1268, 303] width 42 height 34
type input "0"
type input "07"
click at [1324, 306] on input "text" at bounding box center [1315, 303] width 42 height 34
type input "06"
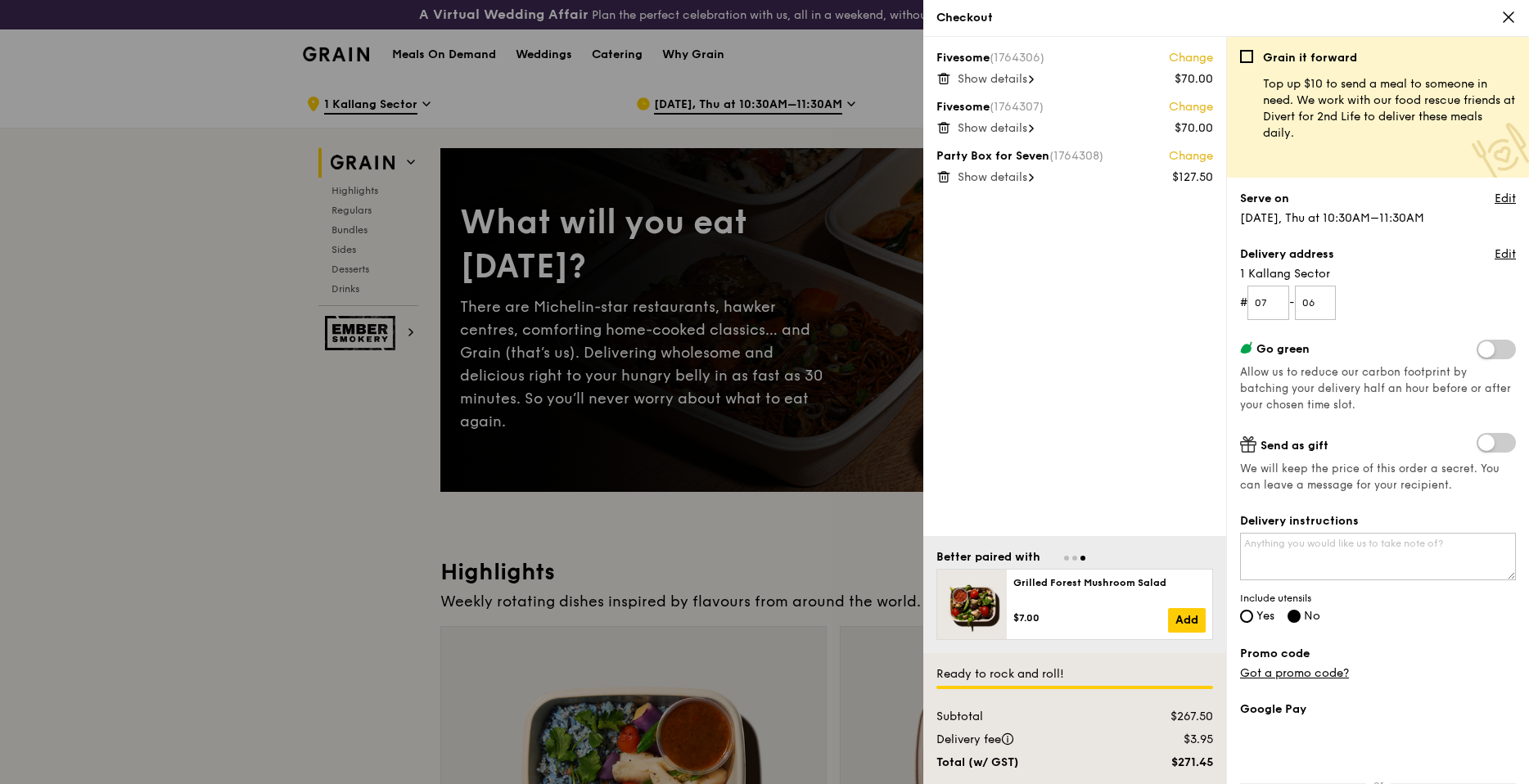
click at [1423, 291] on form "# 07 - 06" at bounding box center [1377, 303] width 276 height 34
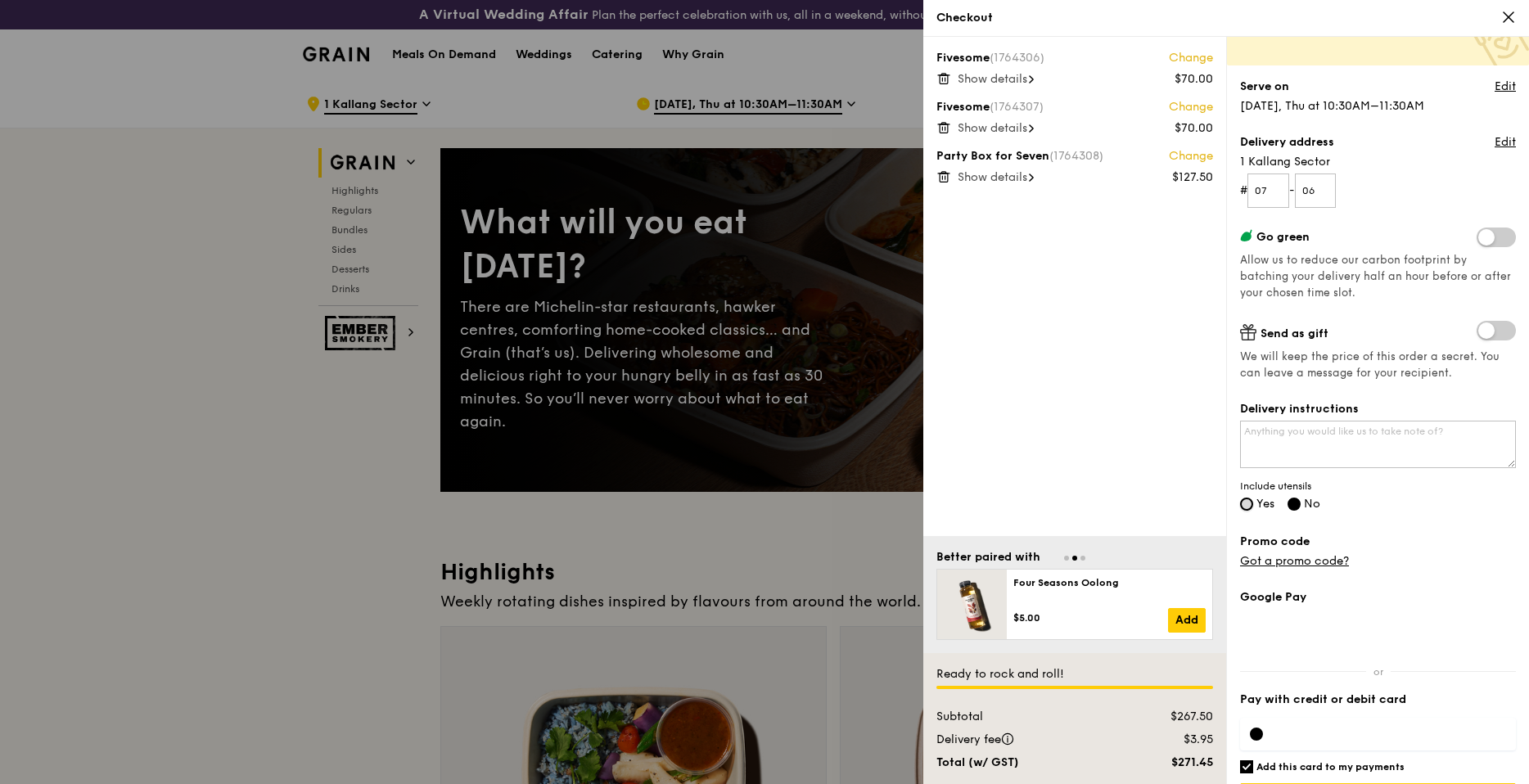
click at [1248, 502] on input "Yes" at bounding box center [1246, 504] width 13 height 13
radio input "true"
radio input "false"
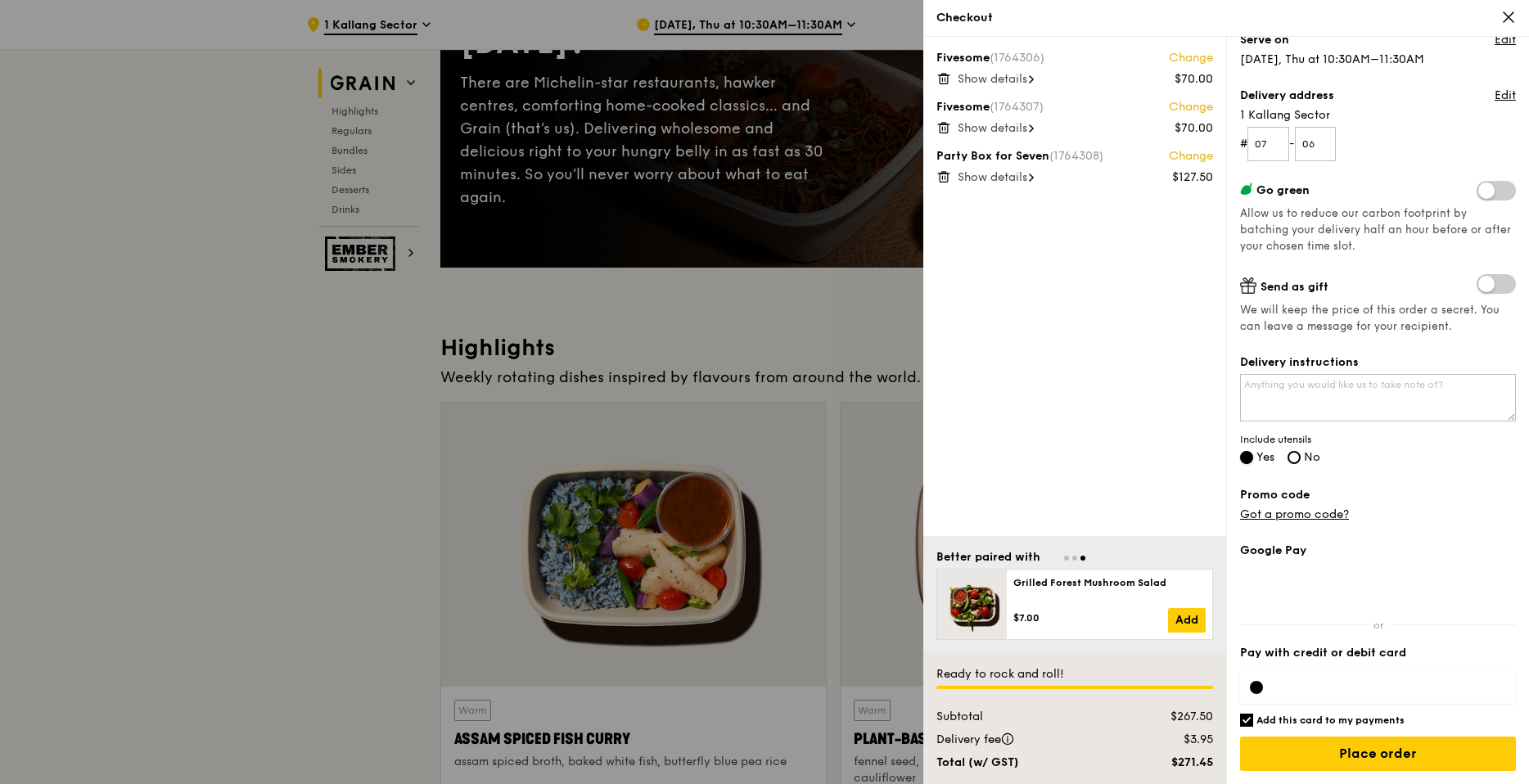
scroll to position [235, 0]
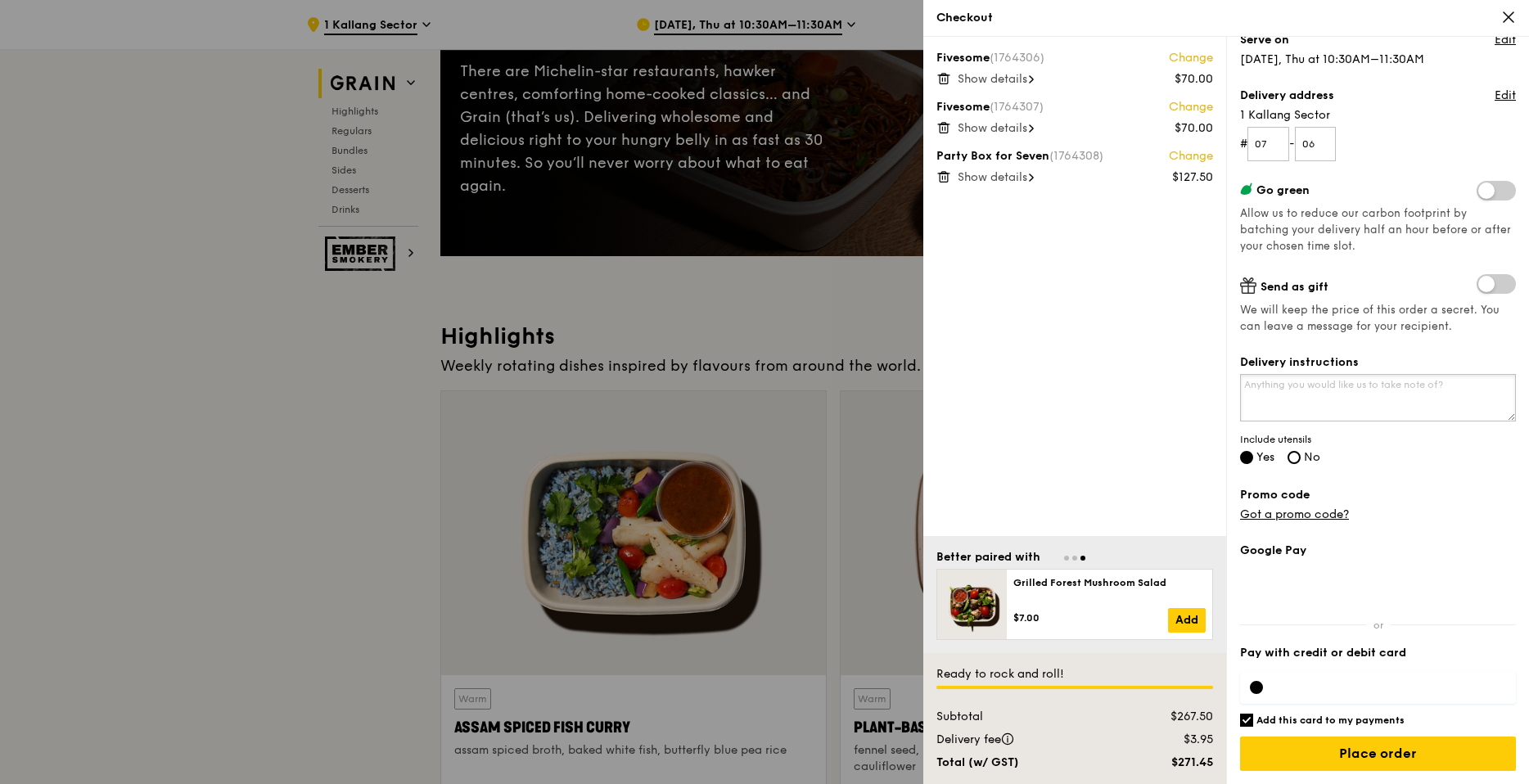
click at [1340, 390] on textarea "Delivery instructions" at bounding box center [1377, 397] width 276 height 48
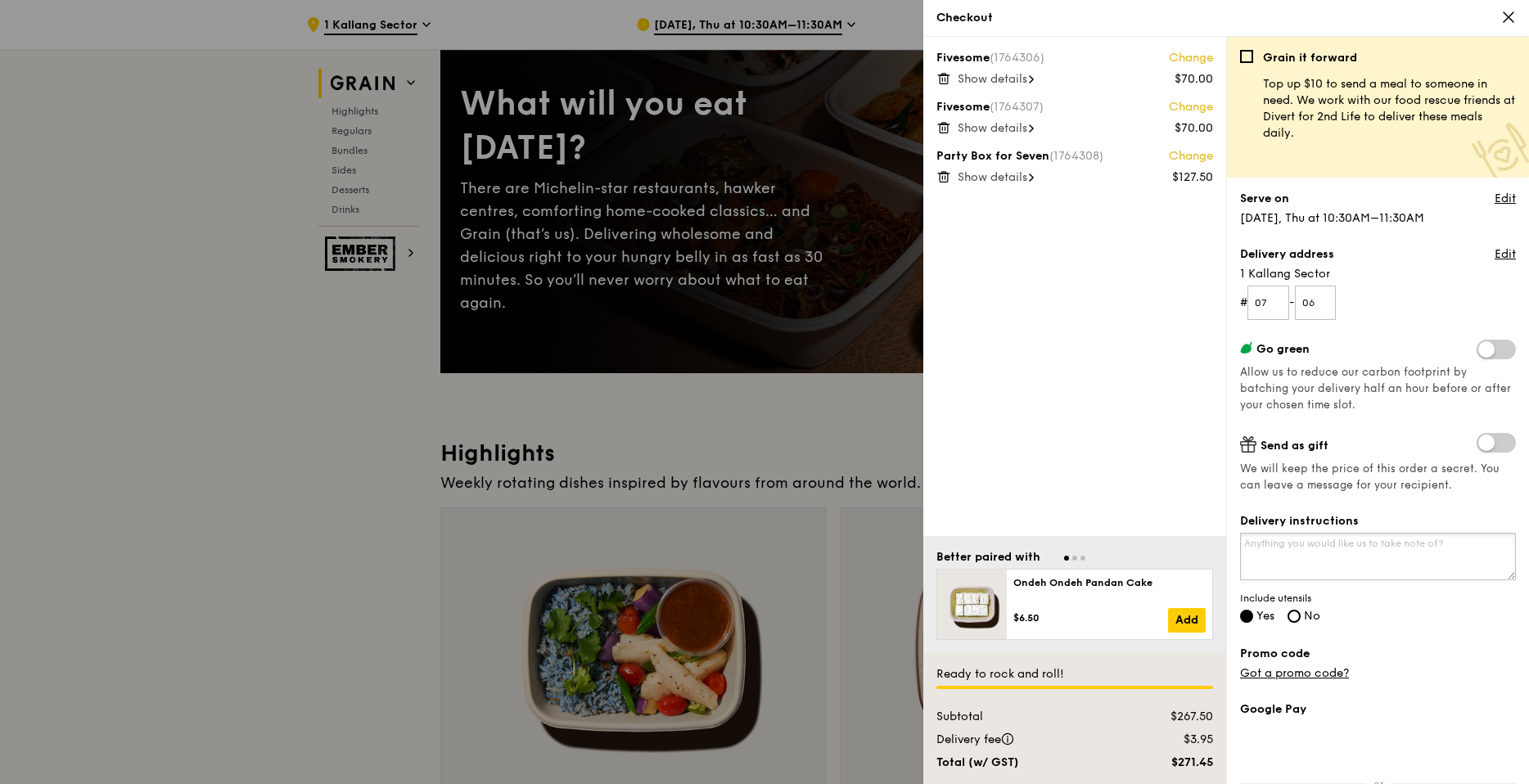
scroll to position [159, 0]
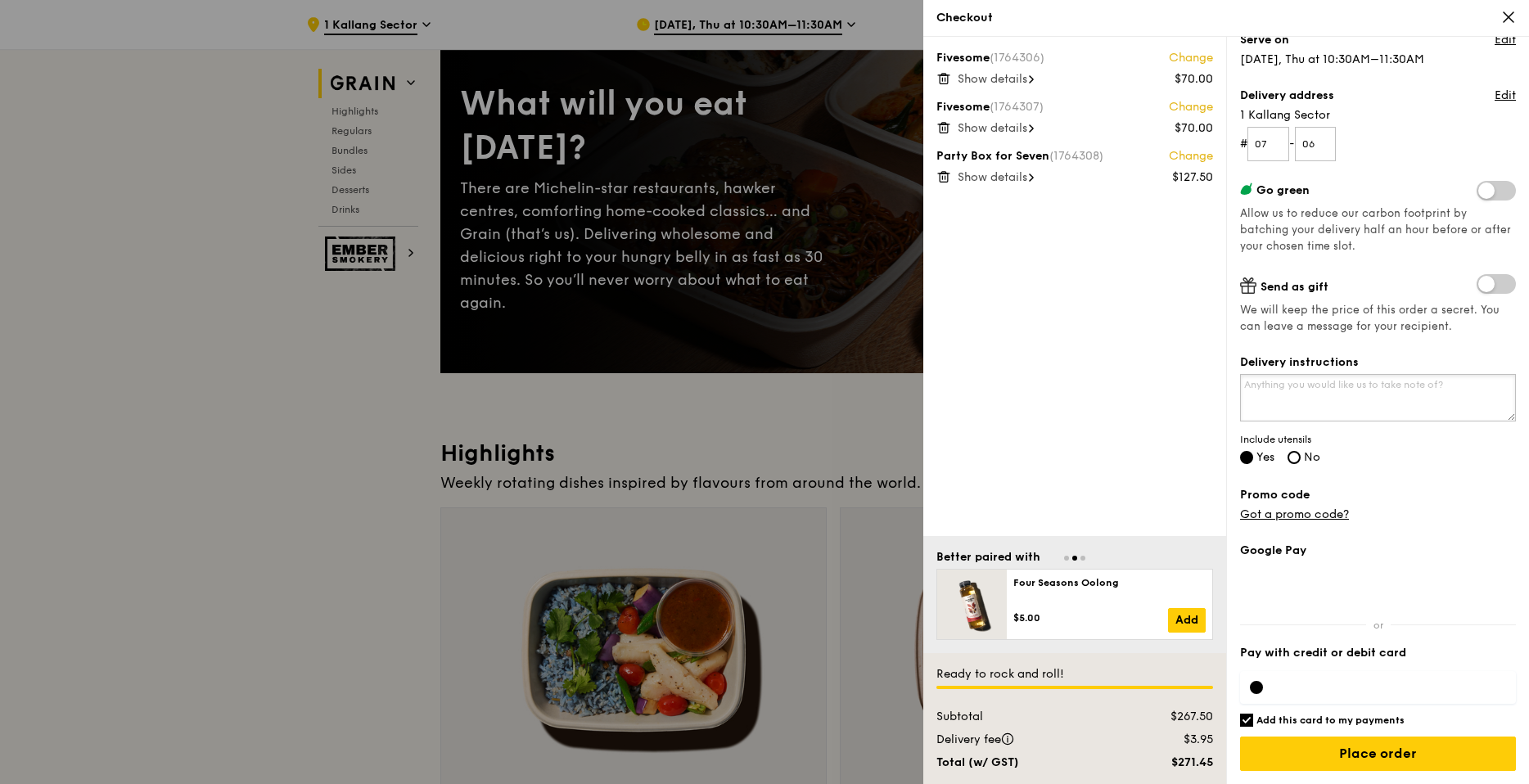
click at [1354, 388] on textarea "Delivery instructions" at bounding box center [1377, 397] width 276 height 48
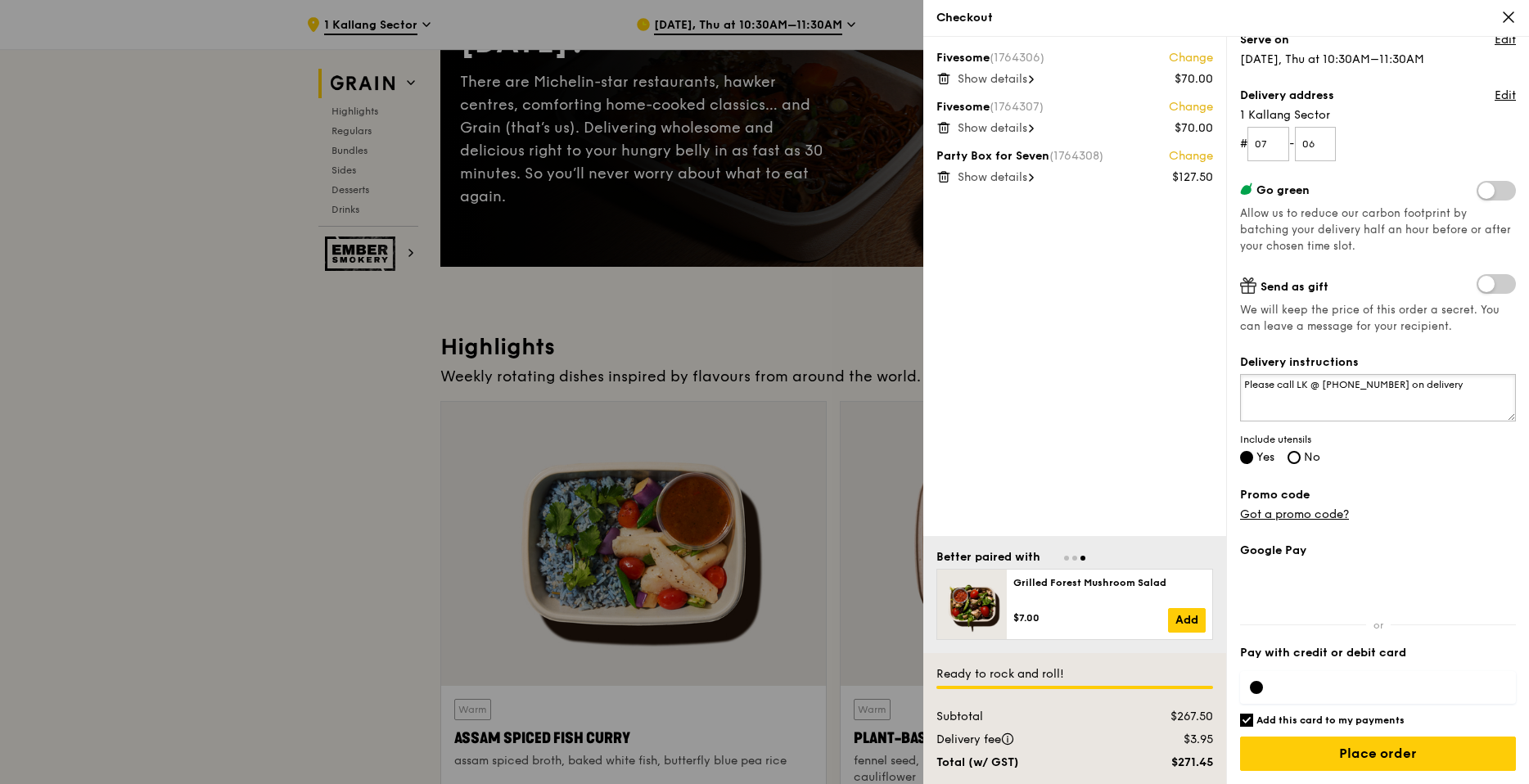
scroll to position [352, 0]
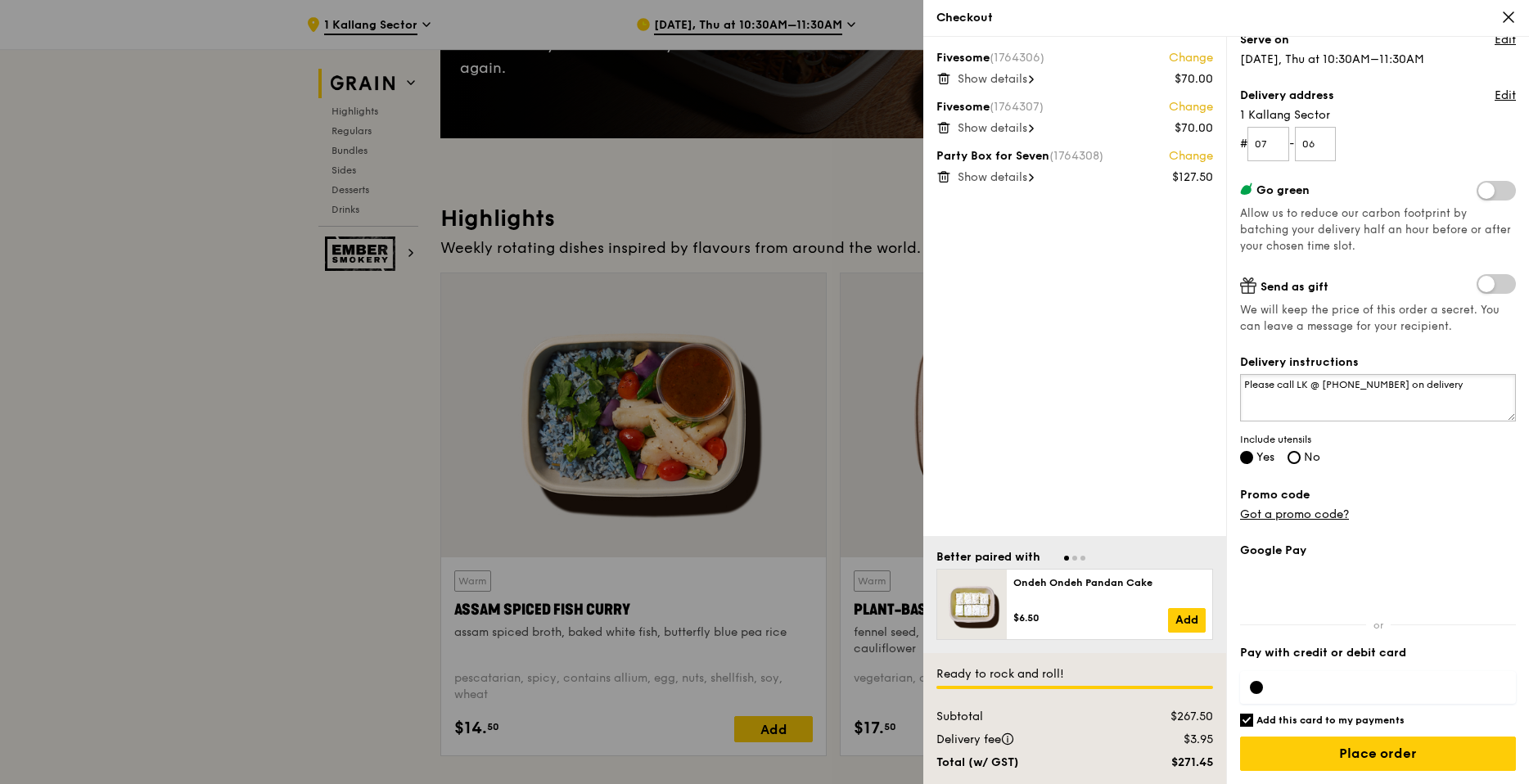
type textarea "Please call LK @ 90093230 on delivery"
click at [1353, 756] on input "Place order" at bounding box center [1377, 754] width 276 height 34
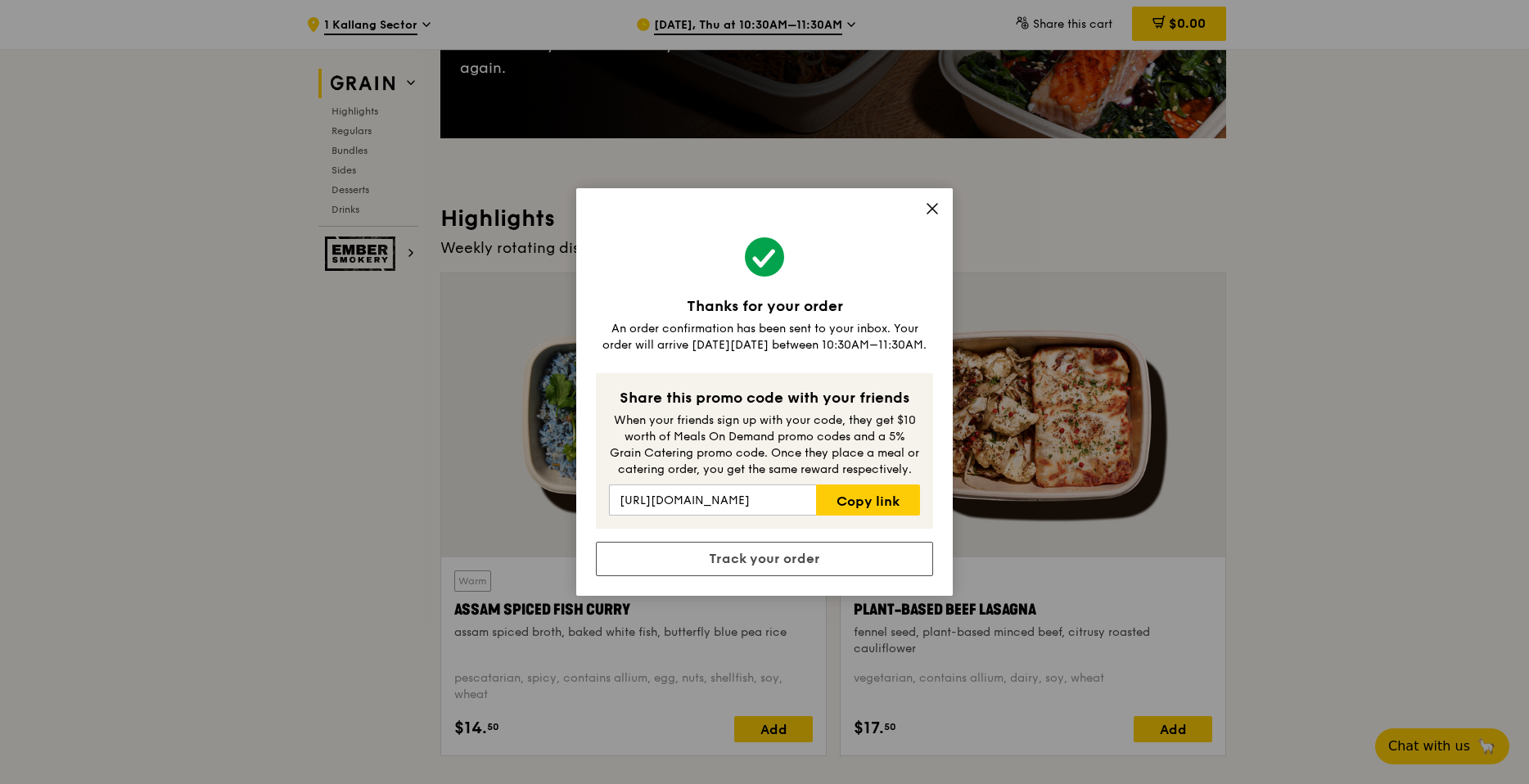
click at [930, 212] on icon at bounding box center [932, 209] width 10 height 10
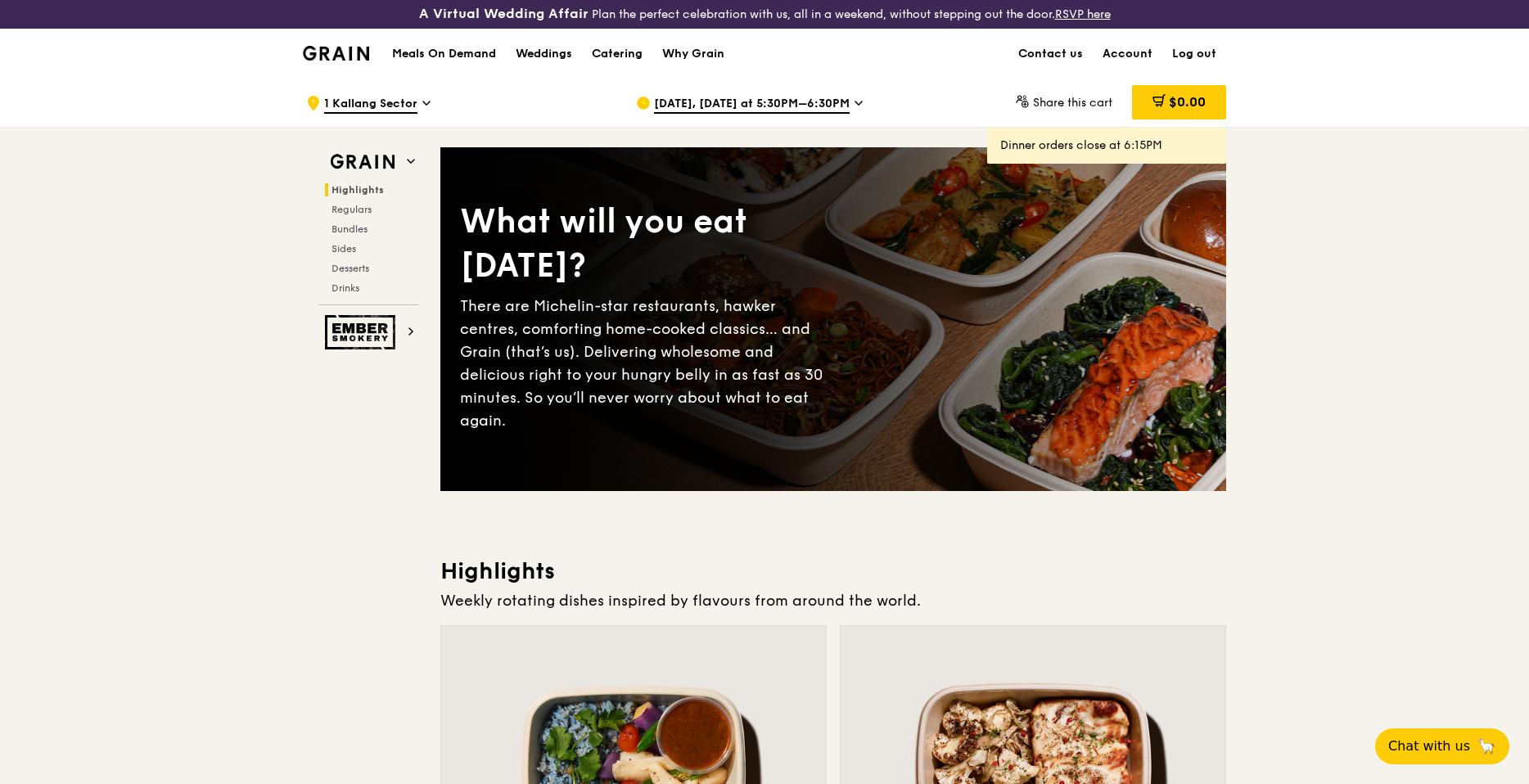
scroll to position [0, 0]
